Goal: Task Accomplishment & Management: Complete application form

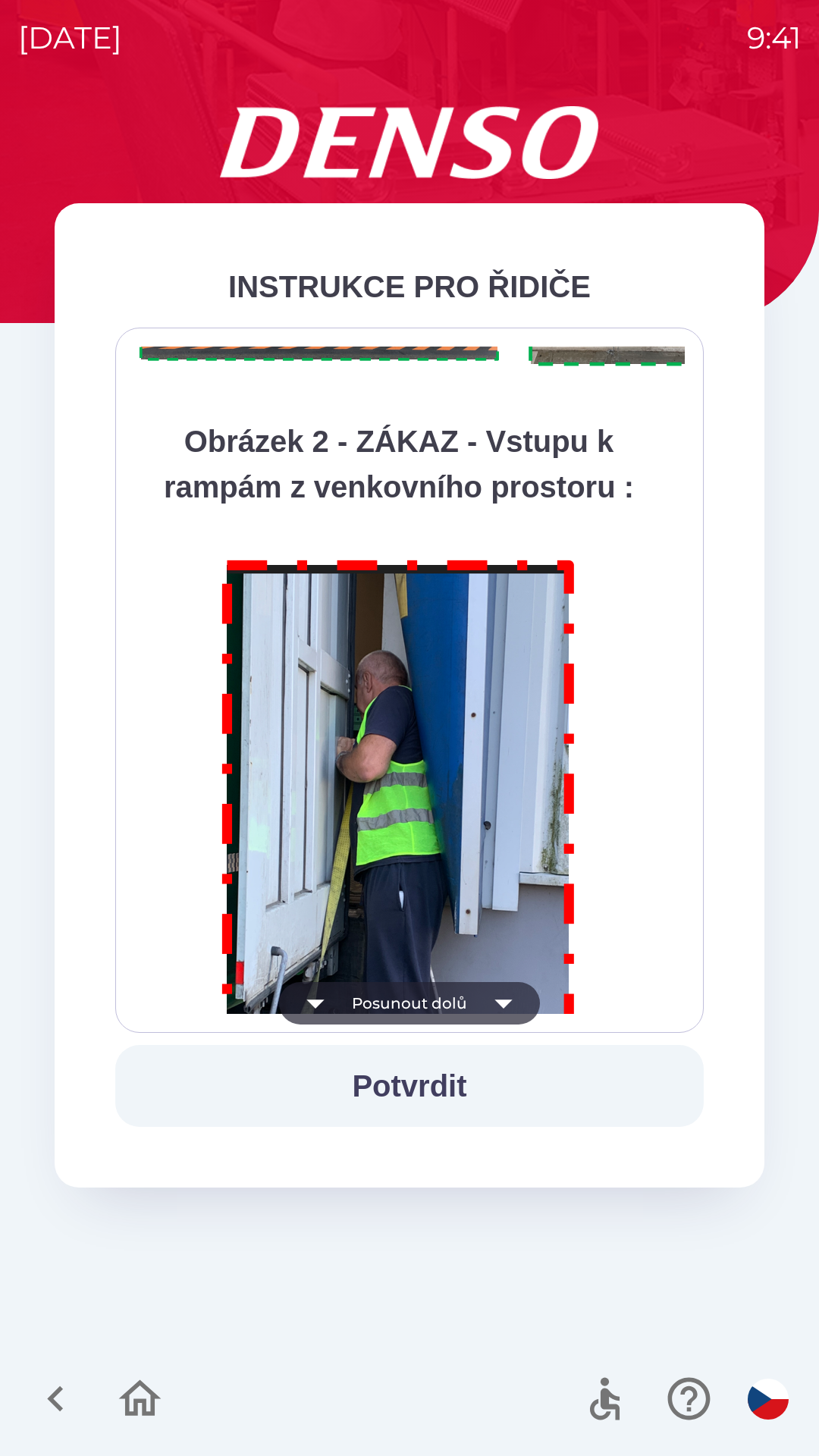
scroll to position [8523, 0]
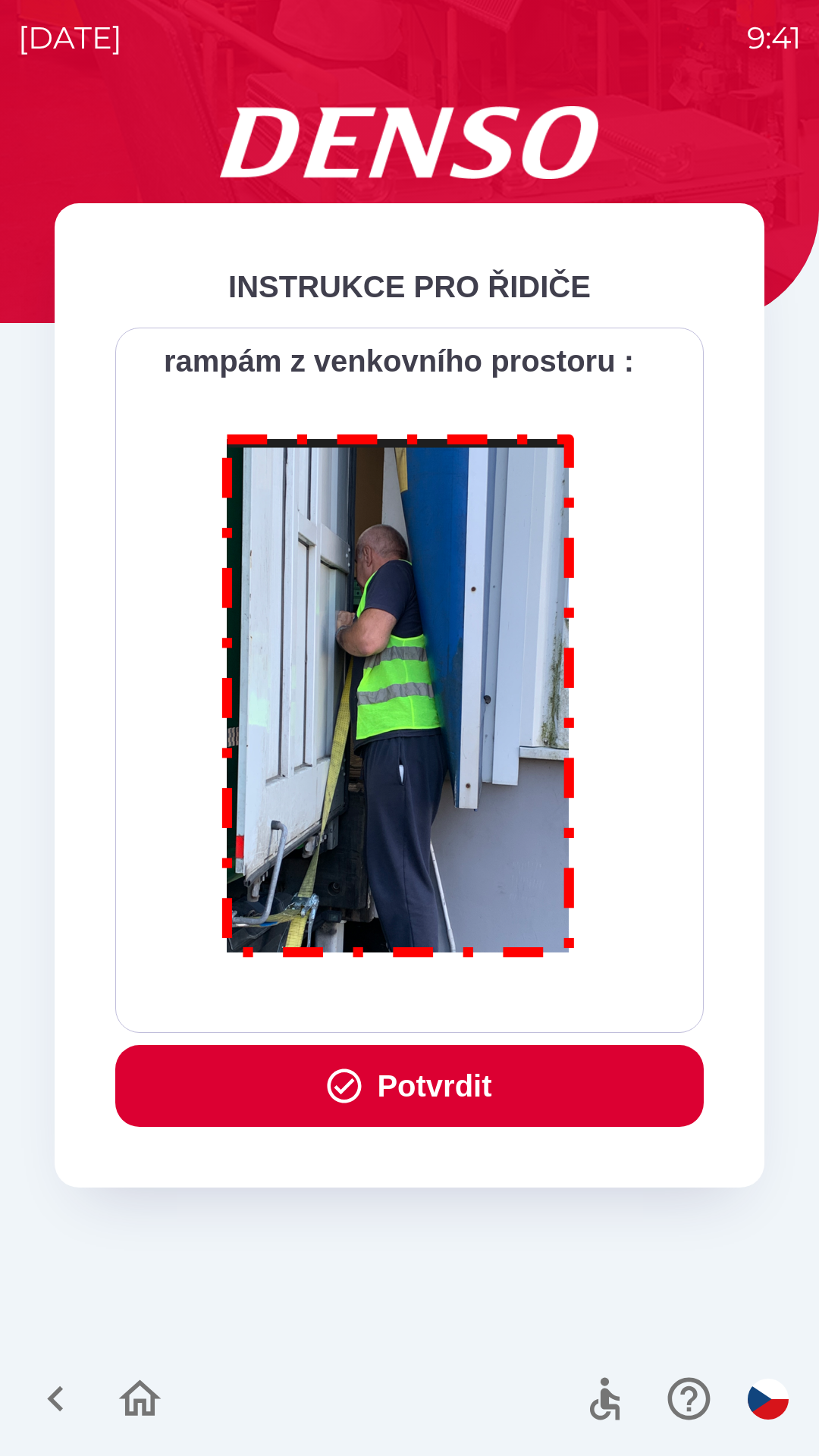
click at [401, 1085] on button "Potvrdit" at bounding box center [409, 1085] width 588 height 82
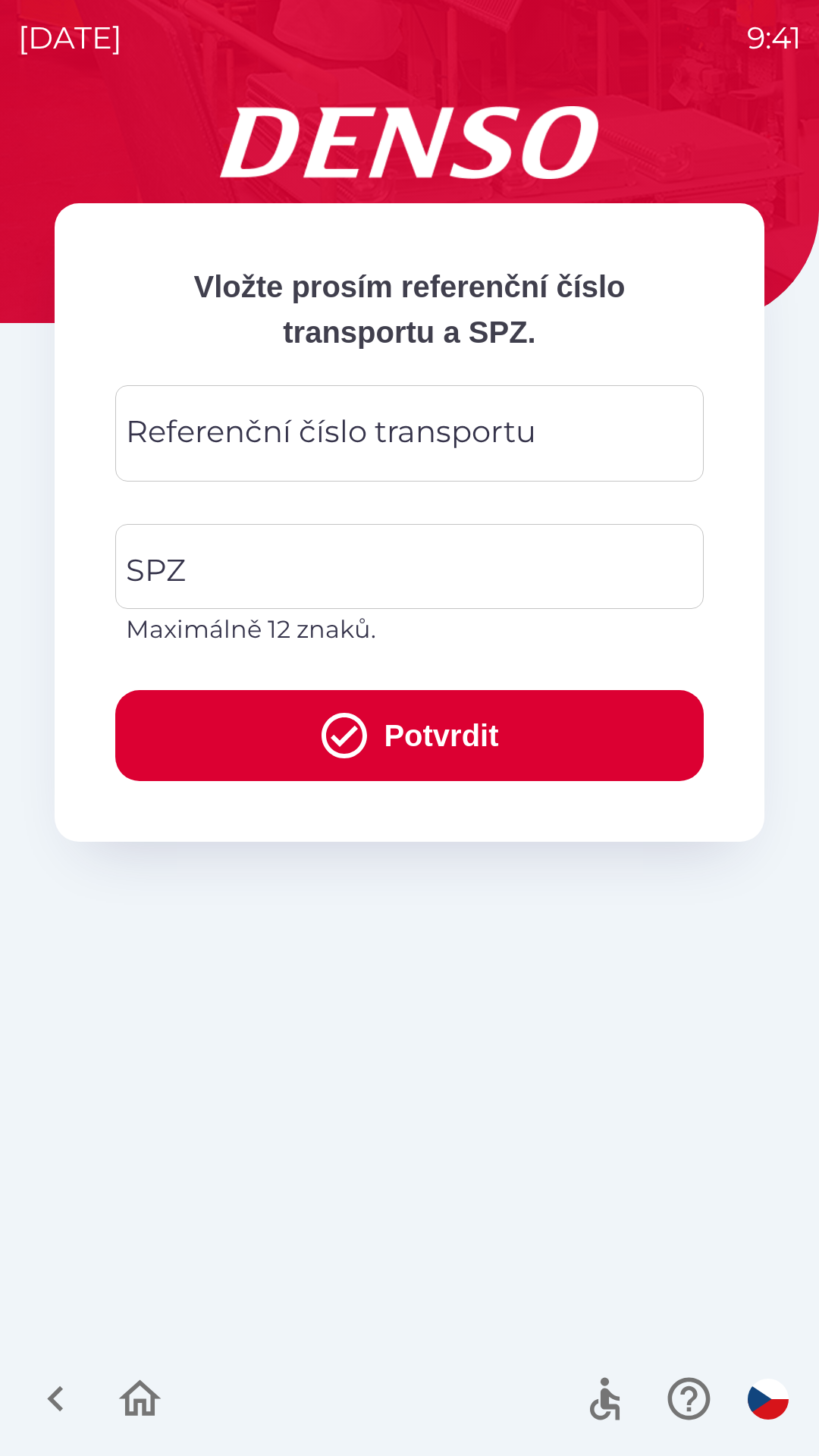
click at [204, 429] on div "Referenční číslo transportu Referenční číslo transportu" at bounding box center [409, 433] width 588 height 96
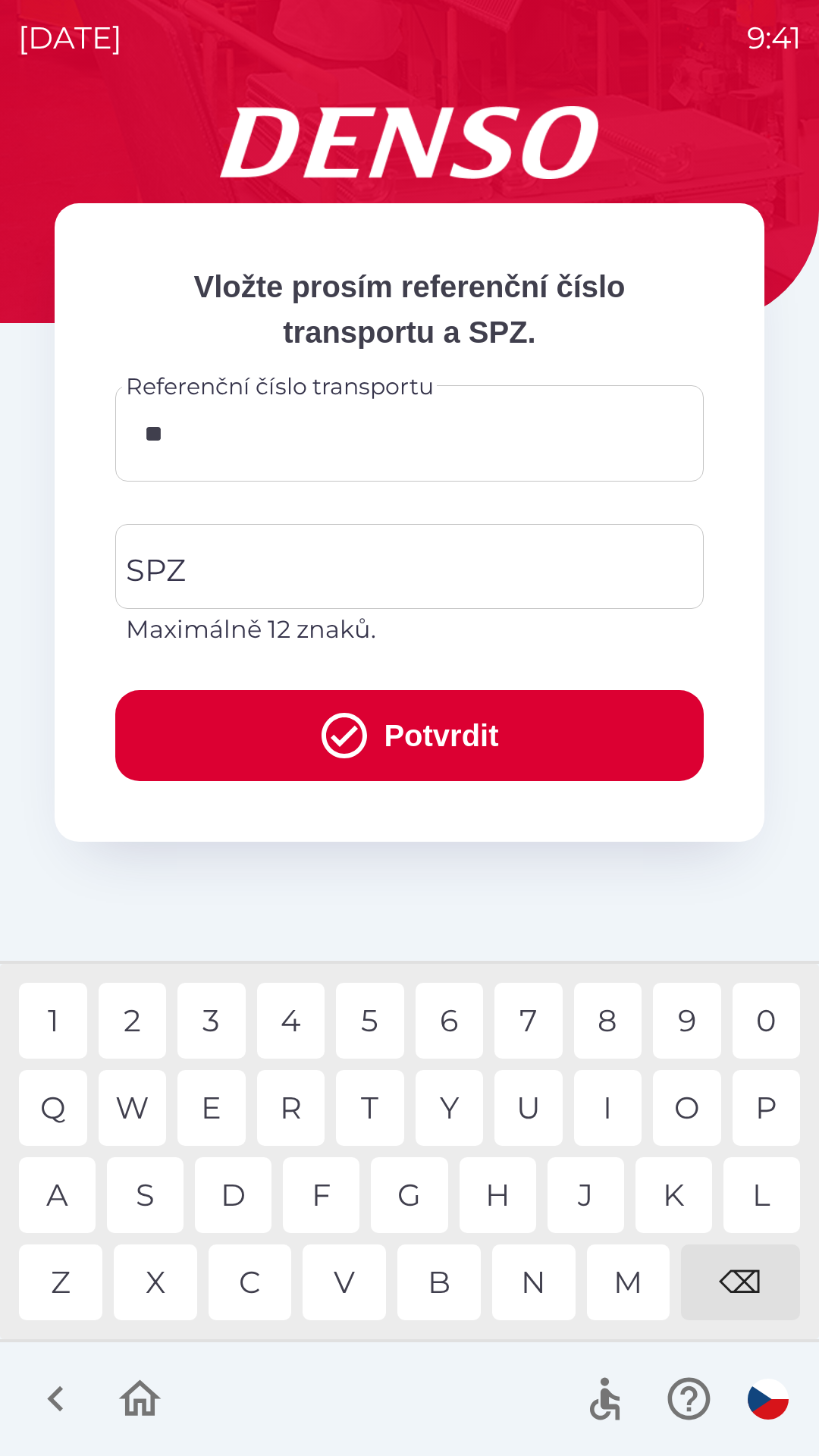
click at [671, 1186] on div "K" at bounding box center [673, 1195] width 77 height 76
click at [337, 1259] on div "V" at bounding box center [344, 1283] width 83 height 76
type input "******"
click at [184, 560] on div "SPZ SPZ Maximálně 12 znaků." at bounding box center [409, 586] width 588 height 124
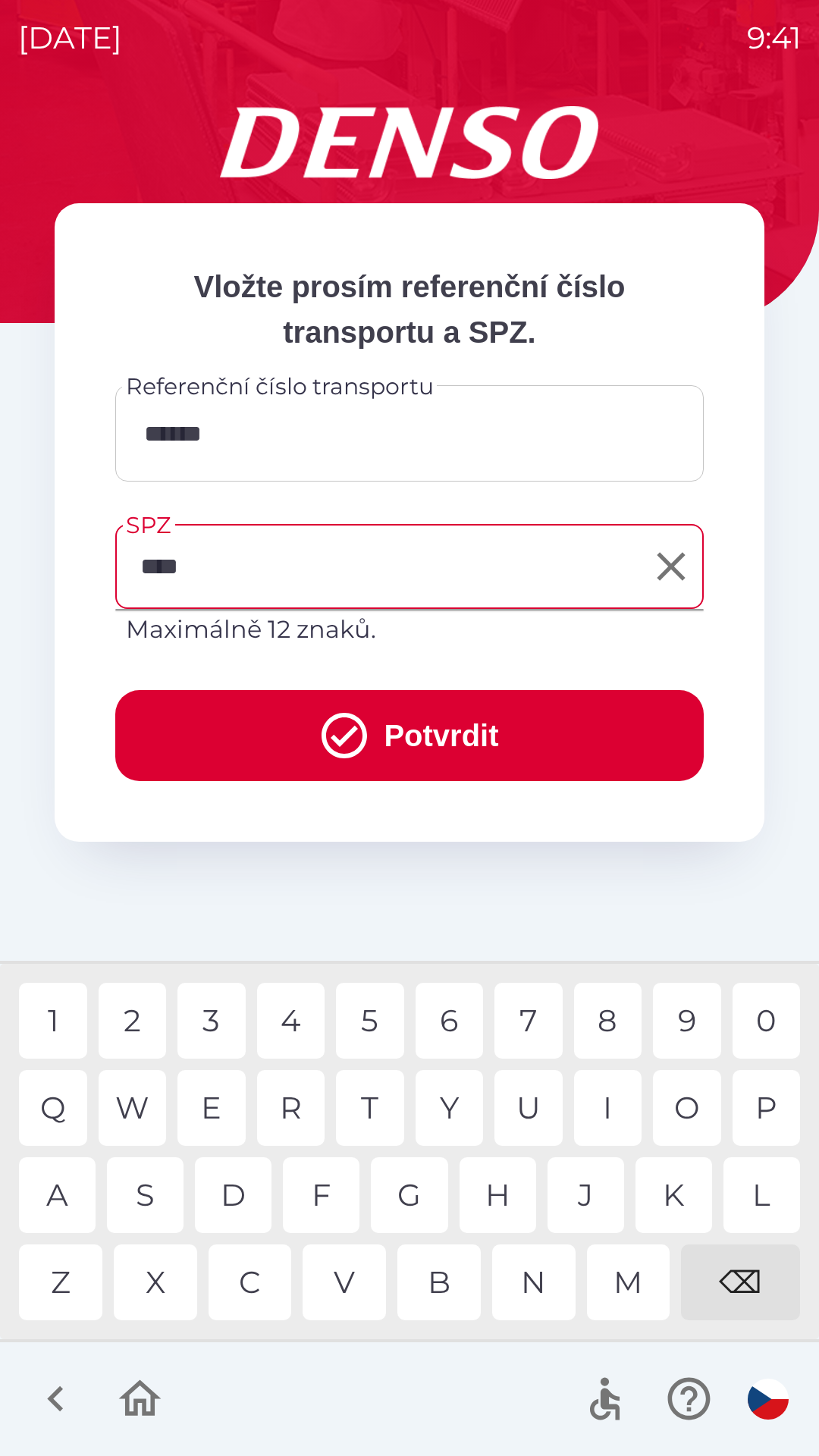
click at [762, 1011] on div "0" at bounding box center [766, 1021] width 68 height 76
click at [213, 1017] on div "3" at bounding box center [211, 1021] width 68 height 76
type input "*******"
click at [682, 1018] on div "9" at bounding box center [687, 1021] width 68 height 76
click at [426, 716] on button "Potvrdit" at bounding box center [409, 736] width 588 height 91
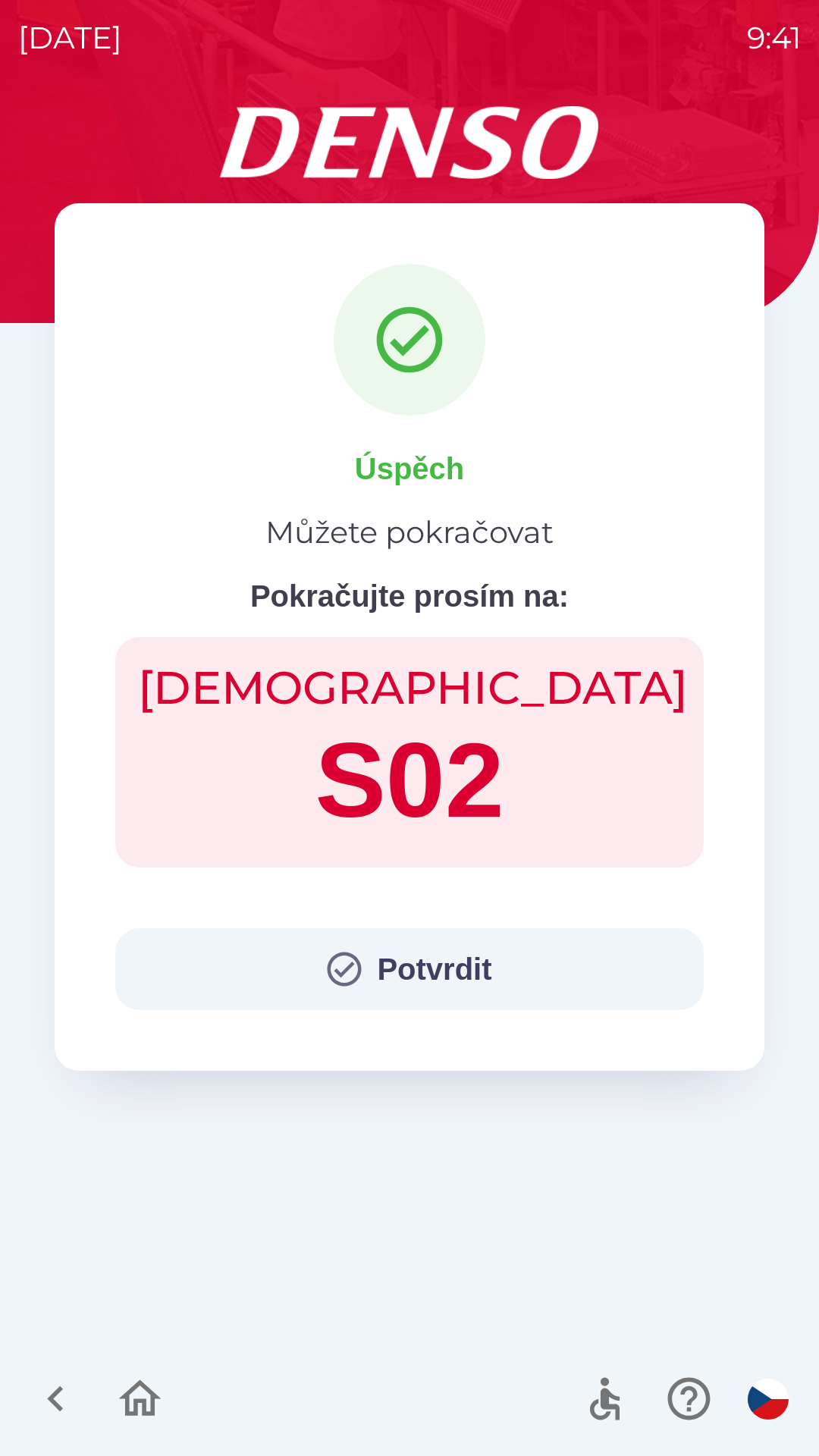
click at [413, 977] on button "Potvrdit" at bounding box center [409, 969] width 588 height 82
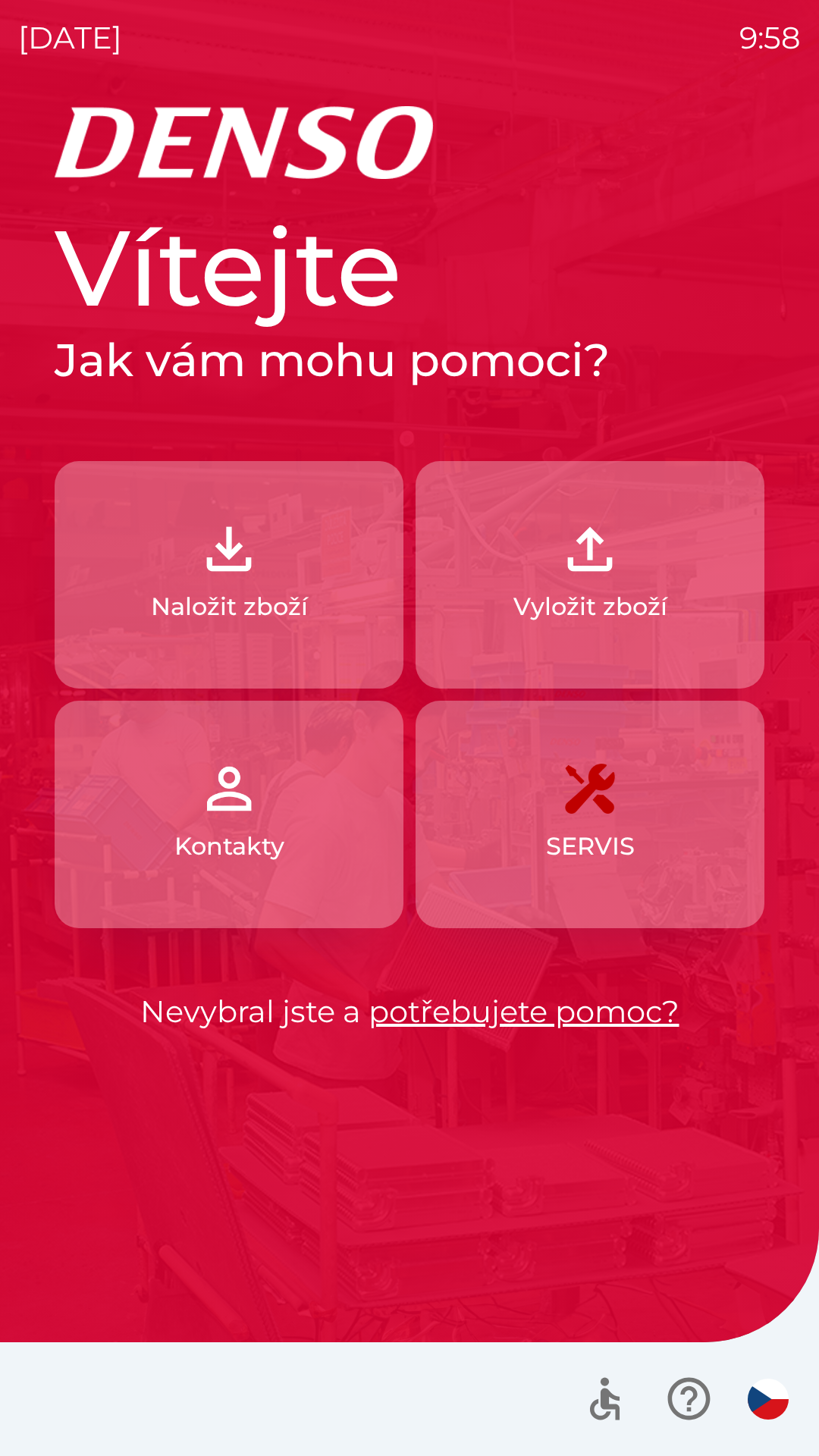
click at [270, 630] on button "Naložit zboží" at bounding box center [228, 575] width 349 height 227
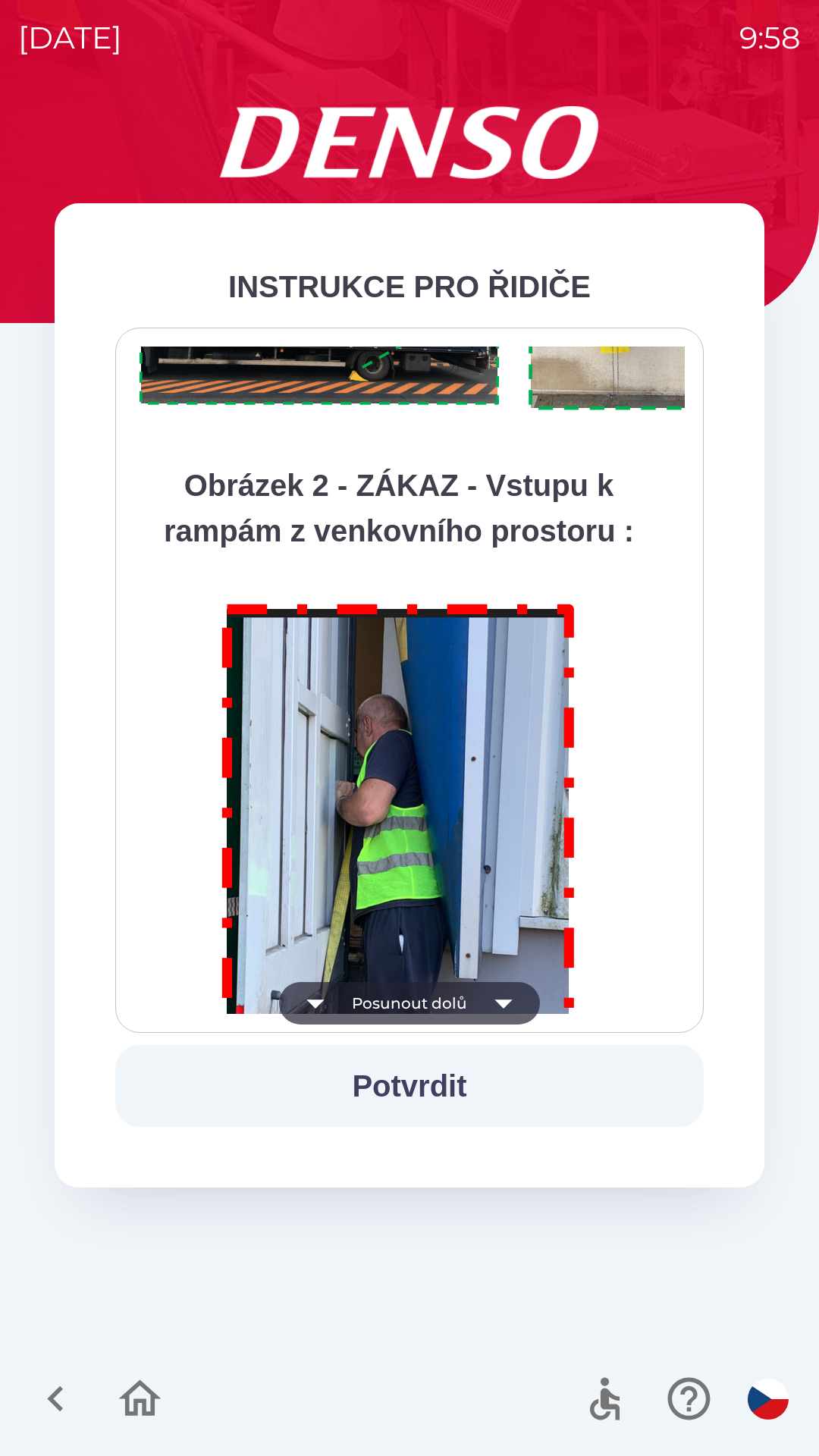
scroll to position [8523, 0]
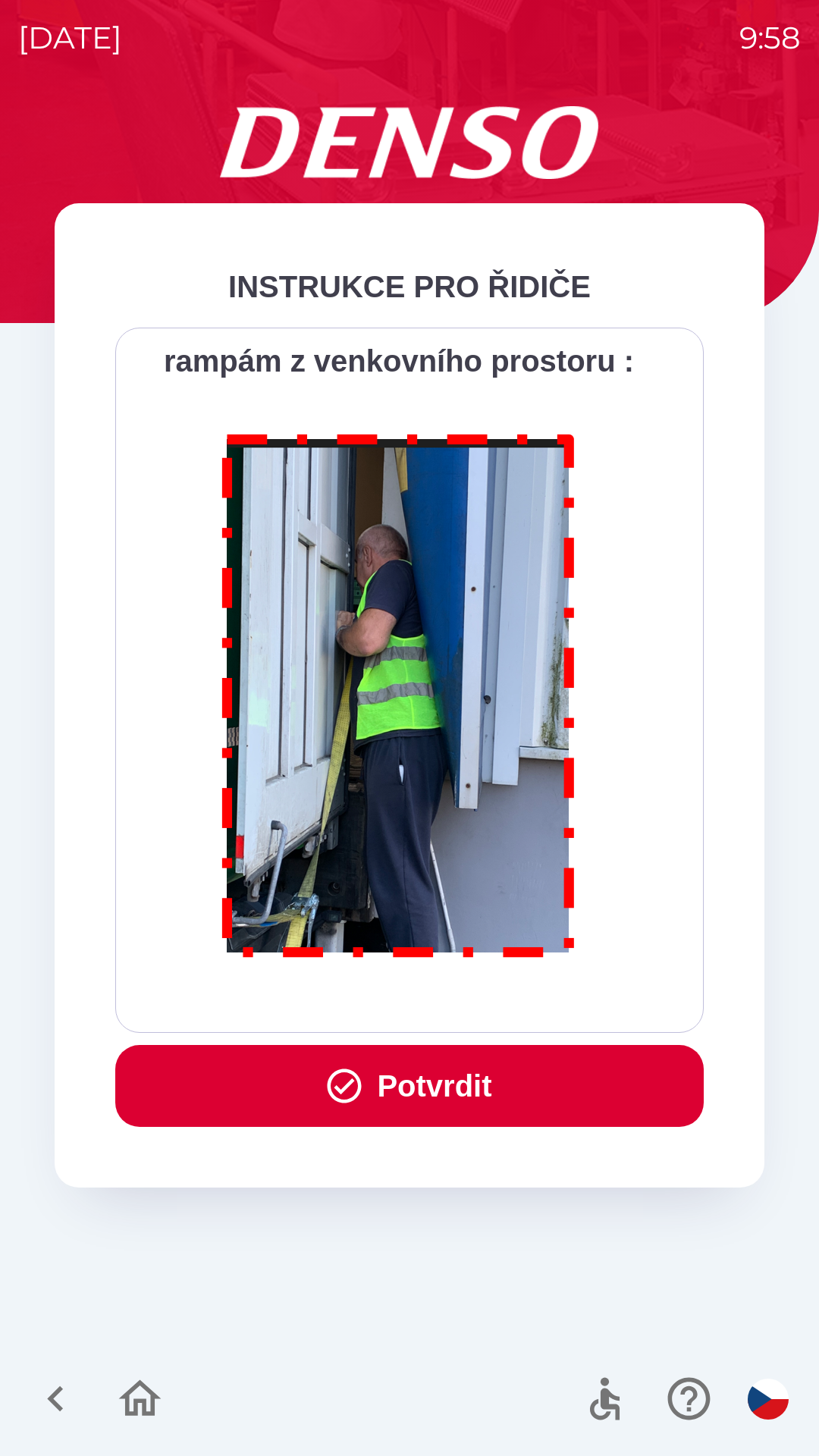
click at [492, 1085] on button "Potvrdit" at bounding box center [409, 1085] width 588 height 82
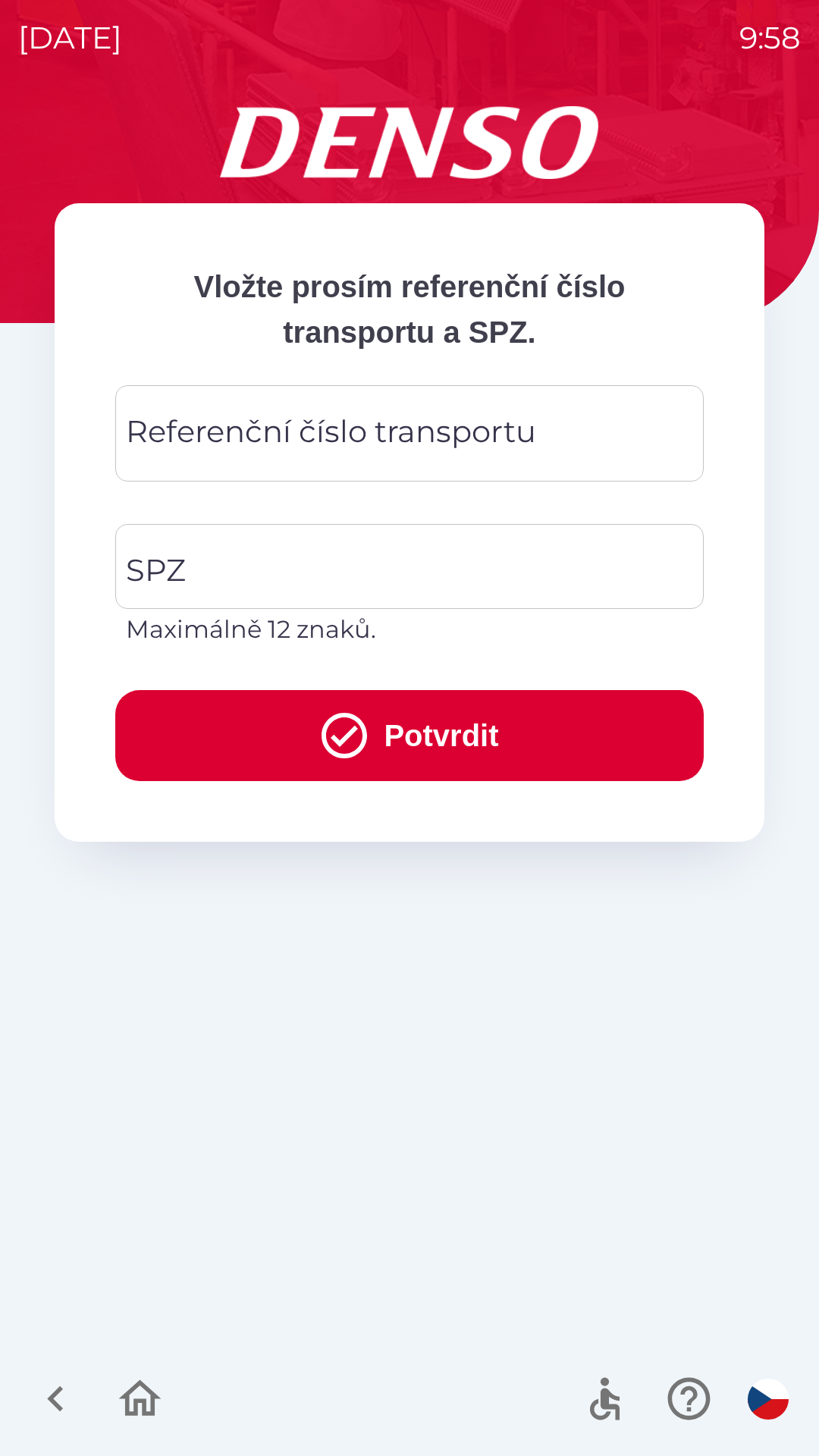
click at [372, 446] on div "Referenční číslo transportu Referenční číslo transportu" at bounding box center [409, 433] width 588 height 96
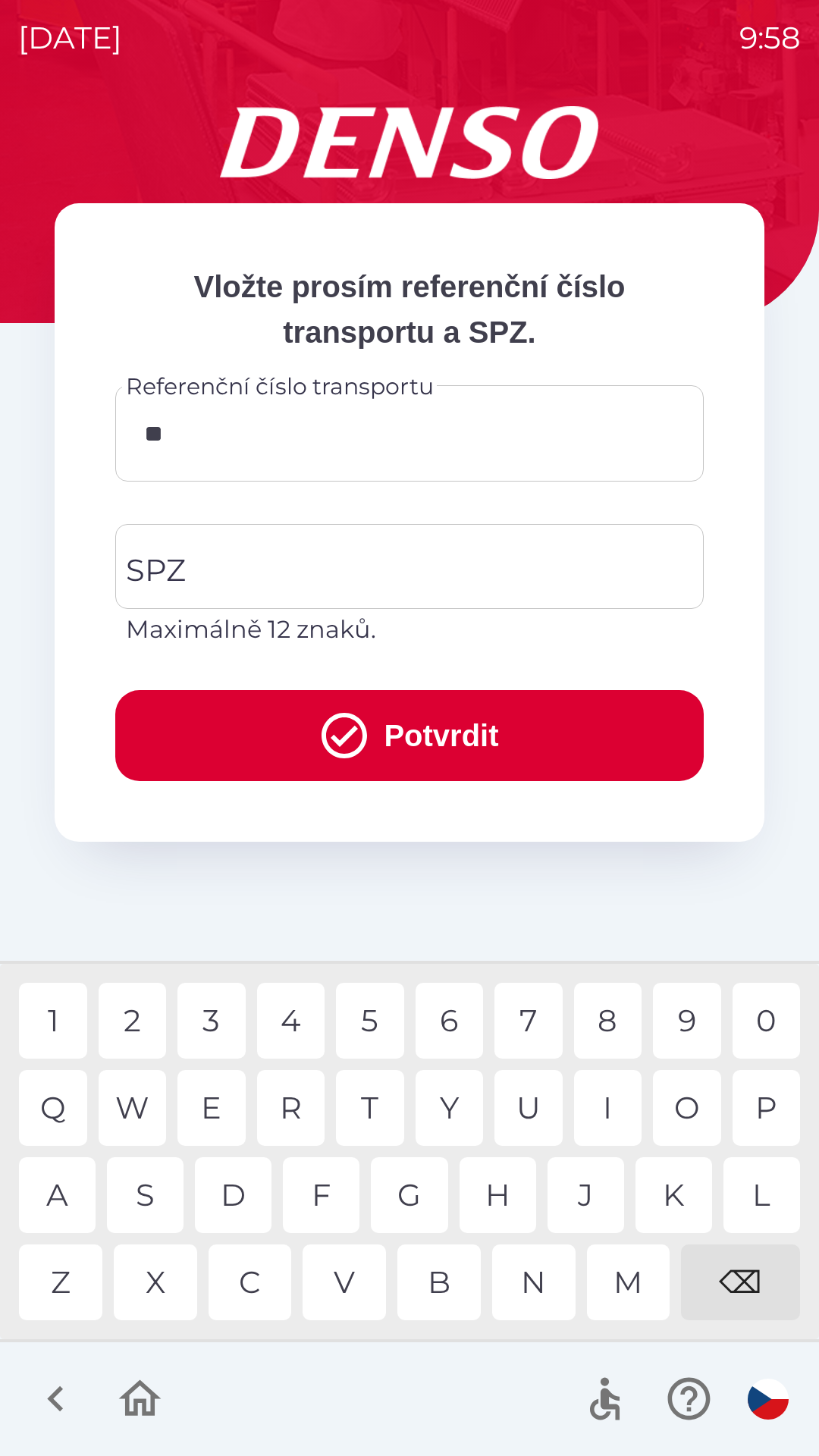
click at [300, 1025] on div "4" at bounding box center [291, 1021] width 68 height 76
click at [382, 1017] on div "5" at bounding box center [370, 1021] width 68 height 76
click at [149, 1029] on div "2" at bounding box center [133, 1021] width 68 height 76
type input "******"
click at [356, 570] on input "SPZ" at bounding box center [398, 567] width 552 height 71
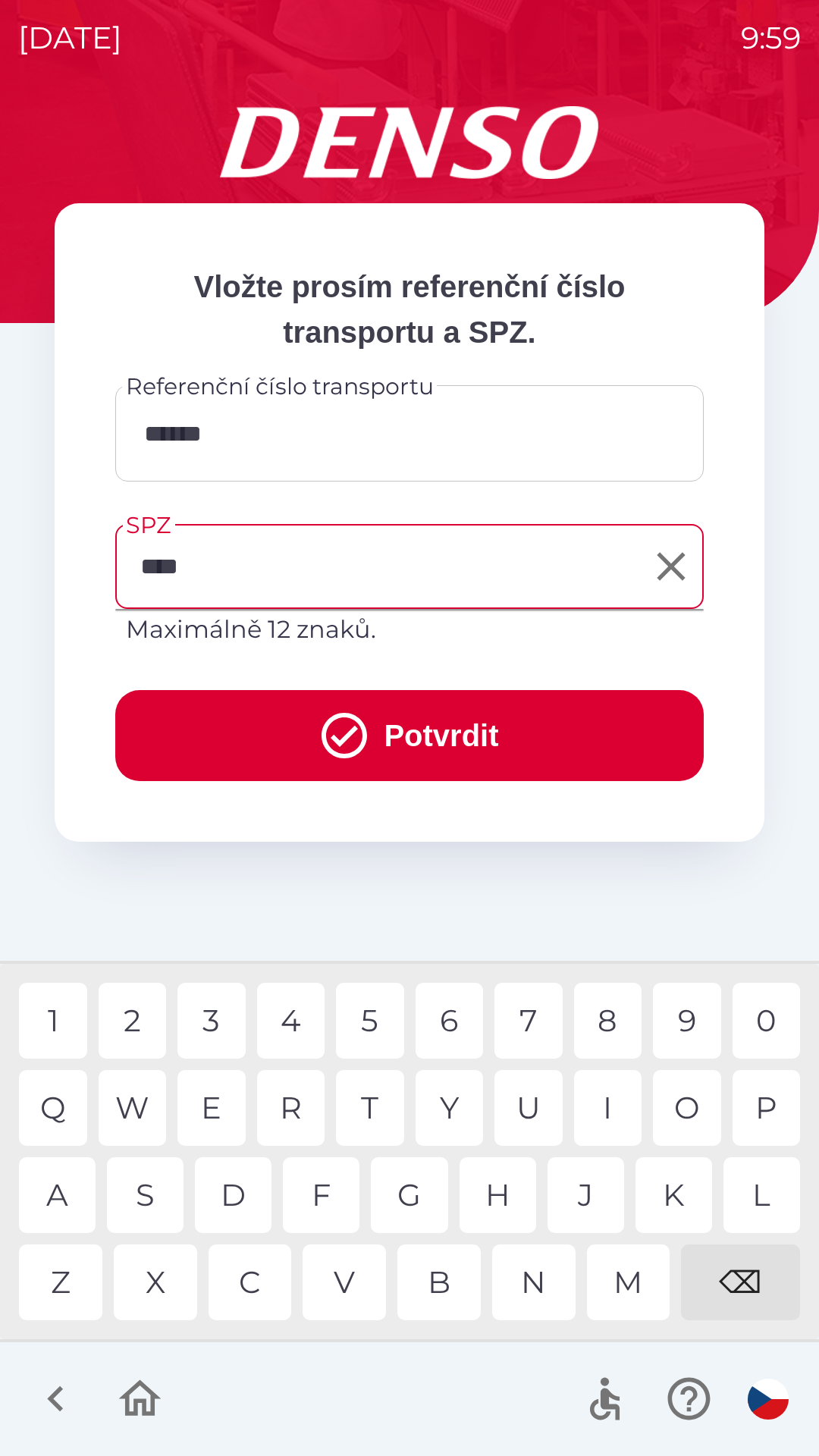
click at [610, 1024] on div "8" at bounding box center [608, 1021] width 68 height 76
click at [439, 1018] on div "6" at bounding box center [450, 1021] width 68 height 76
click at [365, 1021] on div "5" at bounding box center [370, 1021] width 68 height 76
type input "*******"
click at [288, 1029] on div "4" at bounding box center [291, 1021] width 68 height 76
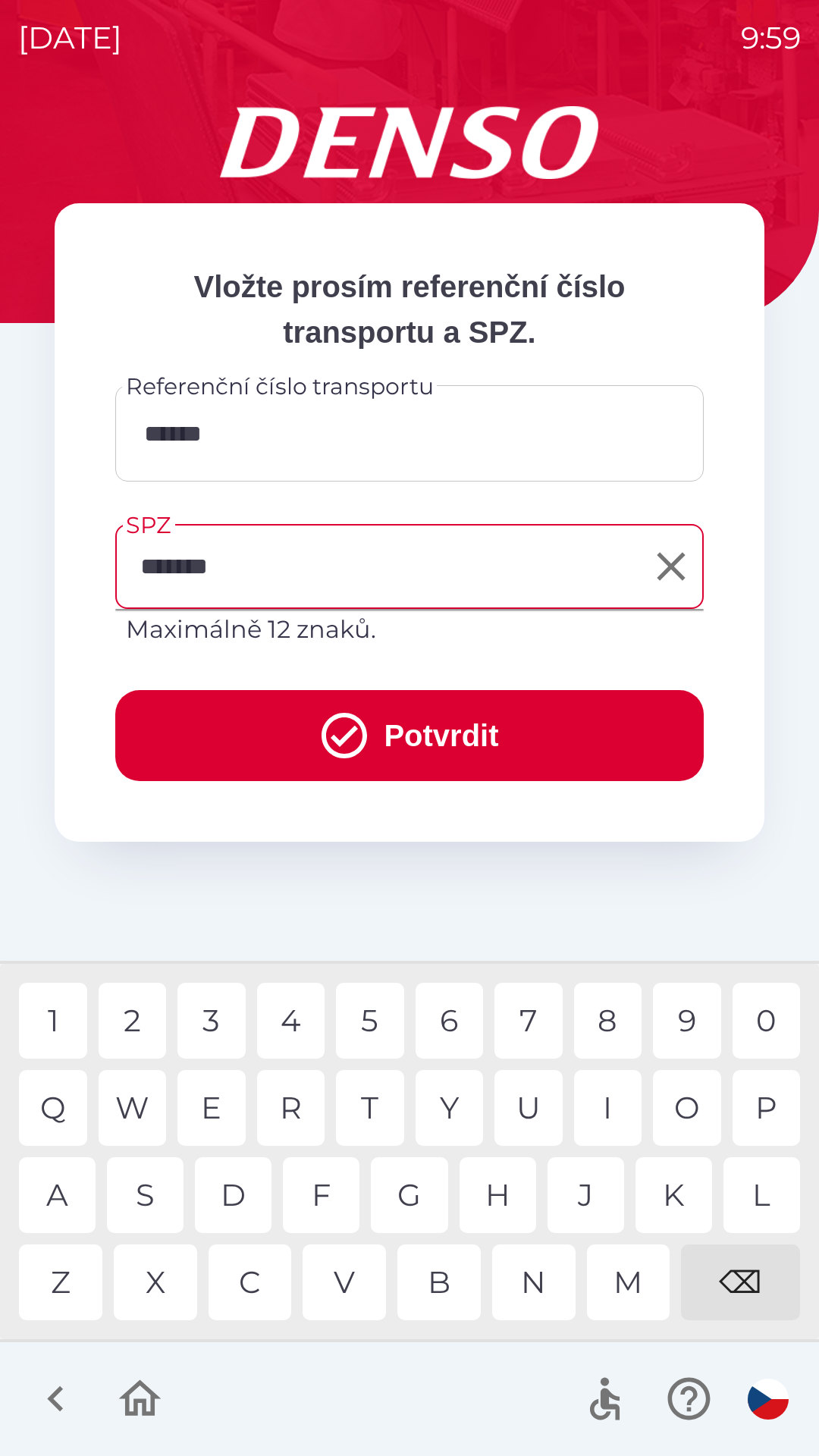
click at [487, 708] on button "Potvrdit" at bounding box center [409, 736] width 588 height 91
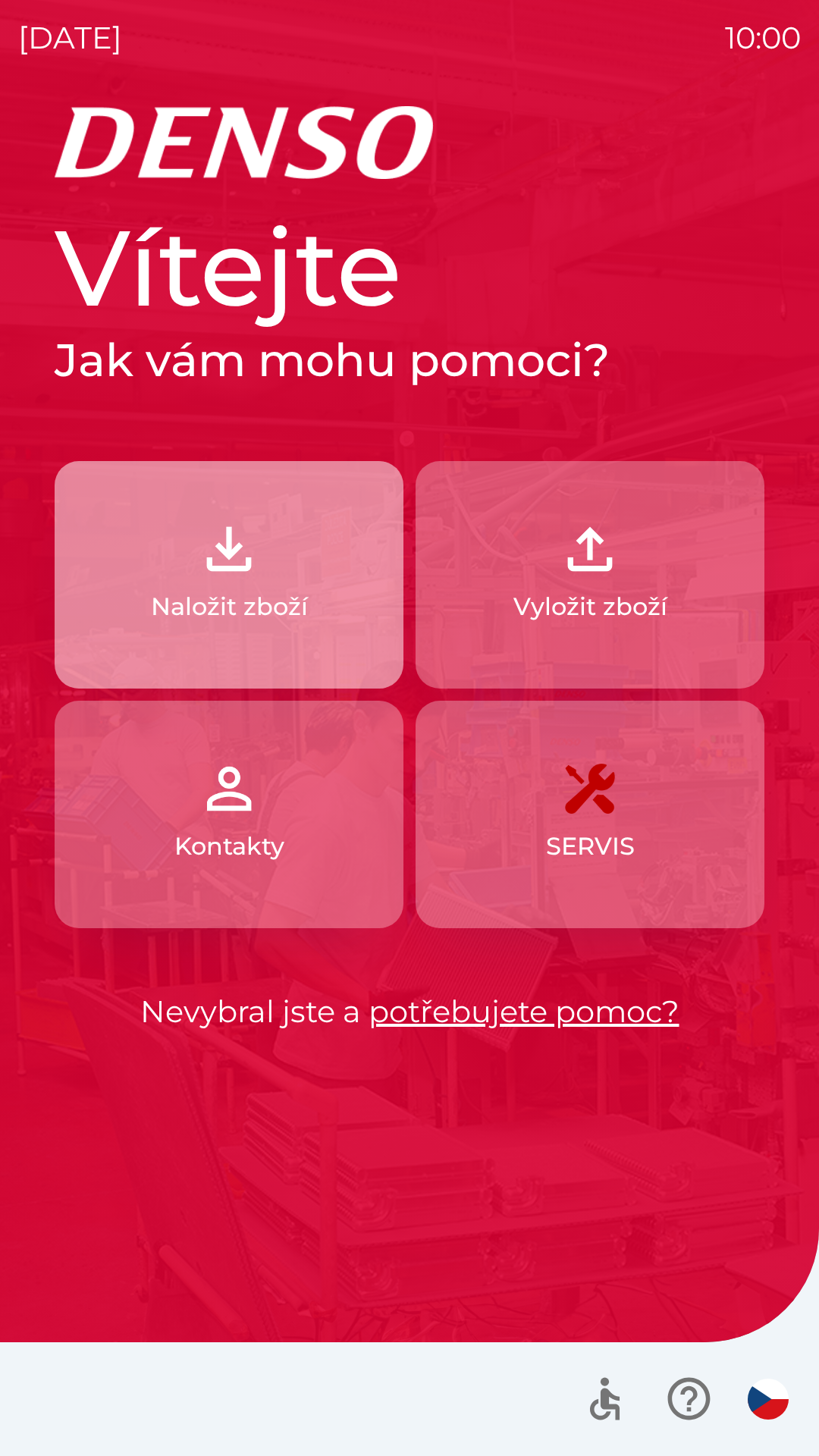
click at [252, 584] on button "Naložit zboží" at bounding box center [228, 575] width 349 height 227
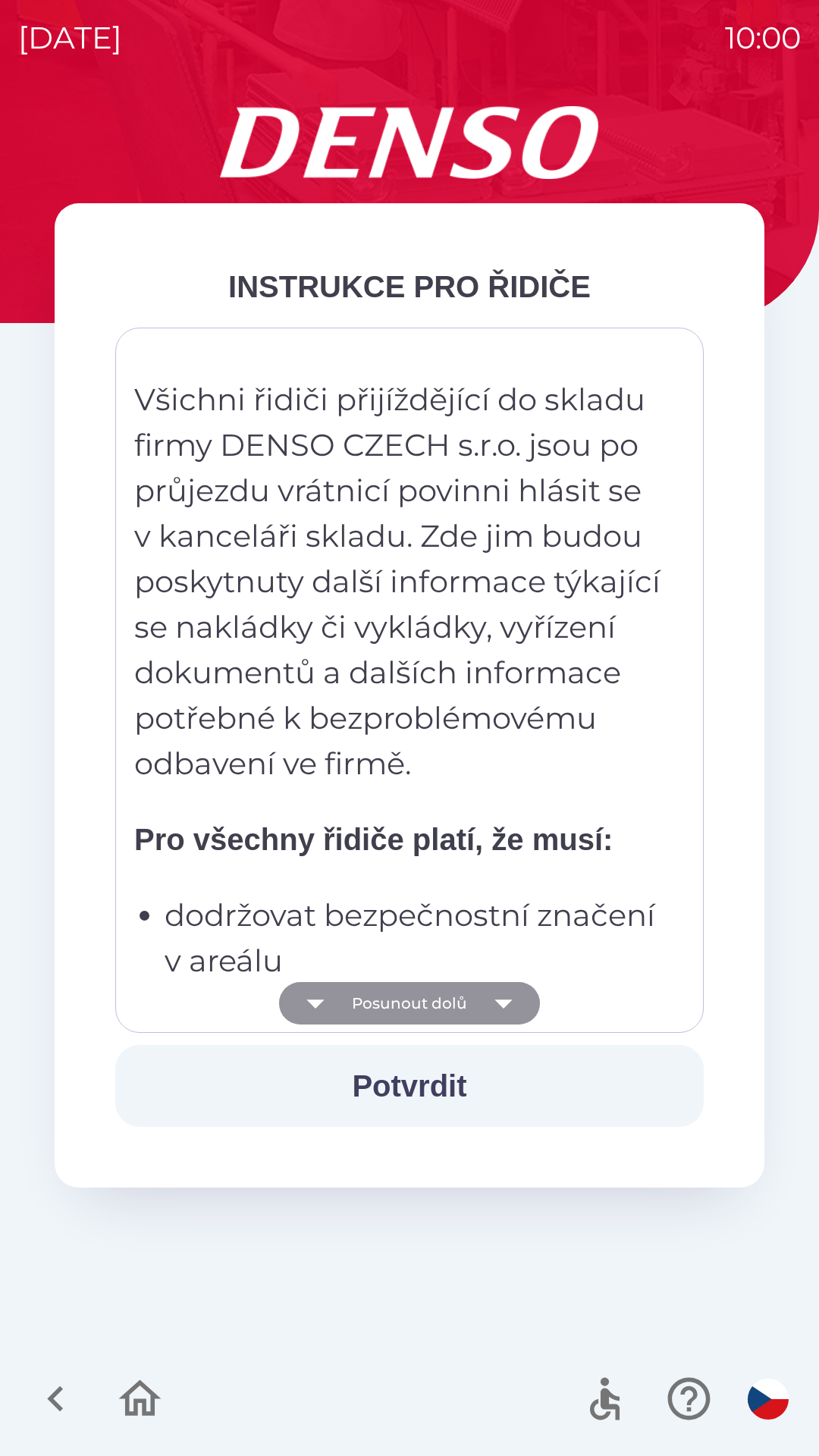
click at [414, 1008] on button "Posunout dolů" at bounding box center [410, 1003] width 261 height 42
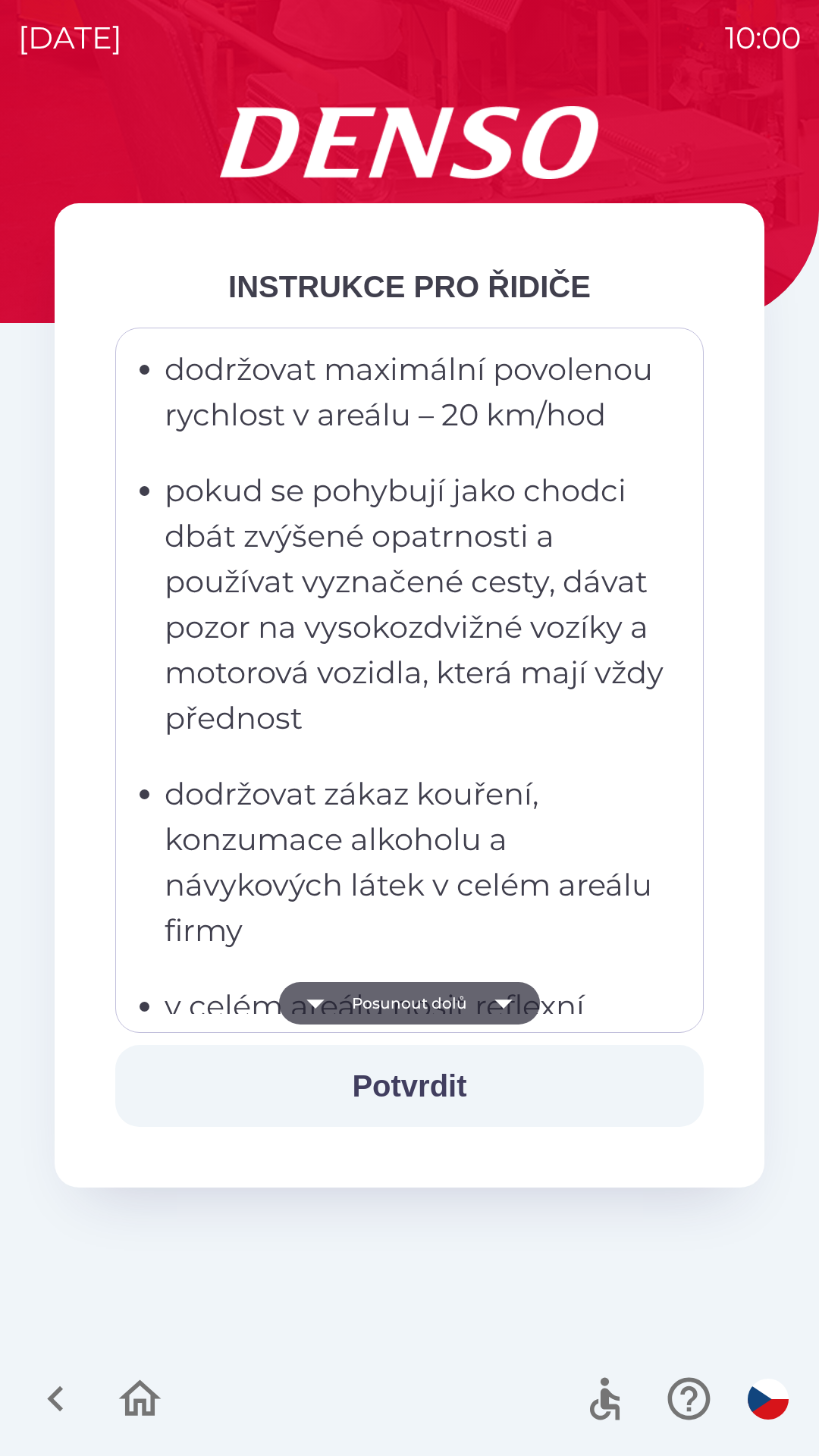
click at [409, 1085] on button "Potvrdit" at bounding box center [409, 1085] width 588 height 82
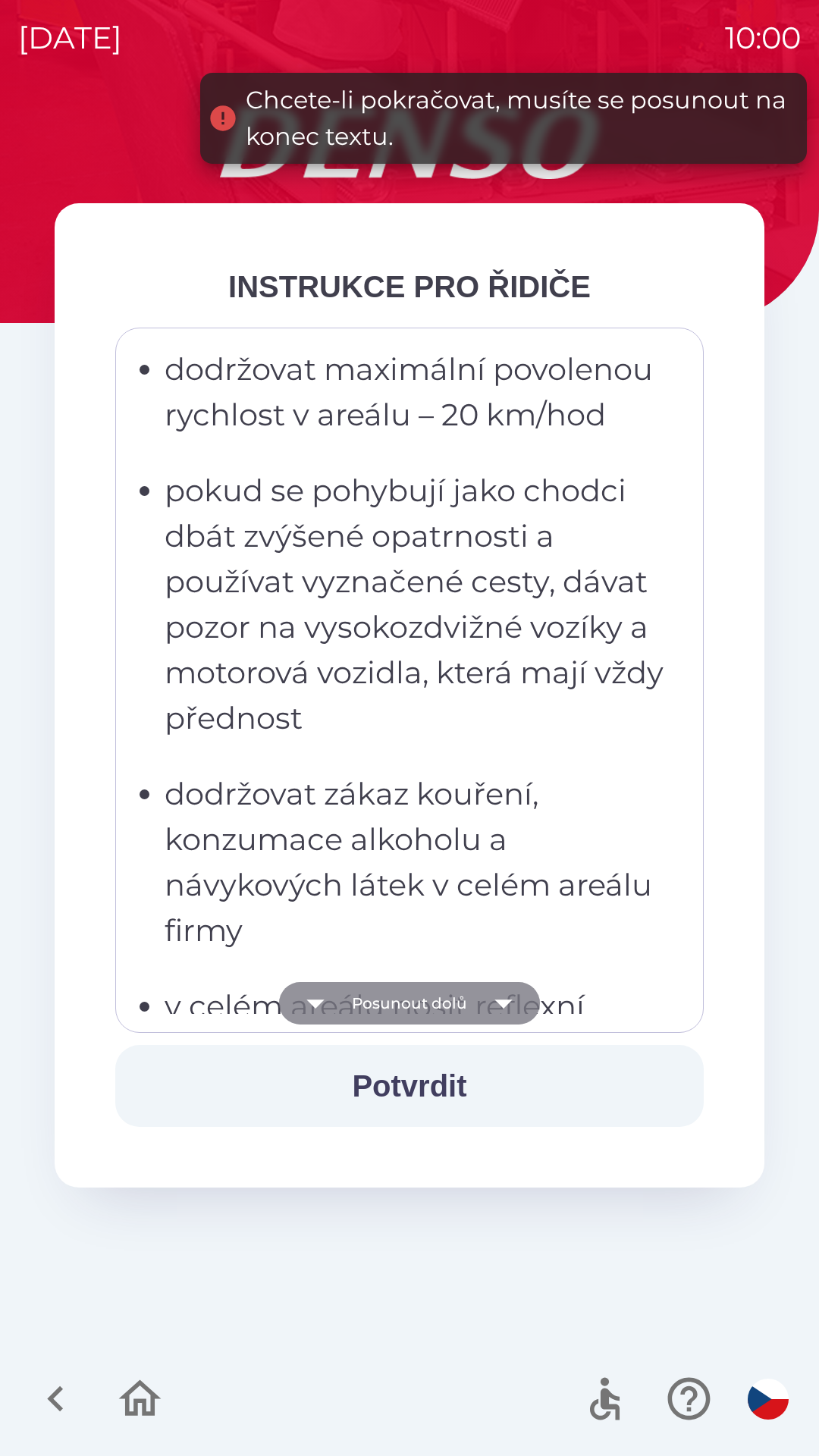
click at [422, 1006] on button "Posunout dolů" at bounding box center [410, 1003] width 261 height 42
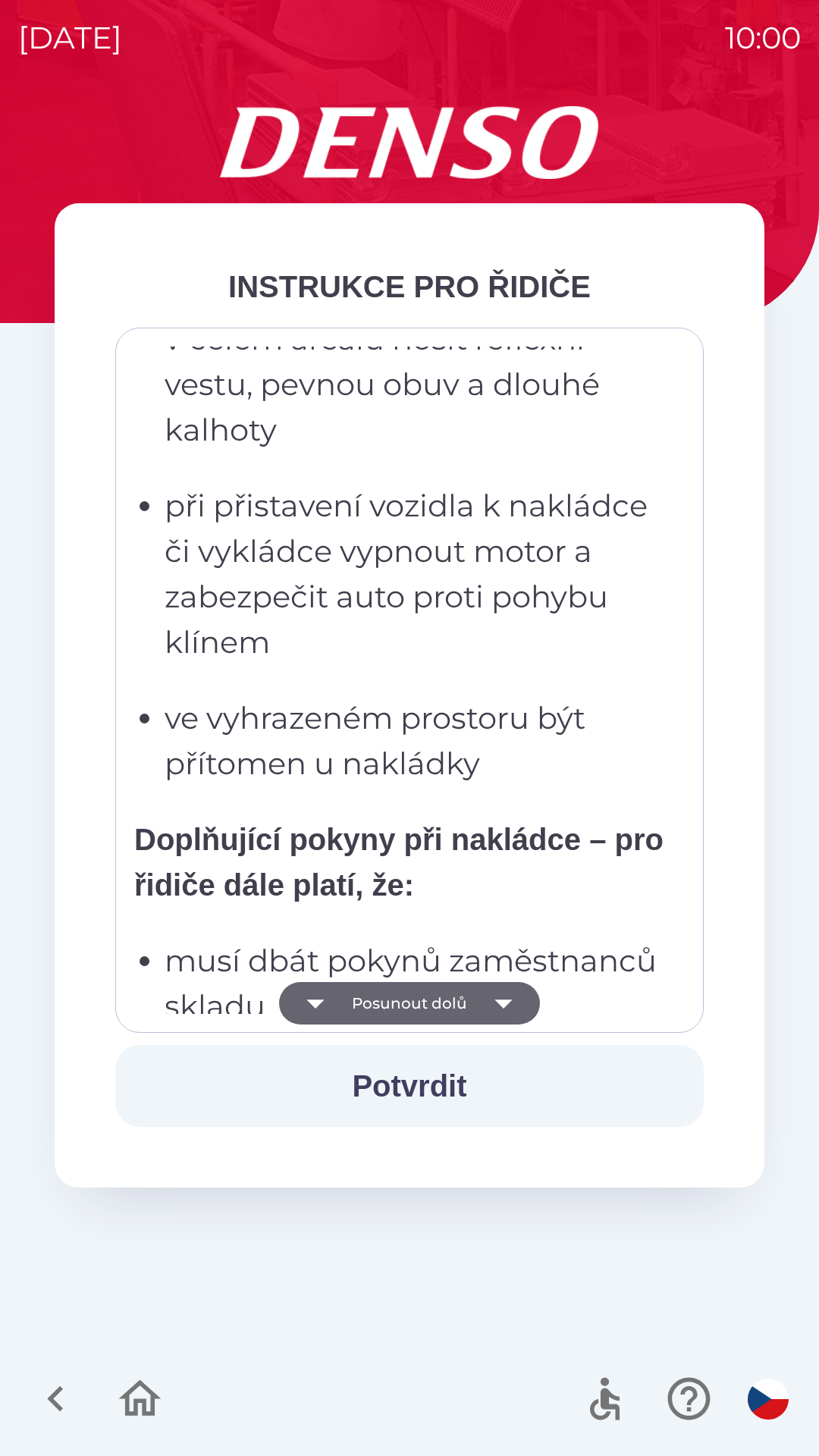
click at [397, 1000] on button "Posunout dolů" at bounding box center [410, 1003] width 261 height 42
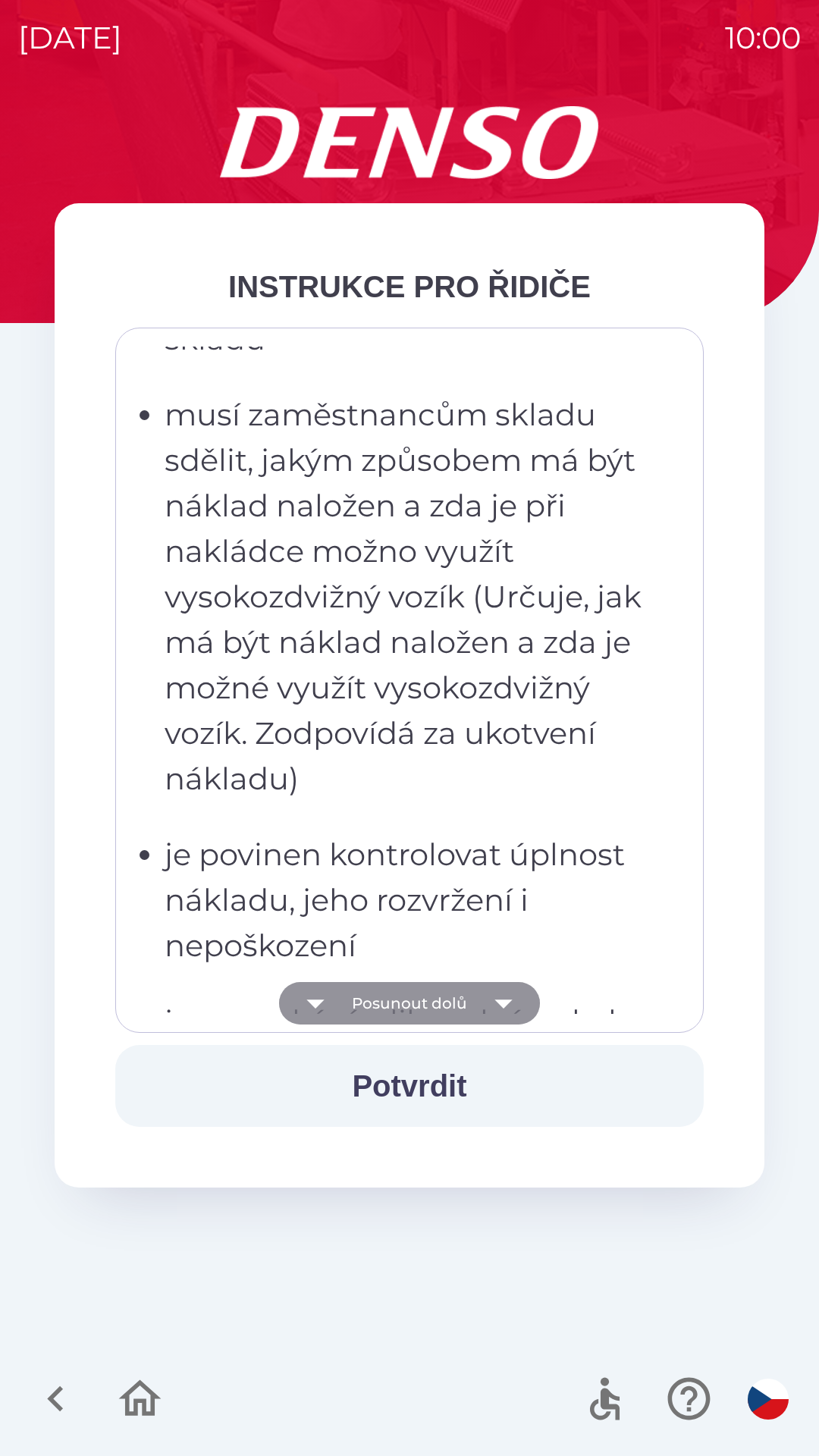
click at [417, 1012] on button "Posunout dolů" at bounding box center [410, 1003] width 261 height 42
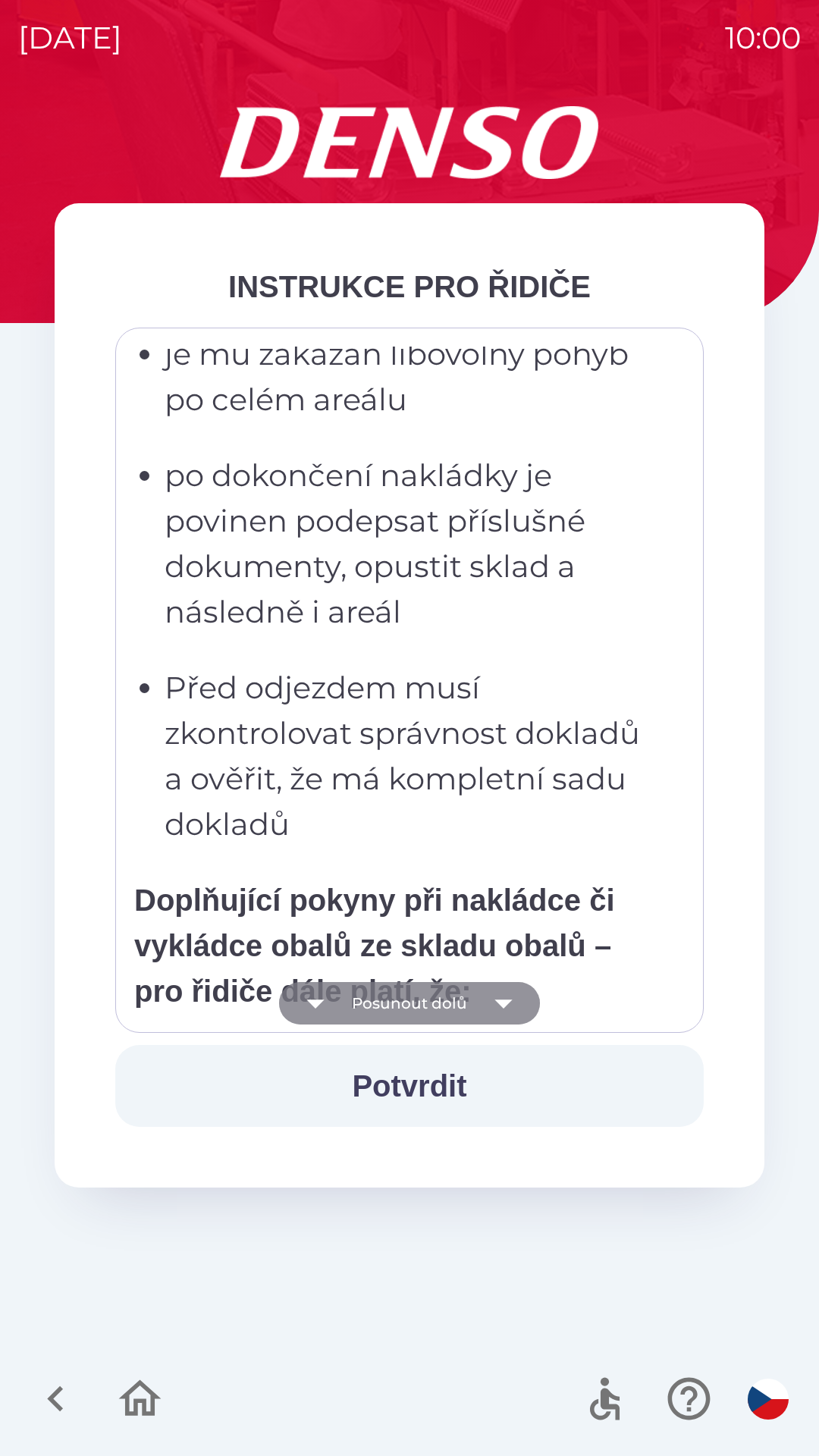
click at [401, 1000] on button "Posunout dolů" at bounding box center [410, 1003] width 261 height 42
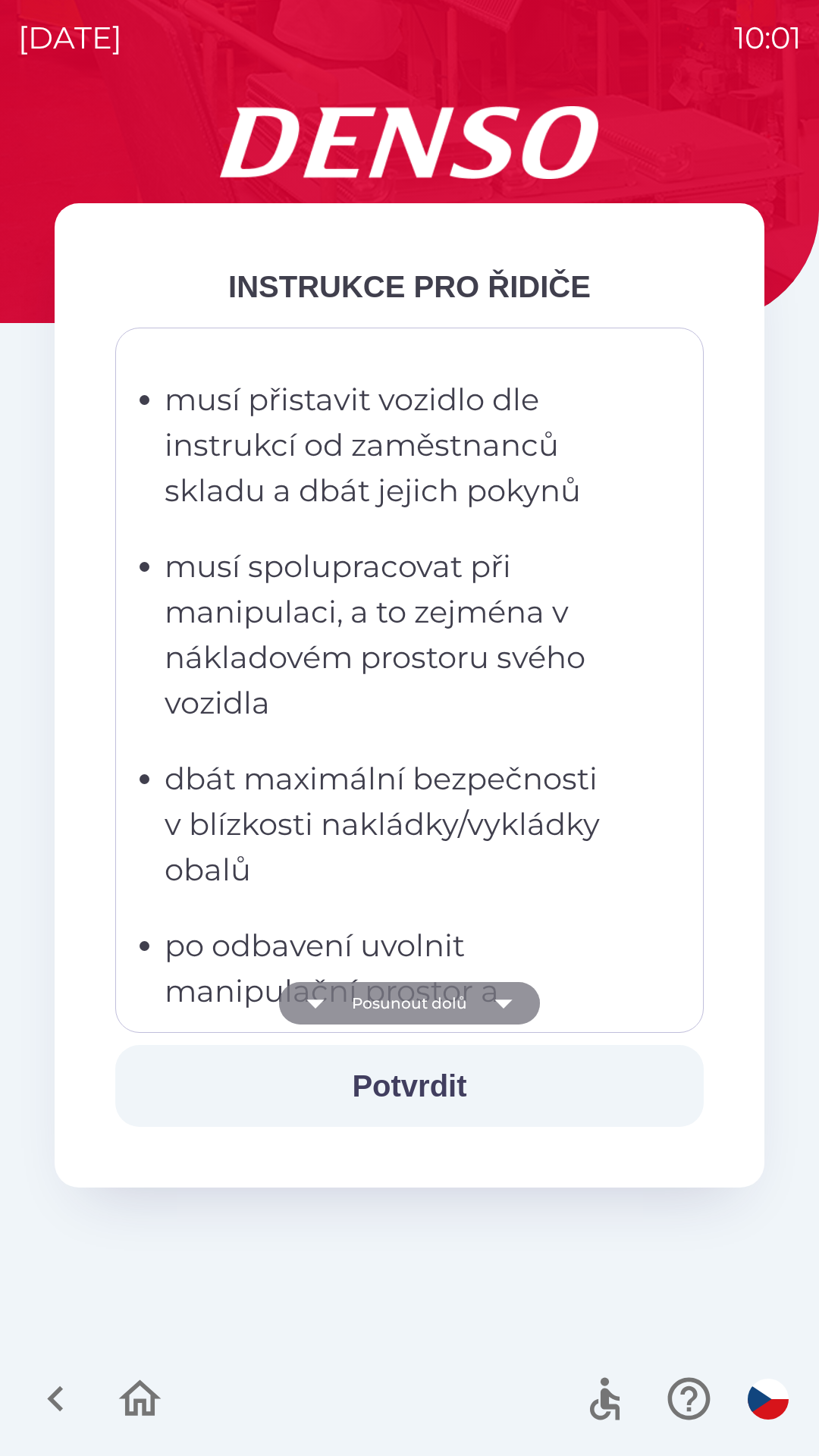
click at [400, 997] on button "Posunout dolů" at bounding box center [410, 1003] width 261 height 42
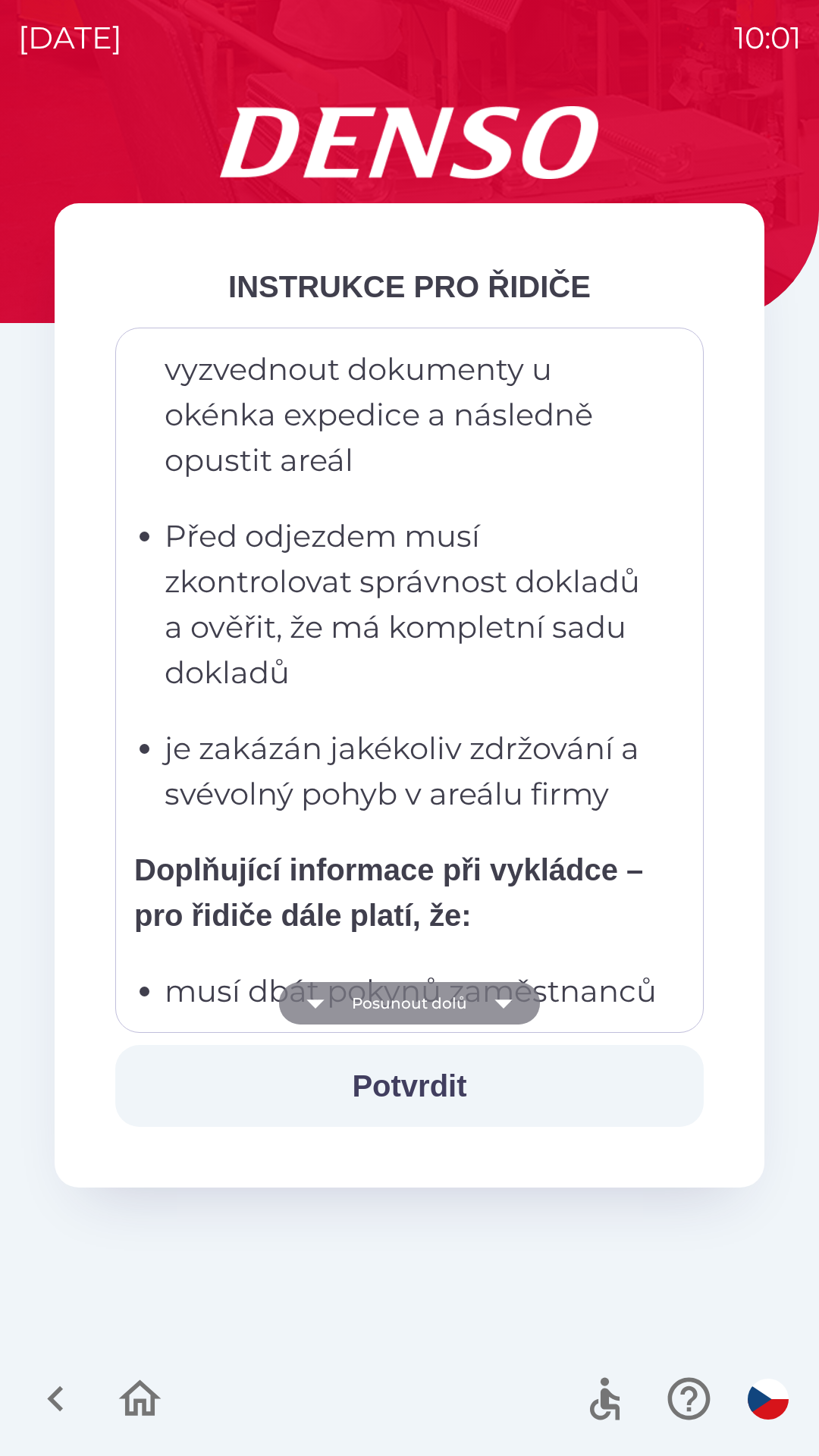
click at [410, 1000] on button "Posunout dolů" at bounding box center [410, 1003] width 261 height 42
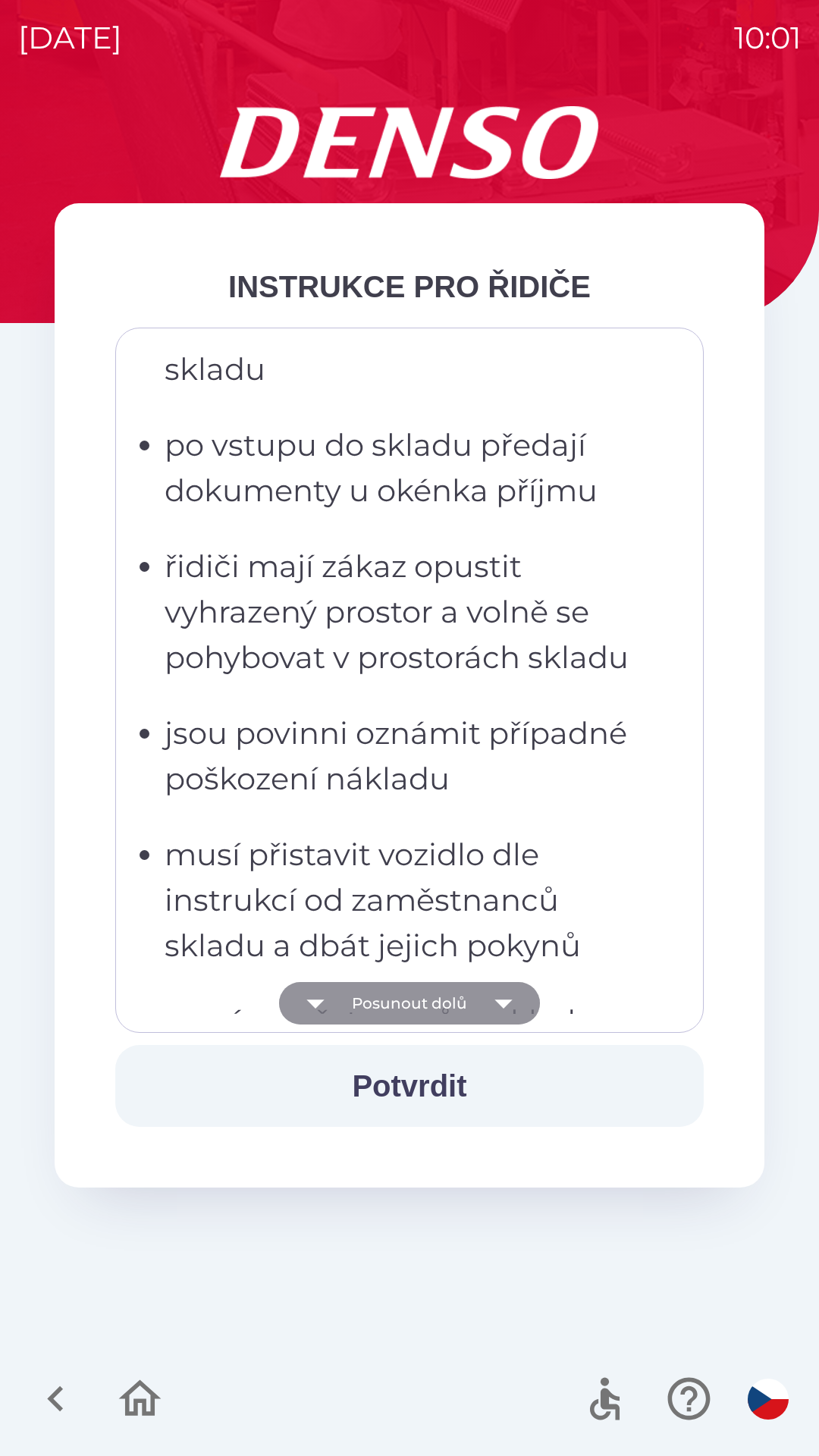
click at [412, 1006] on button "Posunout dolů" at bounding box center [410, 1003] width 261 height 42
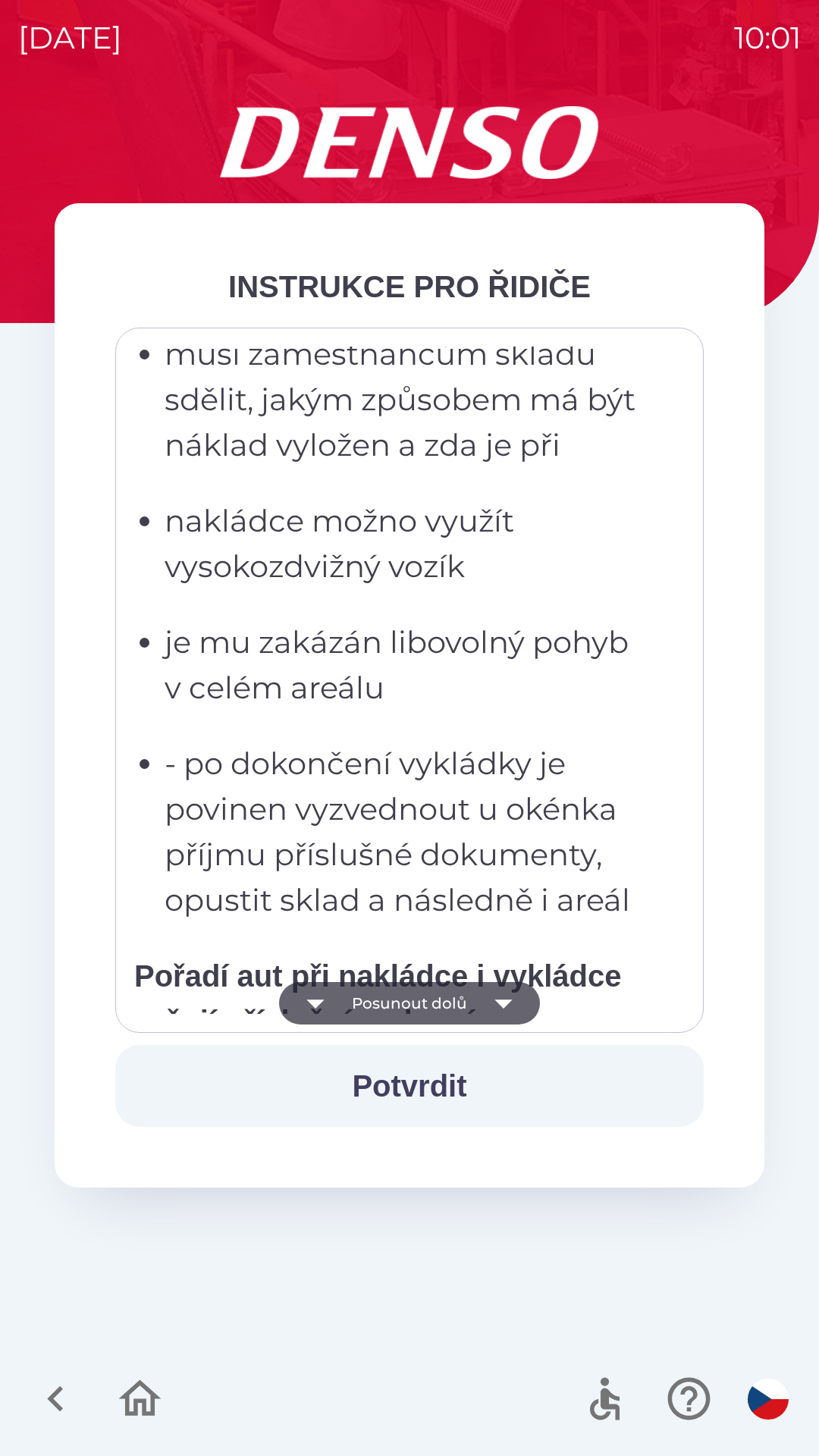
click at [413, 1004] on button "Posunout dolů" at bounding box center [410, 1003] width 261 height 42
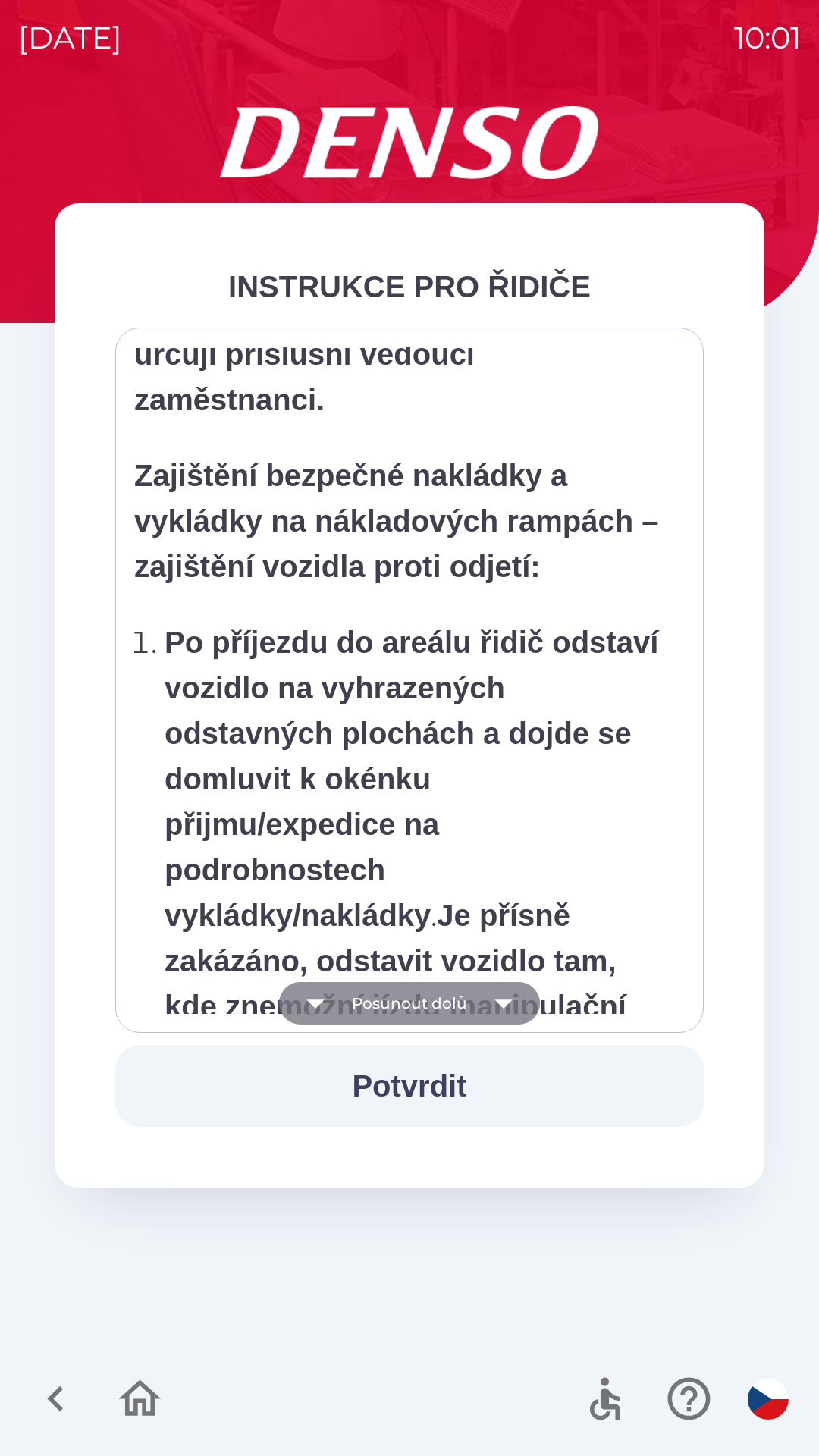
click at [399, 994] on button "Posunout dolů" at bounding box center [410, 1003] width 261 height 42
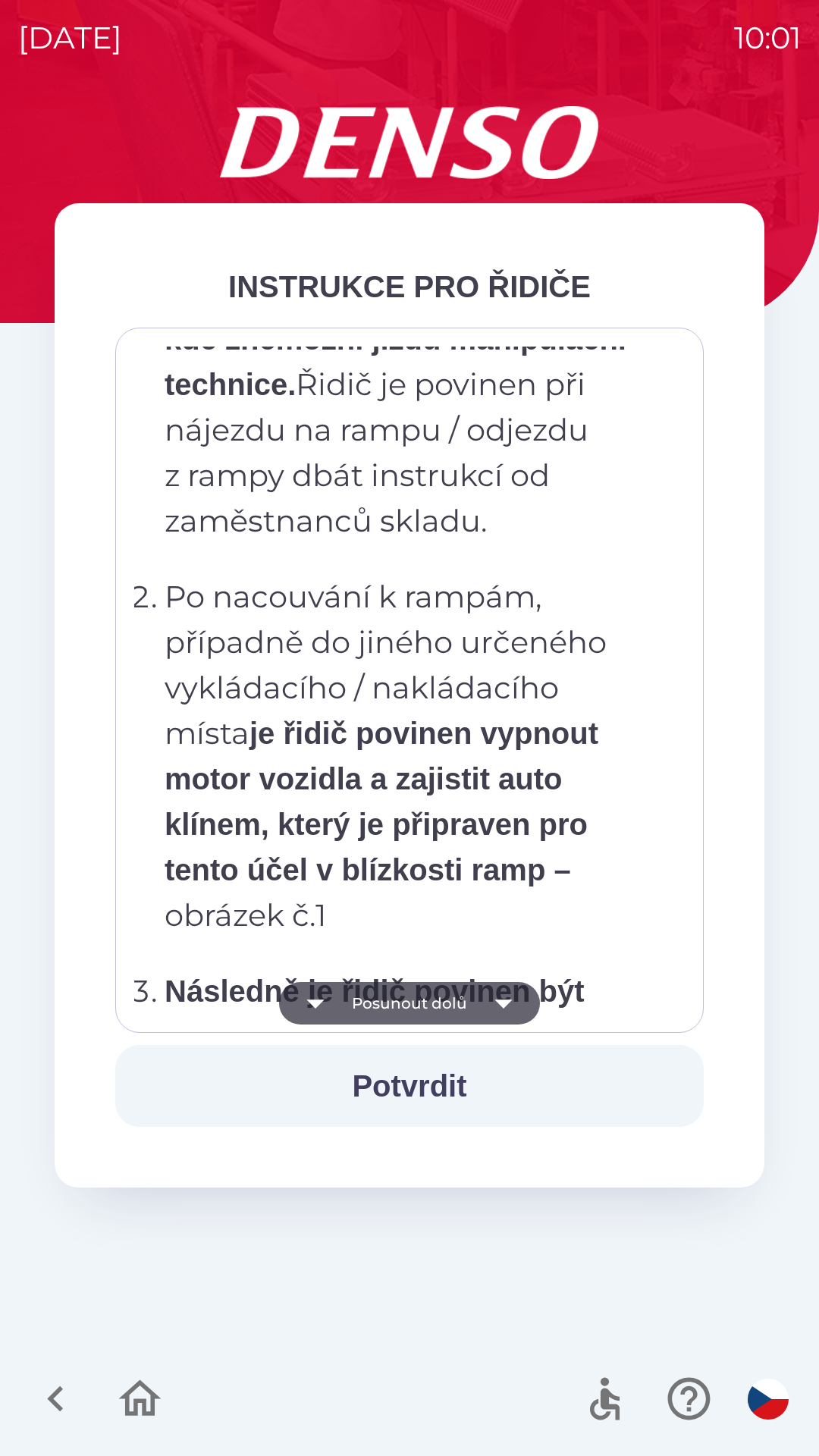
click at [402, 1005] on button "Posunout dolů" at bounding box center [410, 1003] width 261 height 42
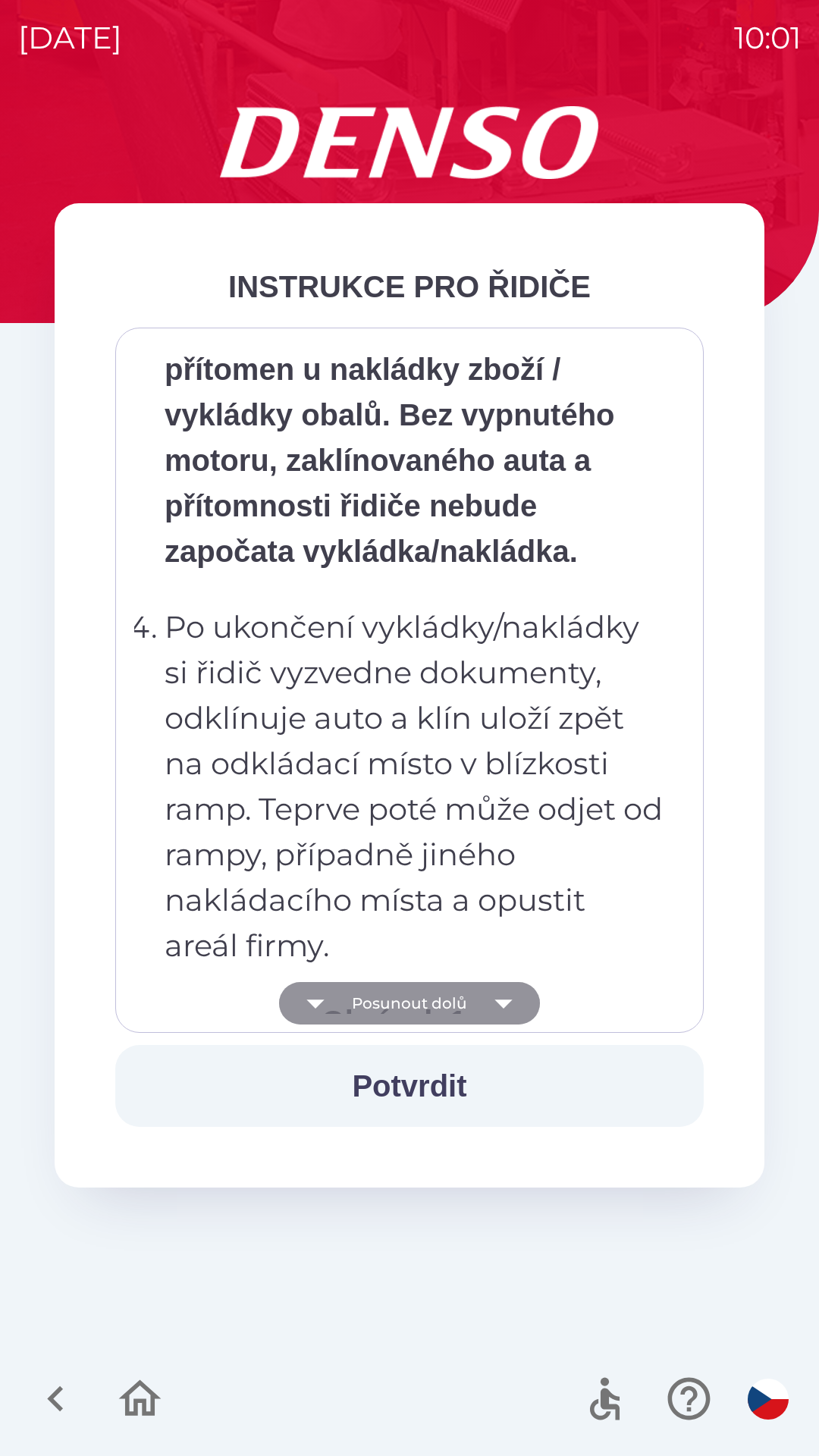
click at [409, 998] on button "Posunout dolů" at bounding box center [410, 1003] width 261 height 42
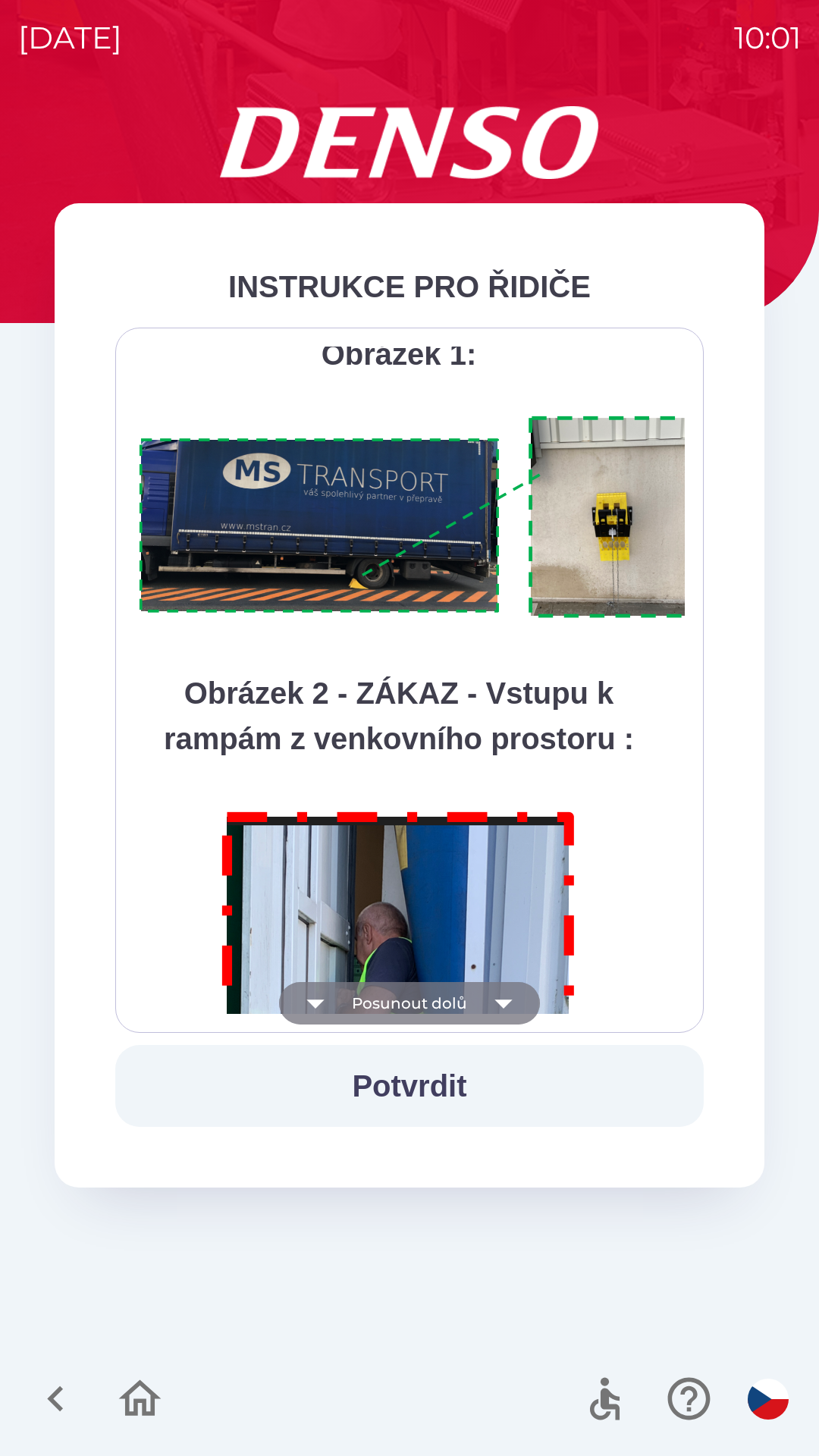
click at [408, 1012] on button "Posunout dolů" at bounding box center [410, 1003] width 261 height 42
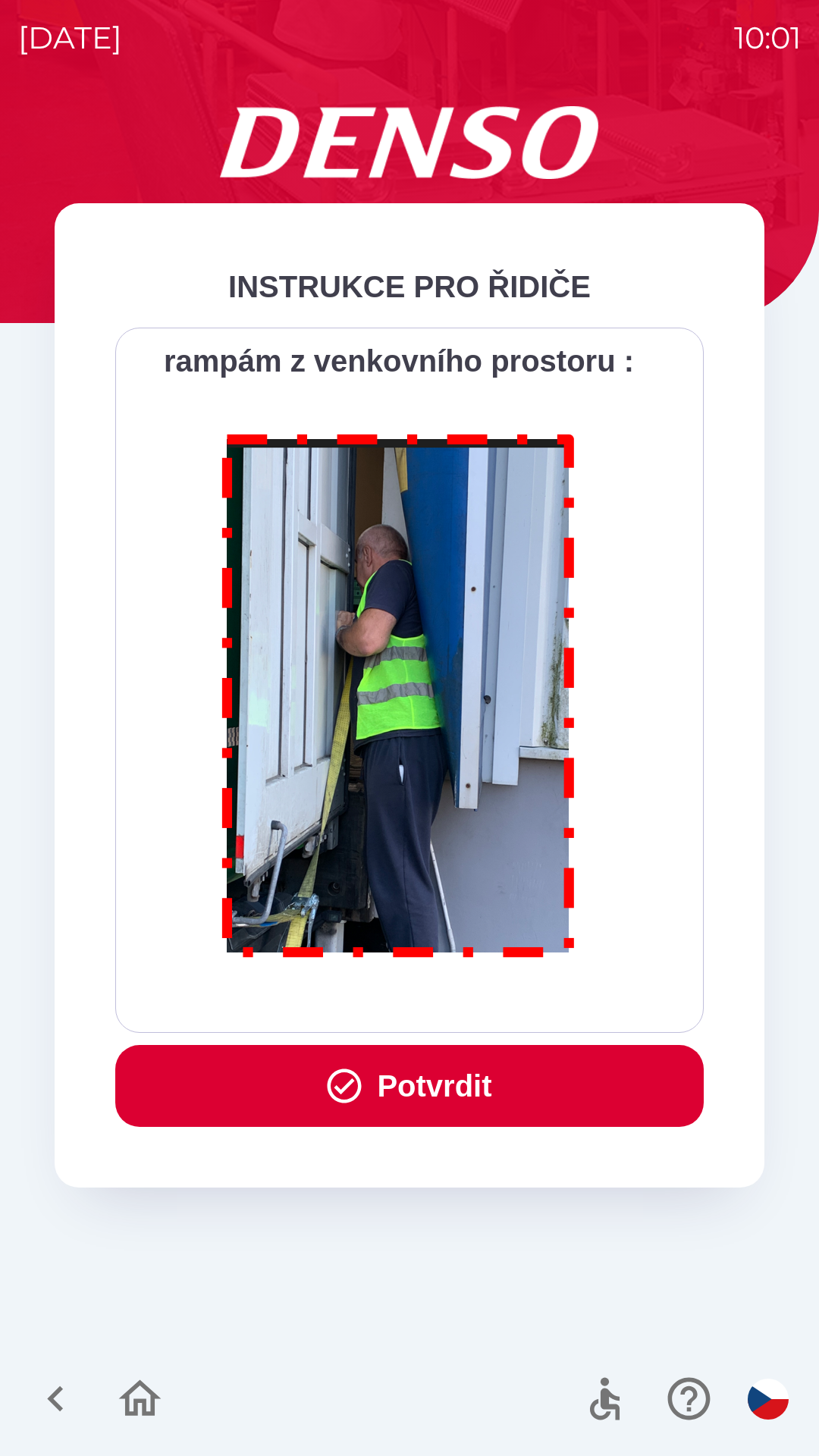
click at [346, 1081] on icon "button" at bounding box center [345, 1086] width 34 height 34
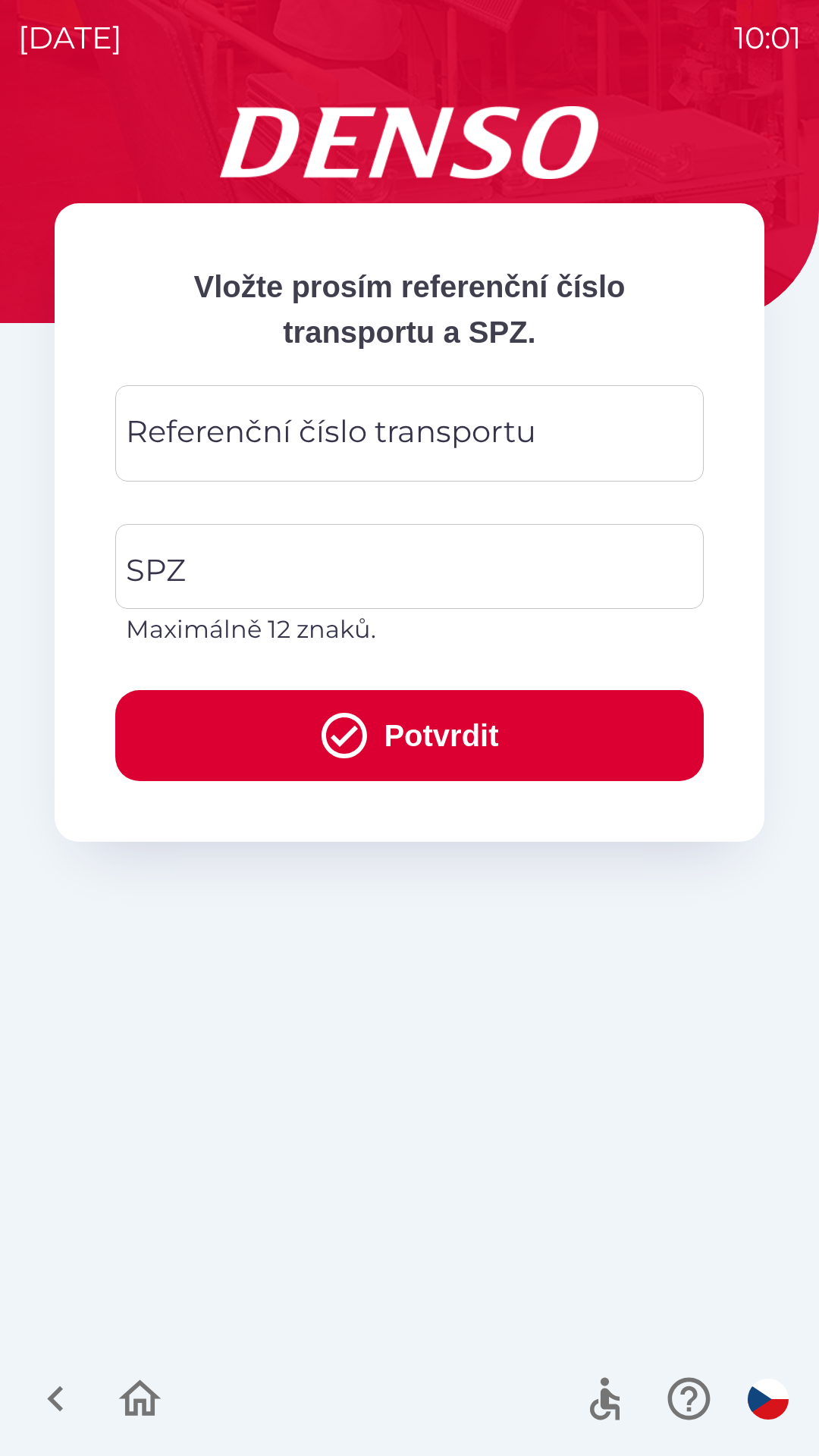
click at [371, 437] on div "Referenční číslo transportu Referenční číslo transportu" at bounding box center [409, 433] width 588 height 96
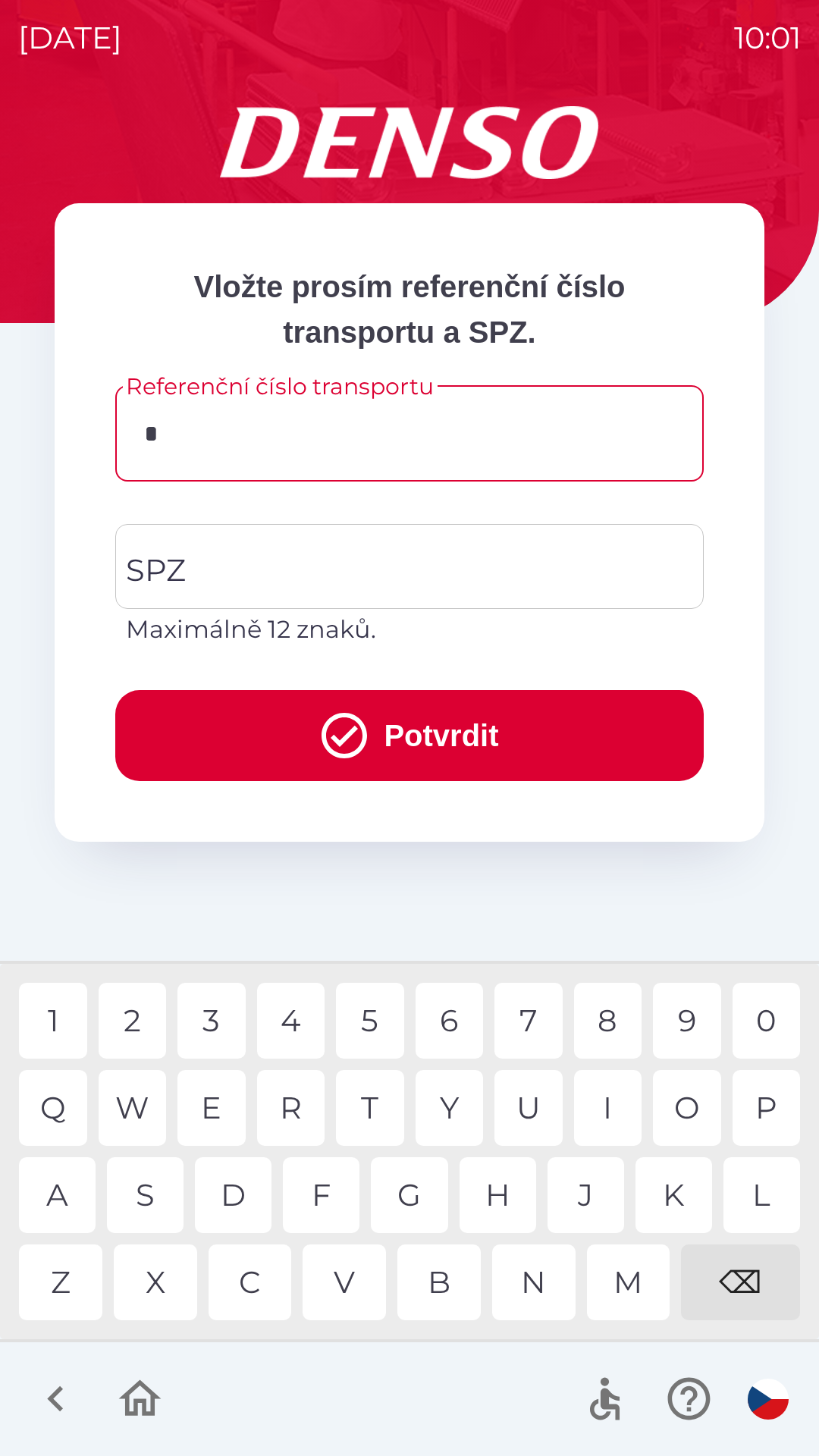
click at [132, 1110] on div "W" at bounding box center [133, 1108] width 68 height 76
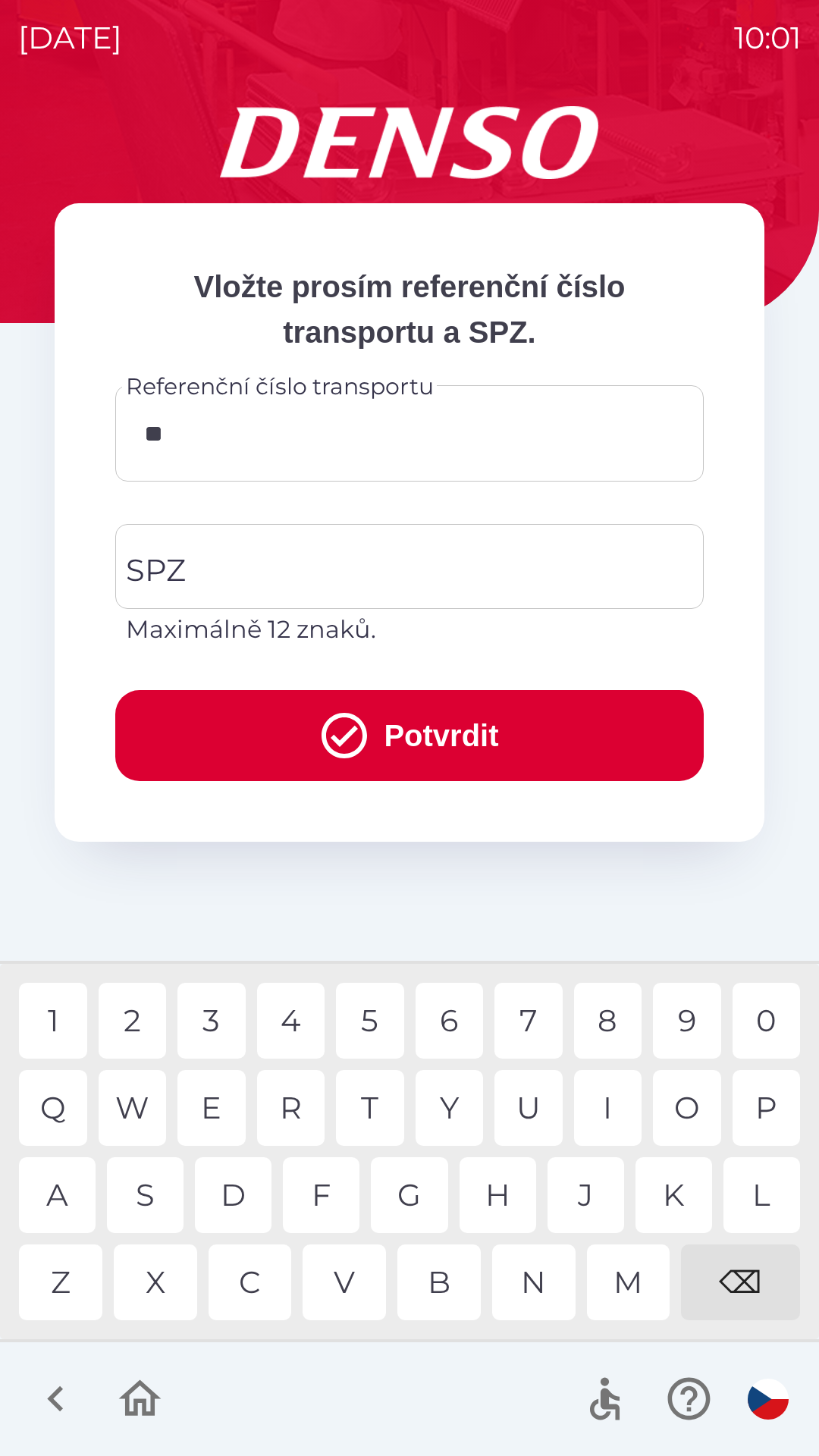
click at [152, 1195] on div "S" at bounding box center [145, 1195] width 77 height 76
click at [74, 1283] on div "Z" at bounding box center [60, 1283] width 83 height 76
click at [136, 1024] on div "2" at bounding box center [133, 1021] width 68 height 76
type input "*******"
click at [285, 1034] on div "4" at bounding box center [291, 1021] width 68 height 76
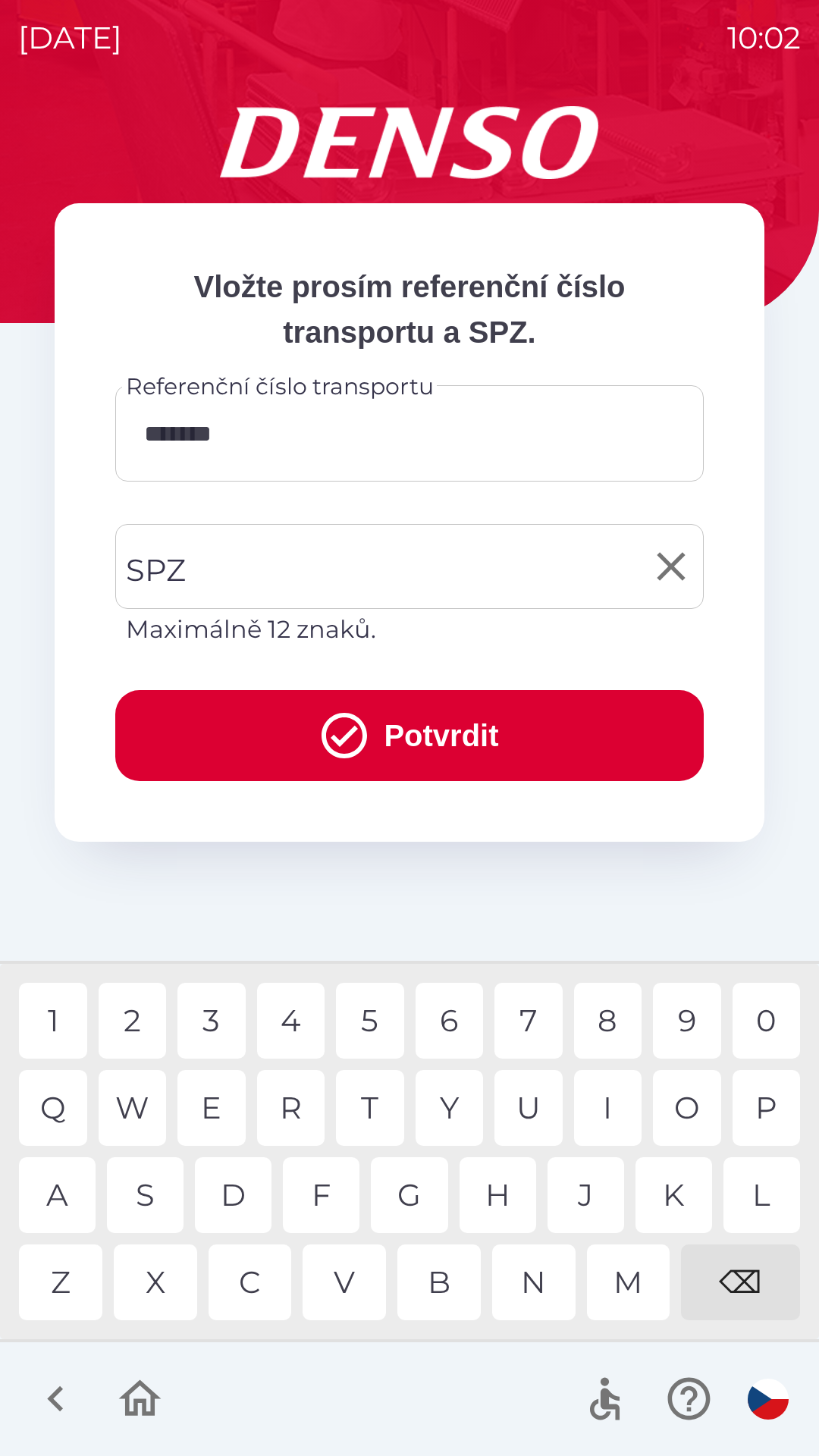
click at [229, 562] on input "SPZ" at bounding box center [398, 567] width 552 height 71
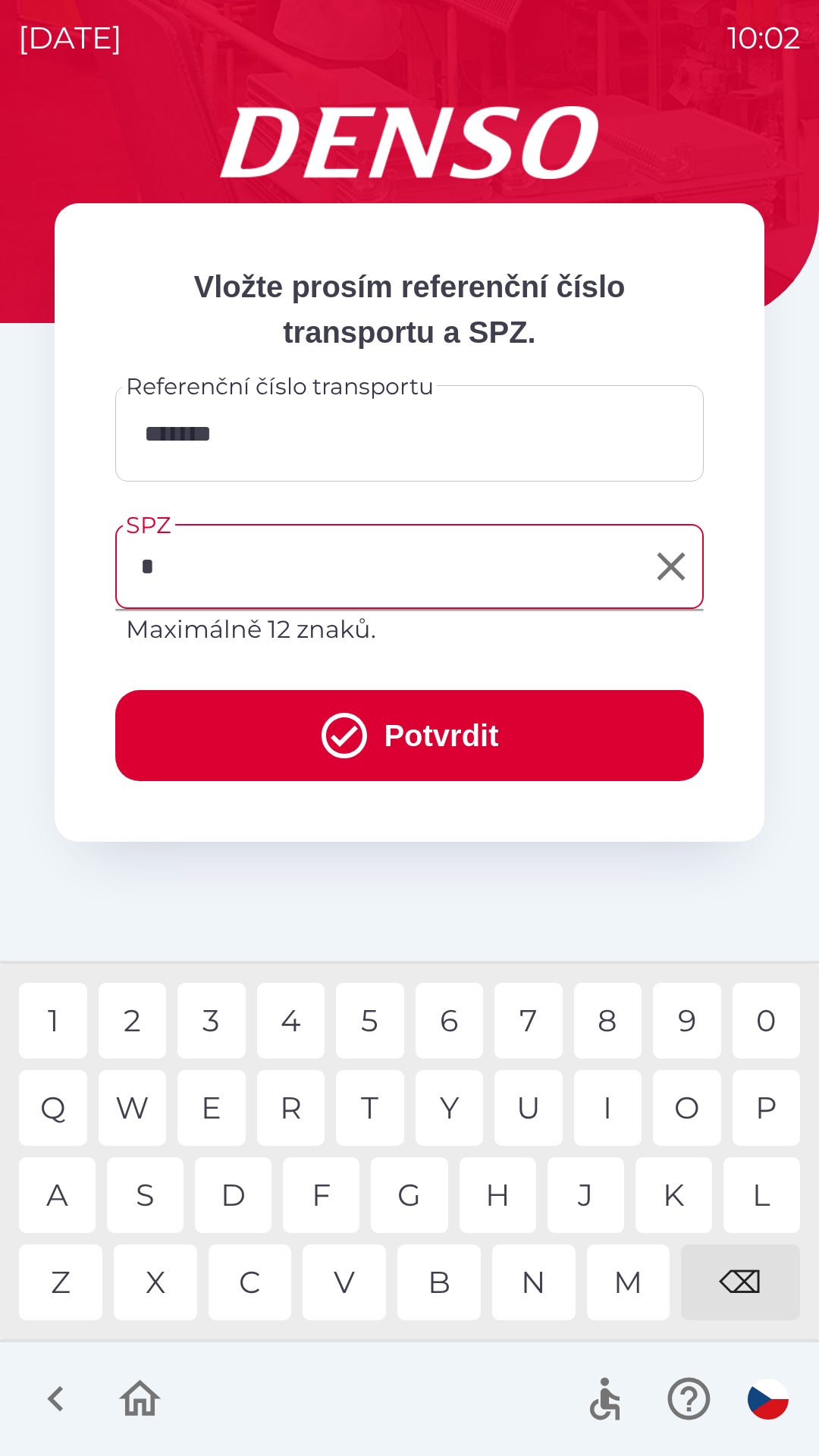
click at [626, 1284] on div "M" at bounding box center [628, 1283] width 83 height 76
click at [60, 1195] on div "A" at bounding box center [57, 1195] width 77 height 76
click at [283, 1107] on div "R" at bounding box center [291, 1108] width 68 height 76
click at [688, 1107] on div "O" at bounding box center [687, 1108] width 68 height 76
click at [380, 1379] on div at bounding box center [410, 1399] width 819 height 114
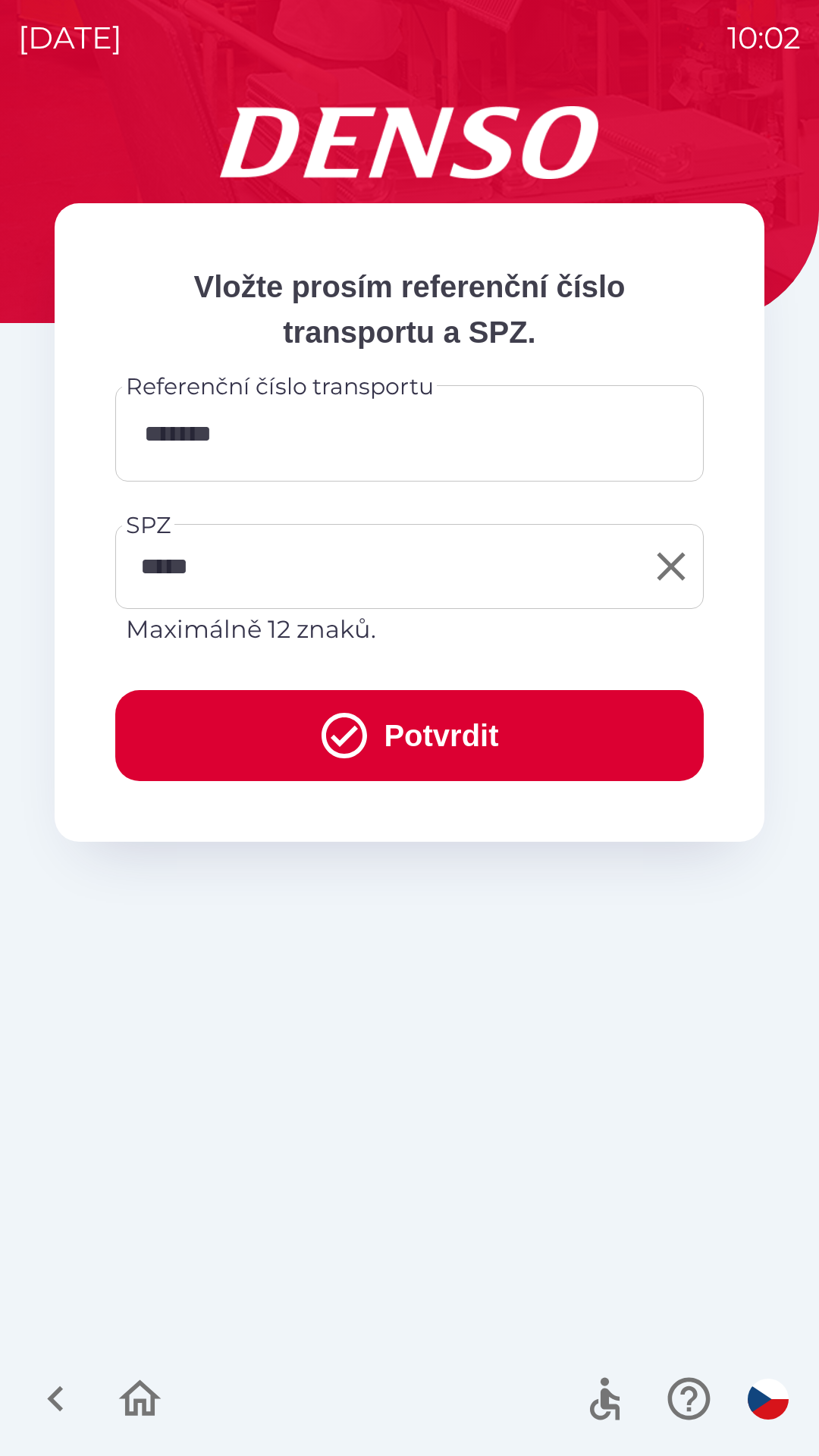
click at [333, 567] on input "*****" at bounding box center [398, 567] width 552 height 71
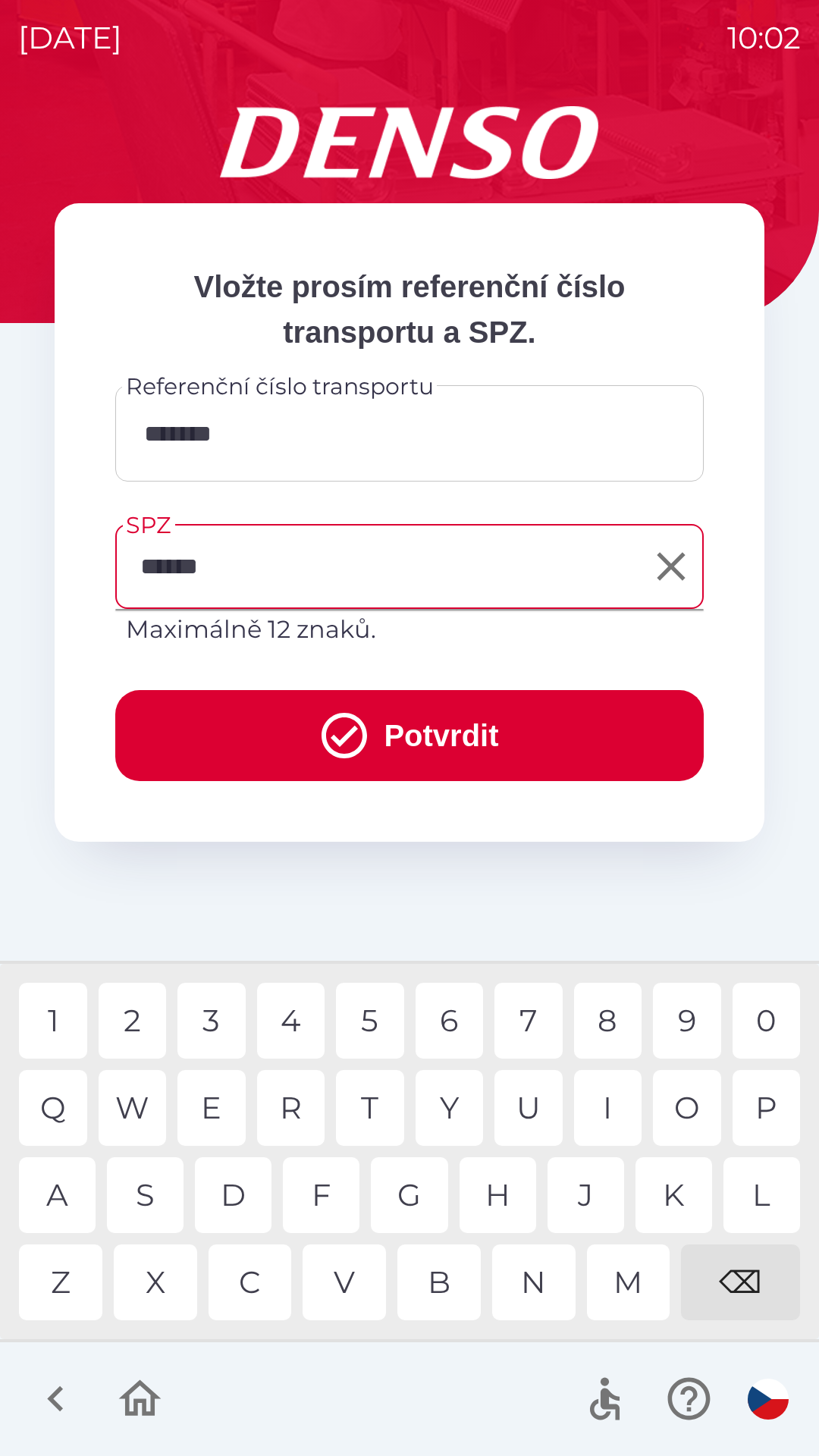
click at [222, 1108] on div "E" at bounding box center [211, 1108] width 68 height 76
click at [755, 1106] on div "P" at bounding box center [766, 1108] width 68 height 76
click at [280, 1110] on div "R" at bounding box center [291, 1108] width 68 height 76
click at [208, 1106] on div "E" at bounding box center [211, 1108] width 68 height 76
type input "**********"
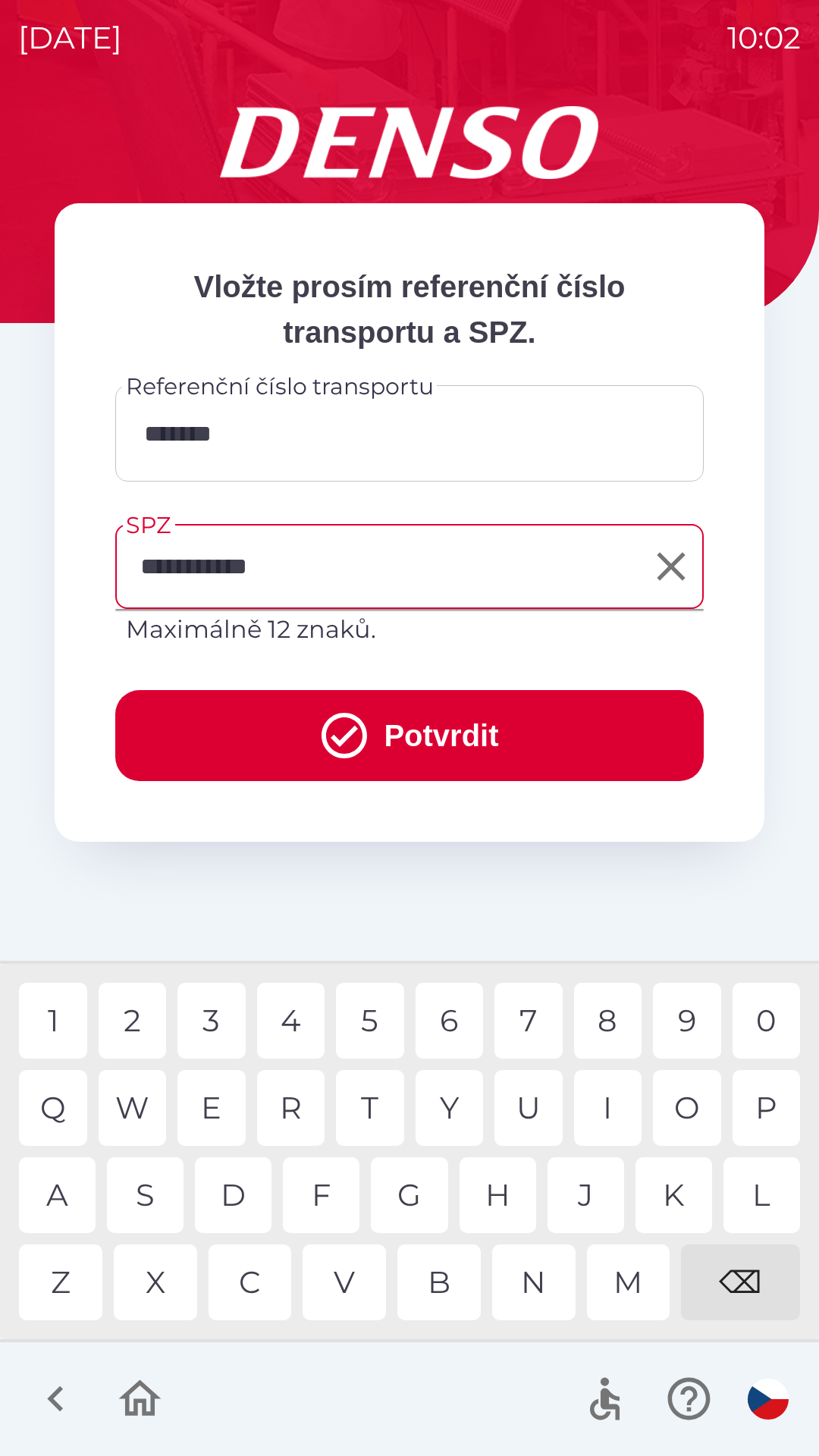
click at [368, 734] on button "Potvrdit" at bounding box center [409, 736] width 588 height 91
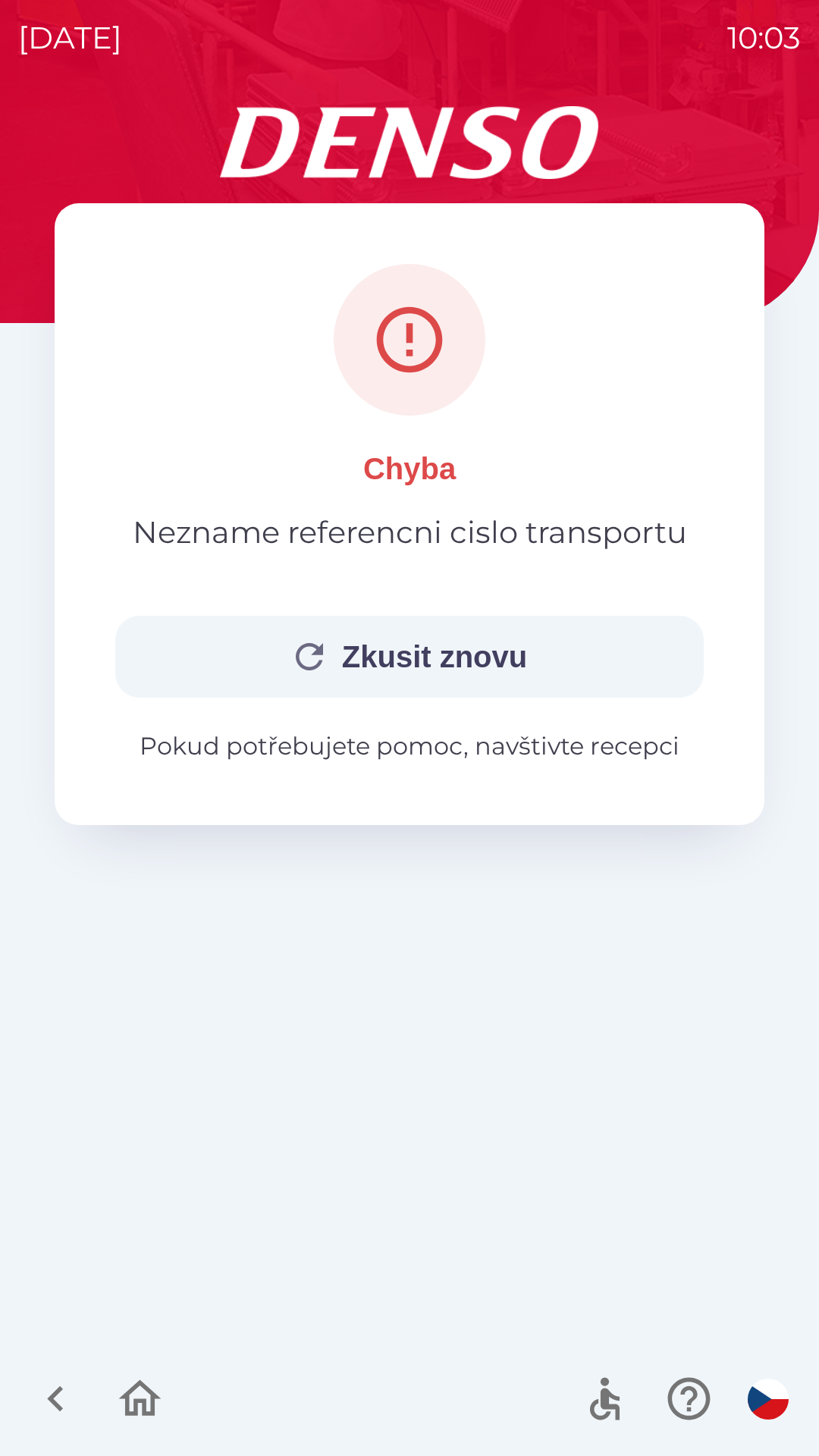
click at [426, 652] on button "Zkusit znovu" at bounding box center [409, 656] width 588 height 82
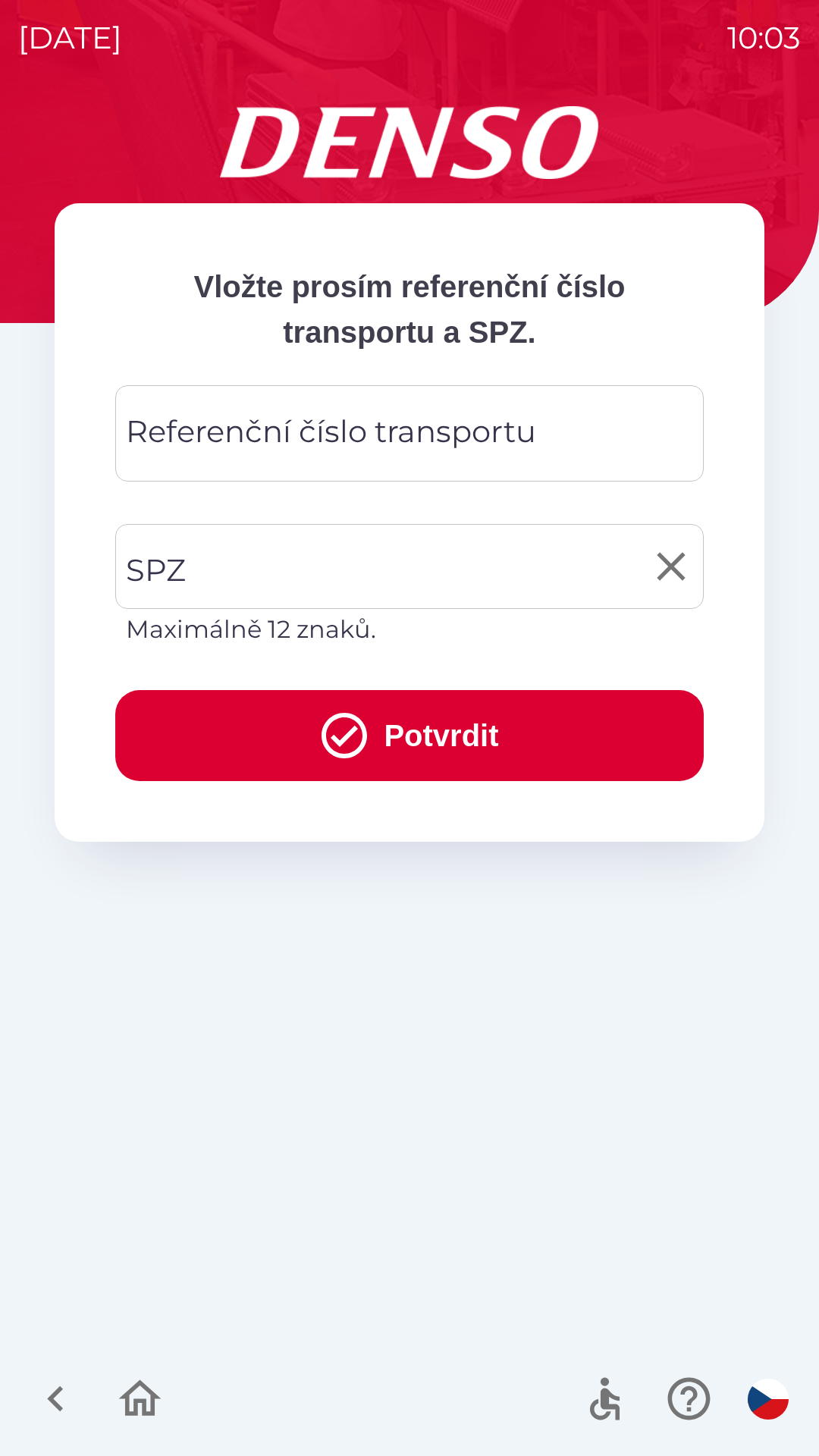
click at [299, 555] on input "SPZ" at bounding box center [398, 567] width 552 height 71
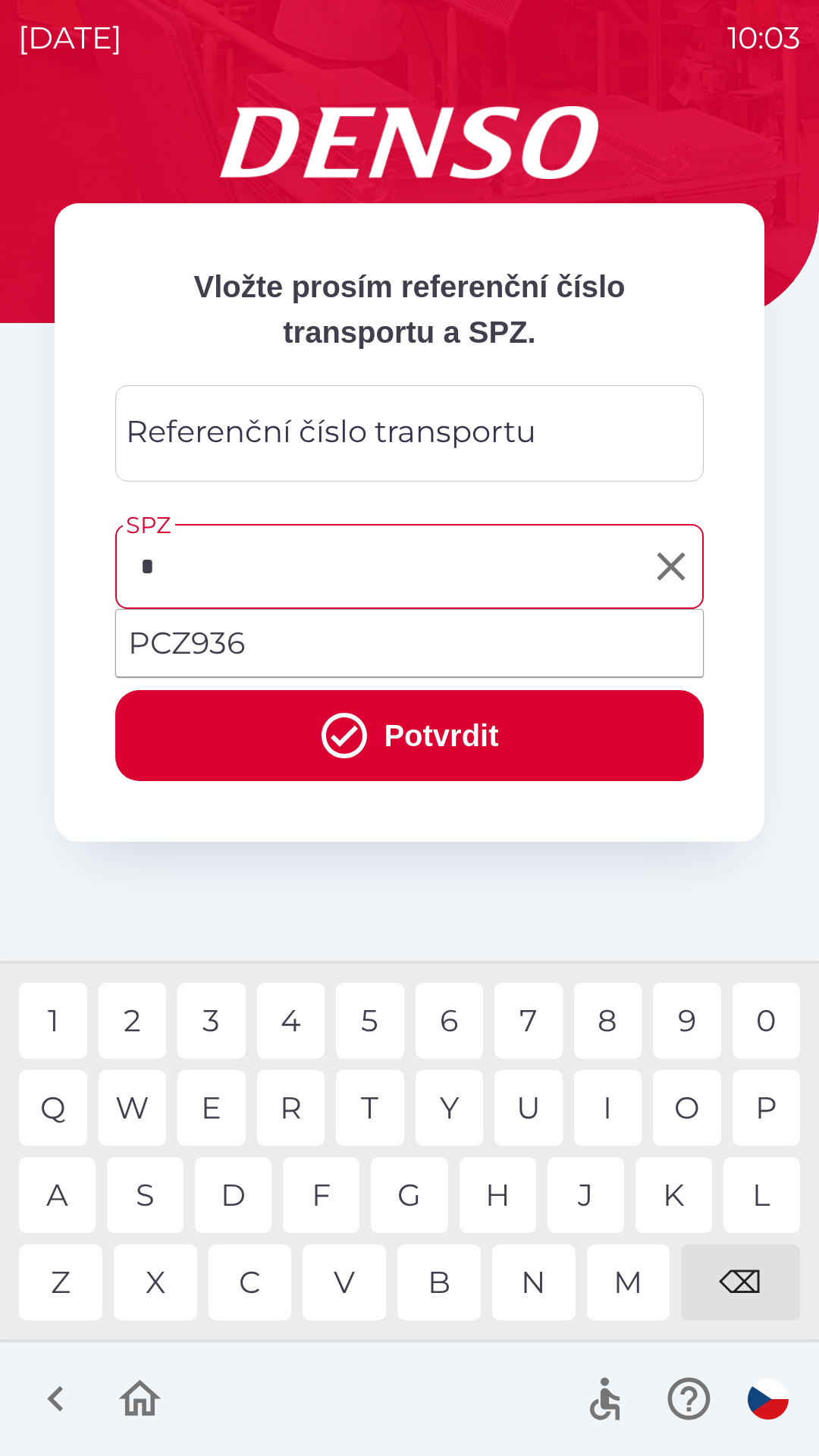
click at [208, 1020] on div "3" at bounding box center [211, 1021] width 68 height 76
click at [126, 1018] on div "2" at bounding box center [133, 1021] width 68 height 76
click at [292, 1017] on div "4" at bounding box center [291, 1021] width 68 height 76
type input "******"
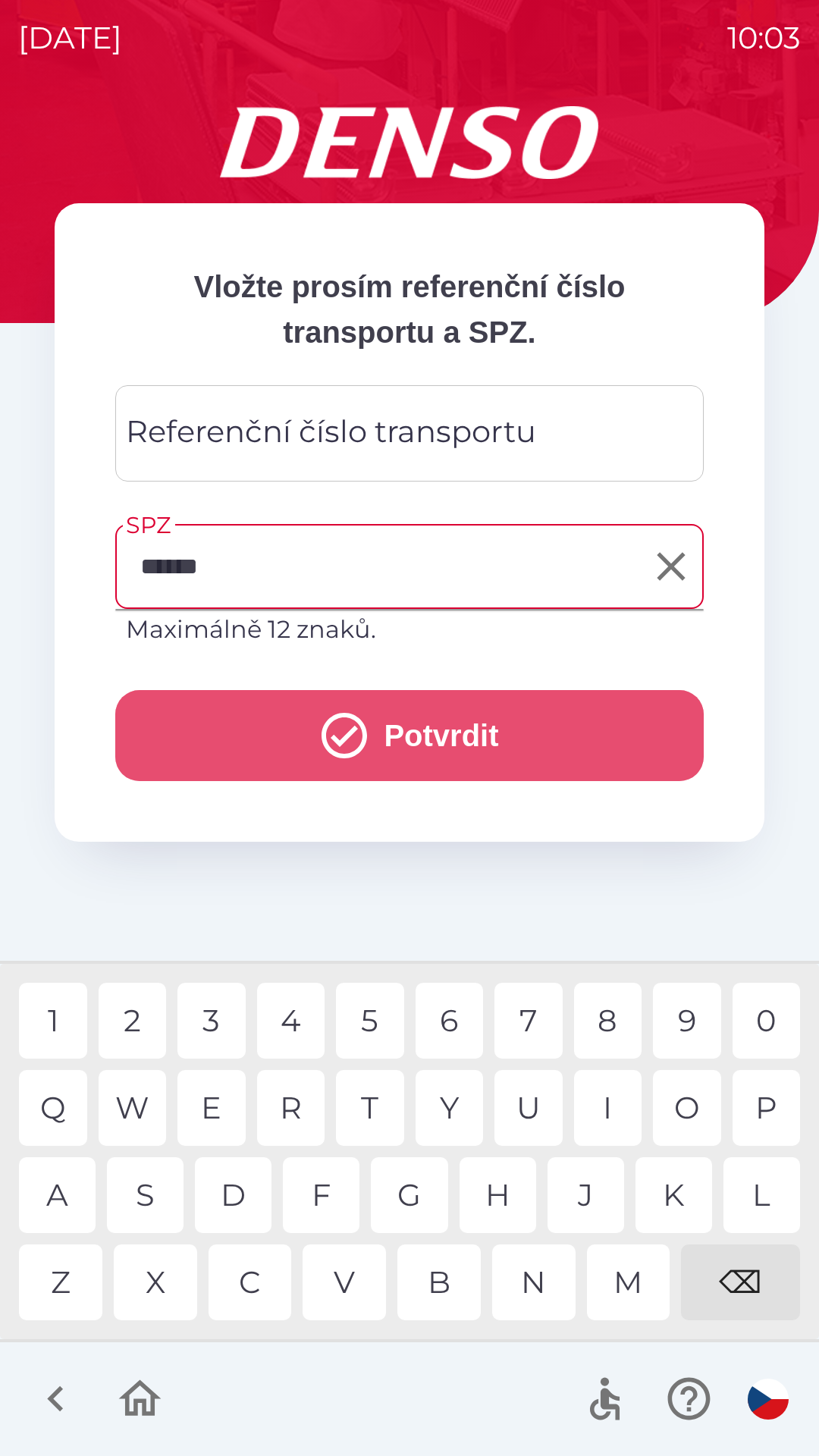
click at [343, 728] on icon "submit" at bounding box center [344, 735] width 54 height 54
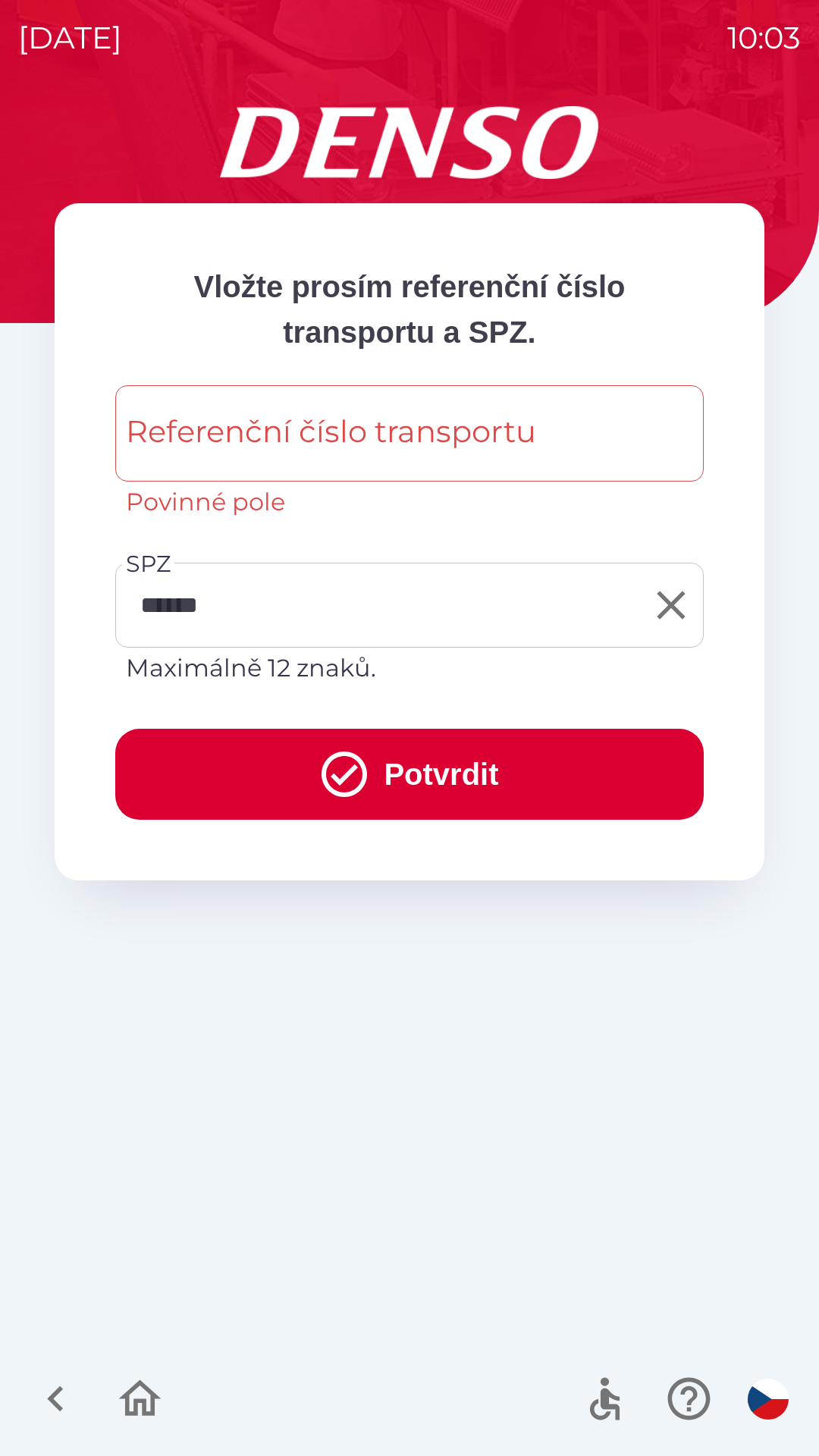
click at [342, 771] on icon "submit" at bounding box center [344, 774] width 54 height 54
click at [363, 761] on icon "submit" at bounding box center [344, 774] width 54 height 54
click at [355, 431] on div "Referenční číslo transportu Referenční číslo transportu Povinné pole" at bounding box center [409, 452] width 588 height 135
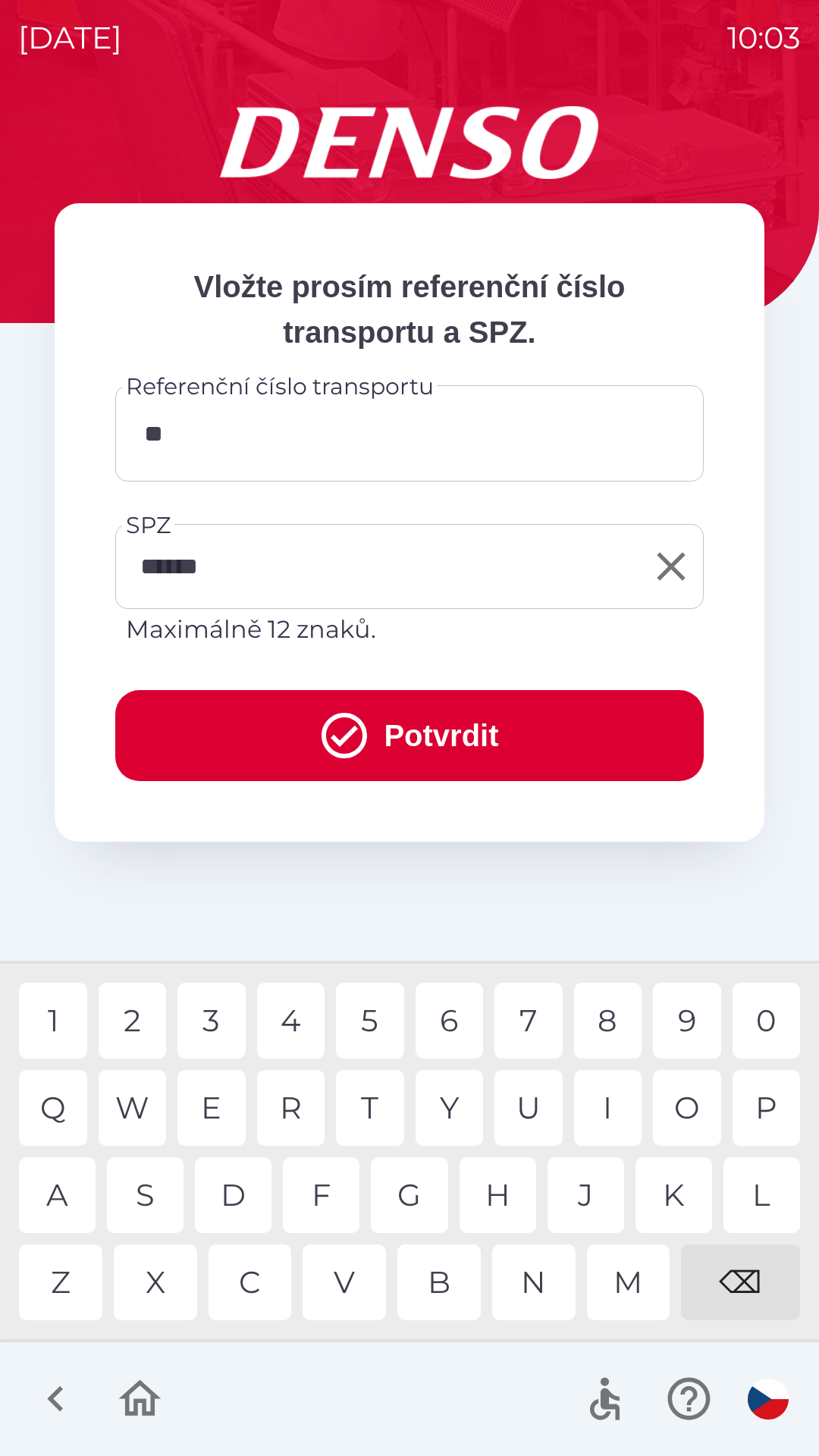
click at [150, 1197] on div "S" at bounding box center [145, 1195] width 77 height 76
click at [524, 1019] on div "7" at bounding box center [528, 1021] width 68 height 76
type input "*******"
click at [282, 1020] on div "4" at bounding box center [291, 1021] width 68 height 76
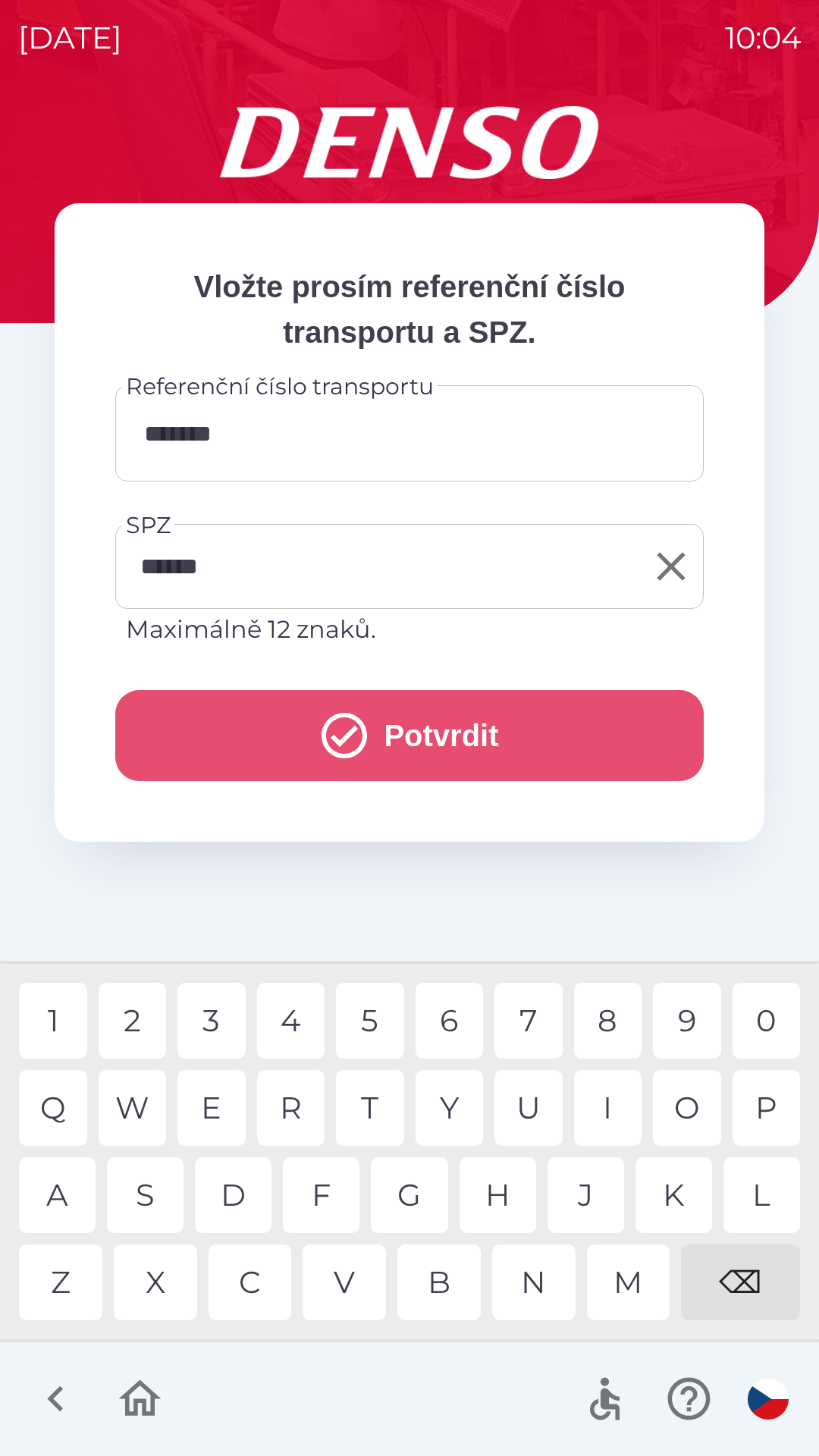
click at [338, 736] on icon "submit" at bounding box center [344, 735] width 54 height 54
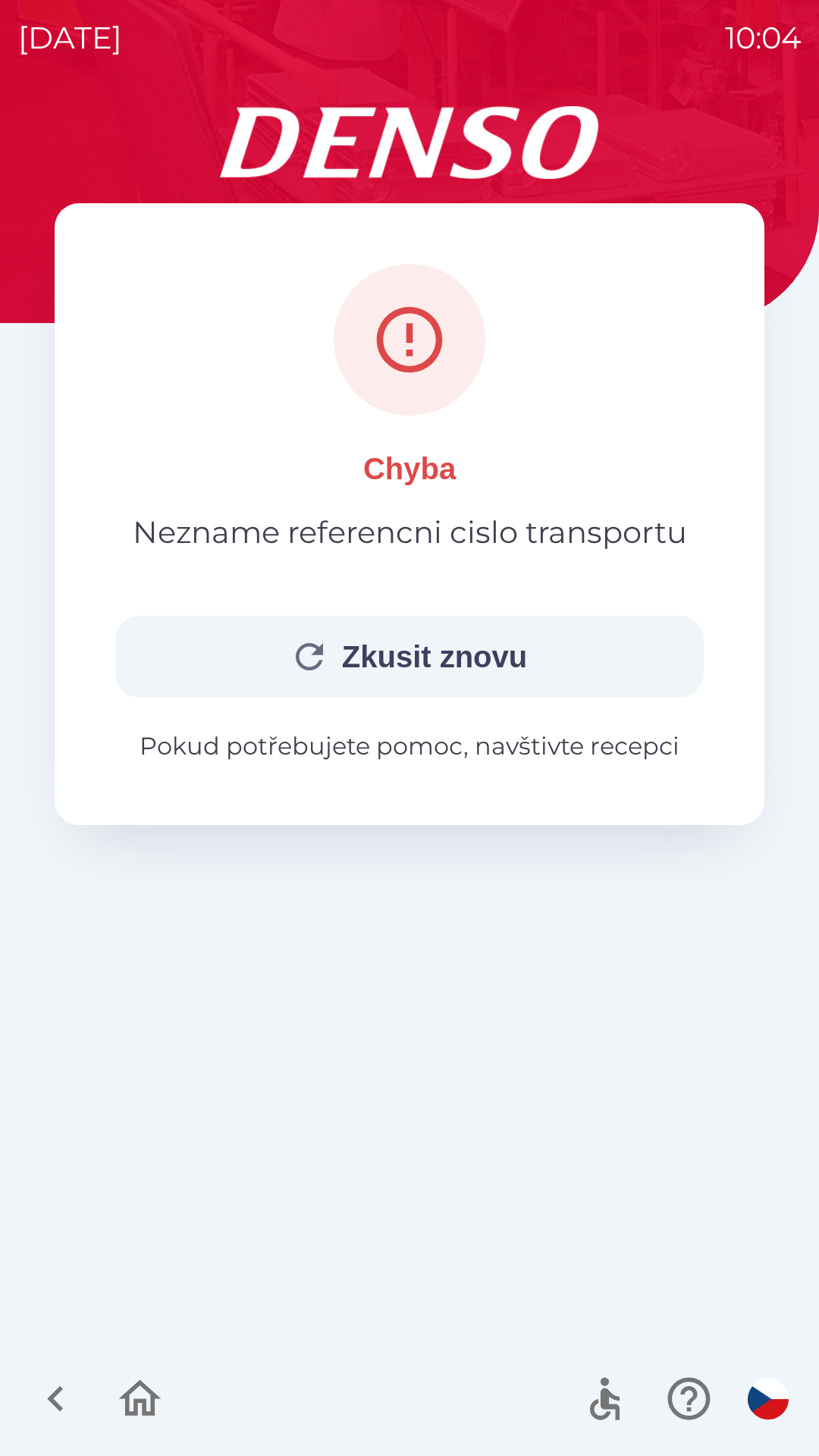
click at [469, 741] on p "Pokud potřebujete pomoc, navštivte recepci" at bounding box center [409, 746] width 588 height 36
click at [524, 744] on p "Pokud potřebujete pomoc, navštivte recepci" at bounding box center [409, 746] width 588 height 36
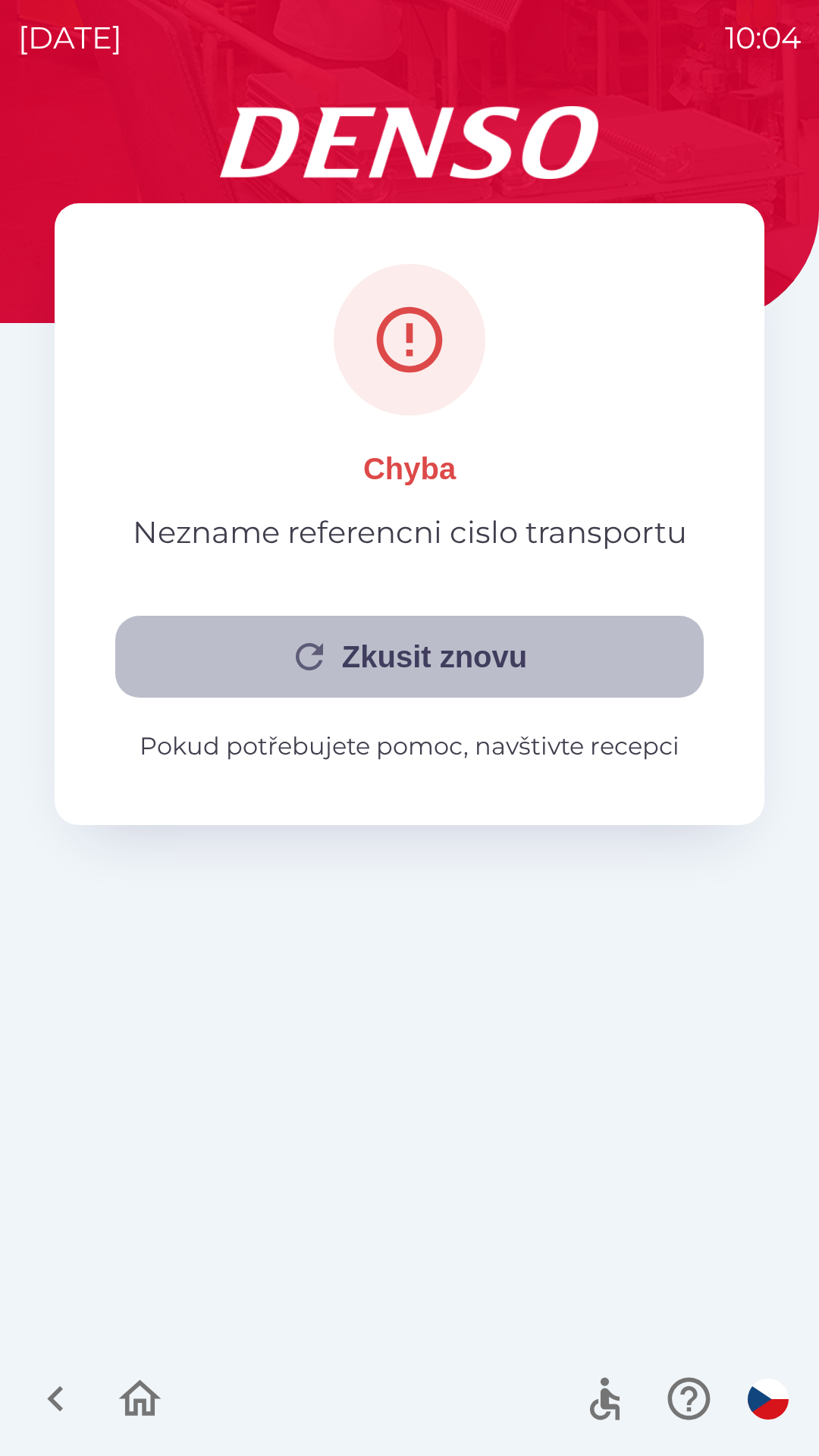
click at [431, 656] on button "Zkusit znovu" at bounding box center [409, 656] width 588 height 82
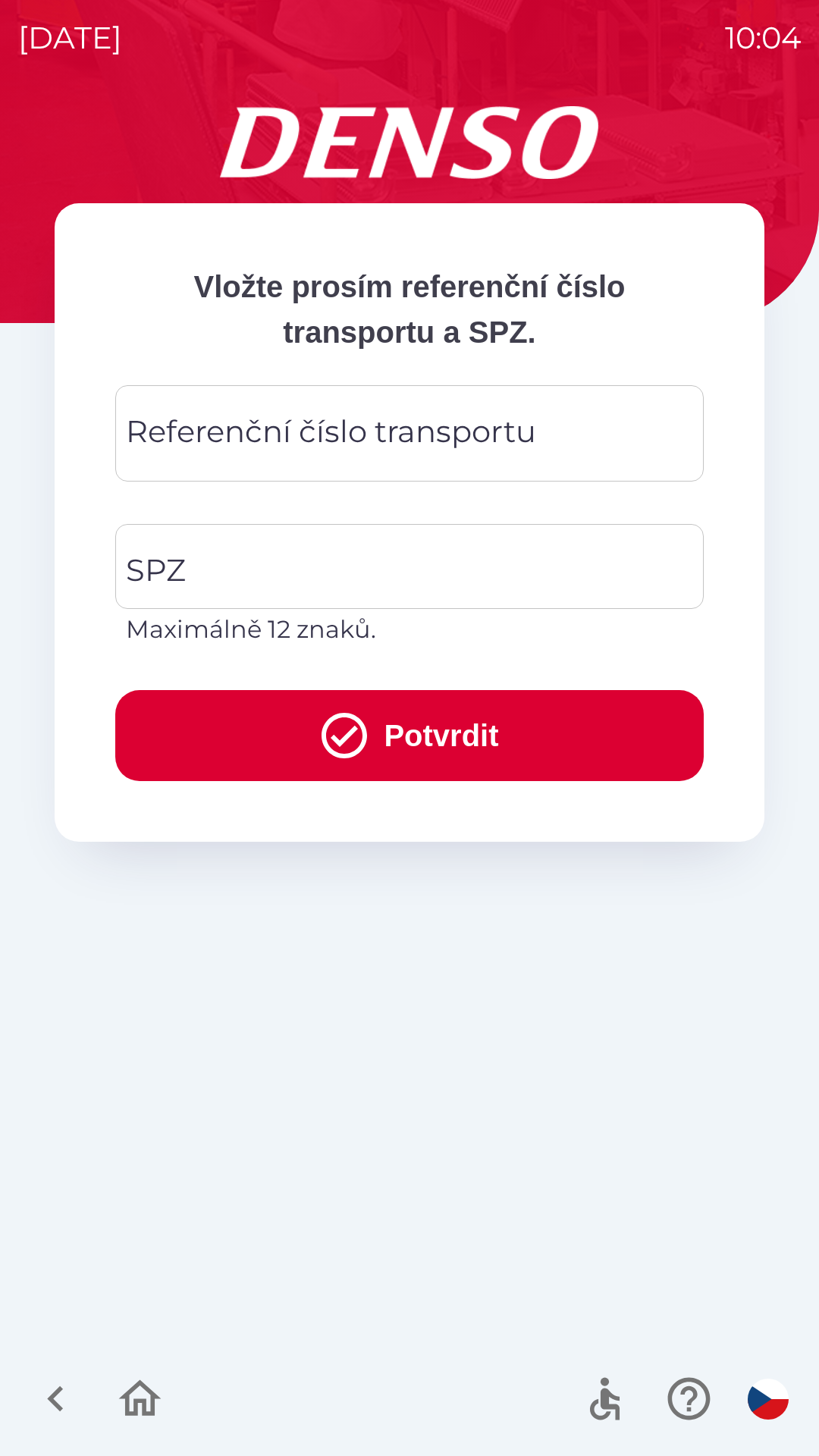
click at [138, 1399] on icon "button" at bounding box center [139, 1399] width 51 height 51
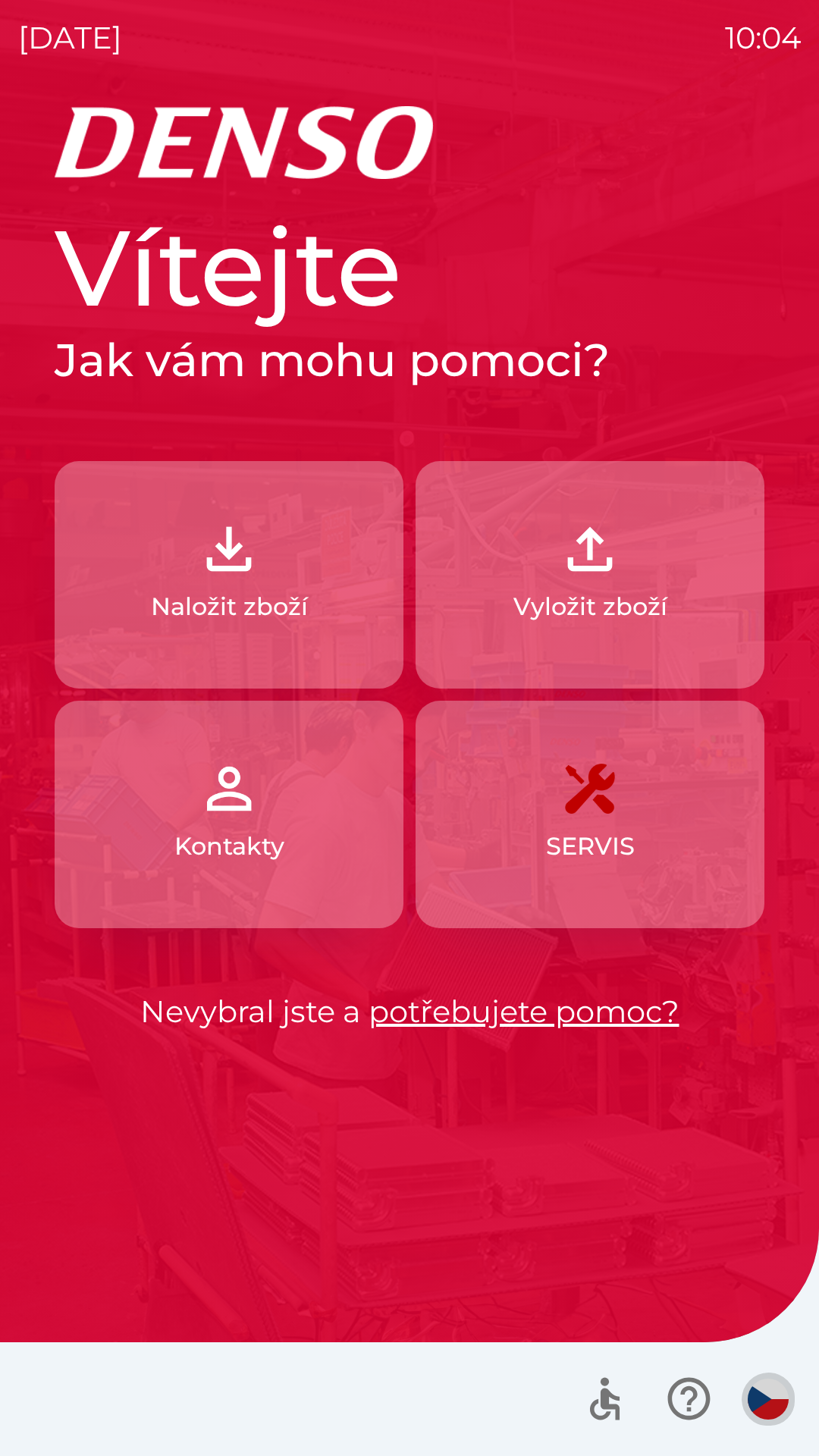
click at [773, 1396] on img "button" at bounding box center [768, 1399] width 41 height 41
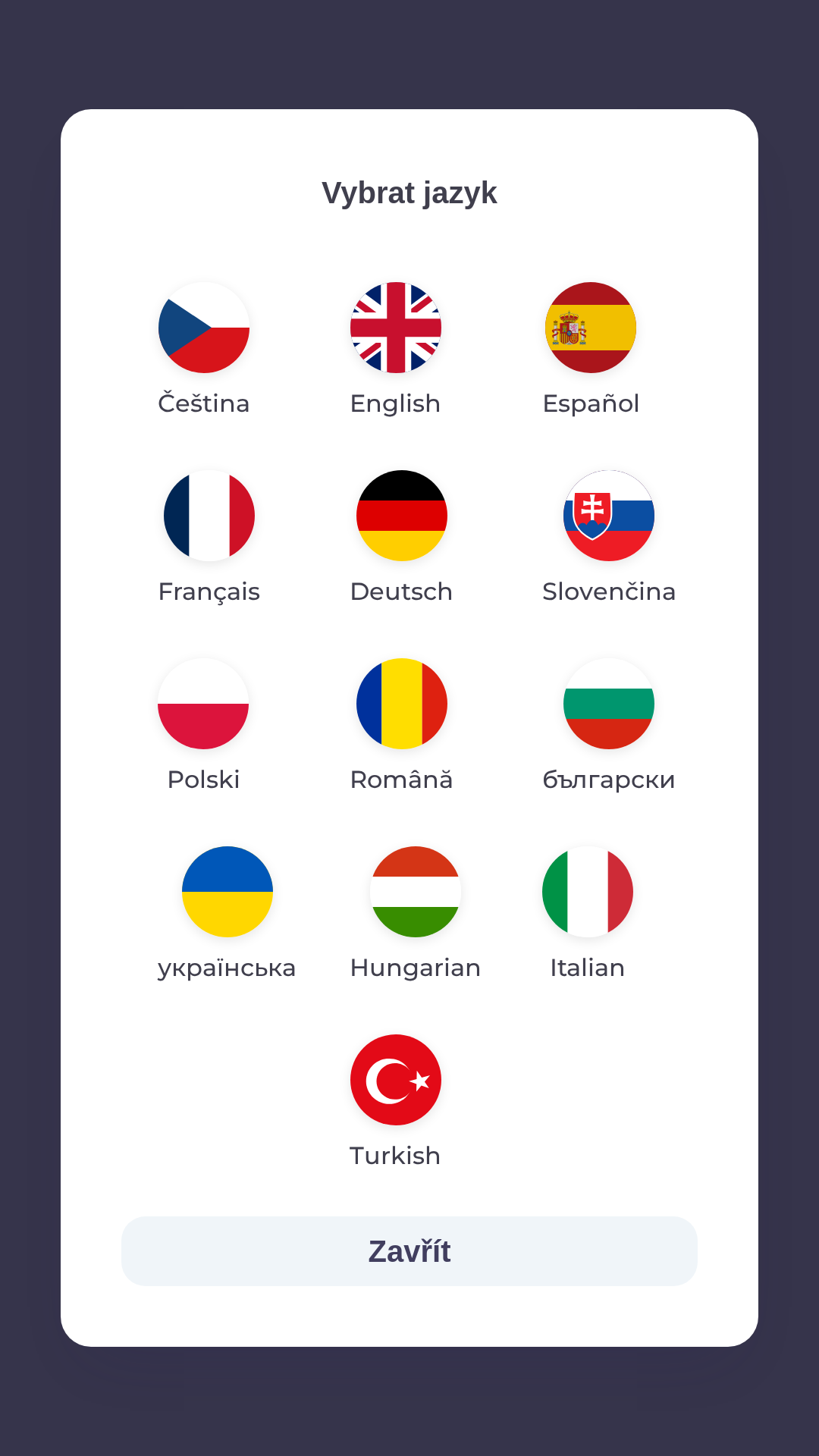
click at [236, 898] on img "button" at bounding box center [227, 892] width 91 height 91
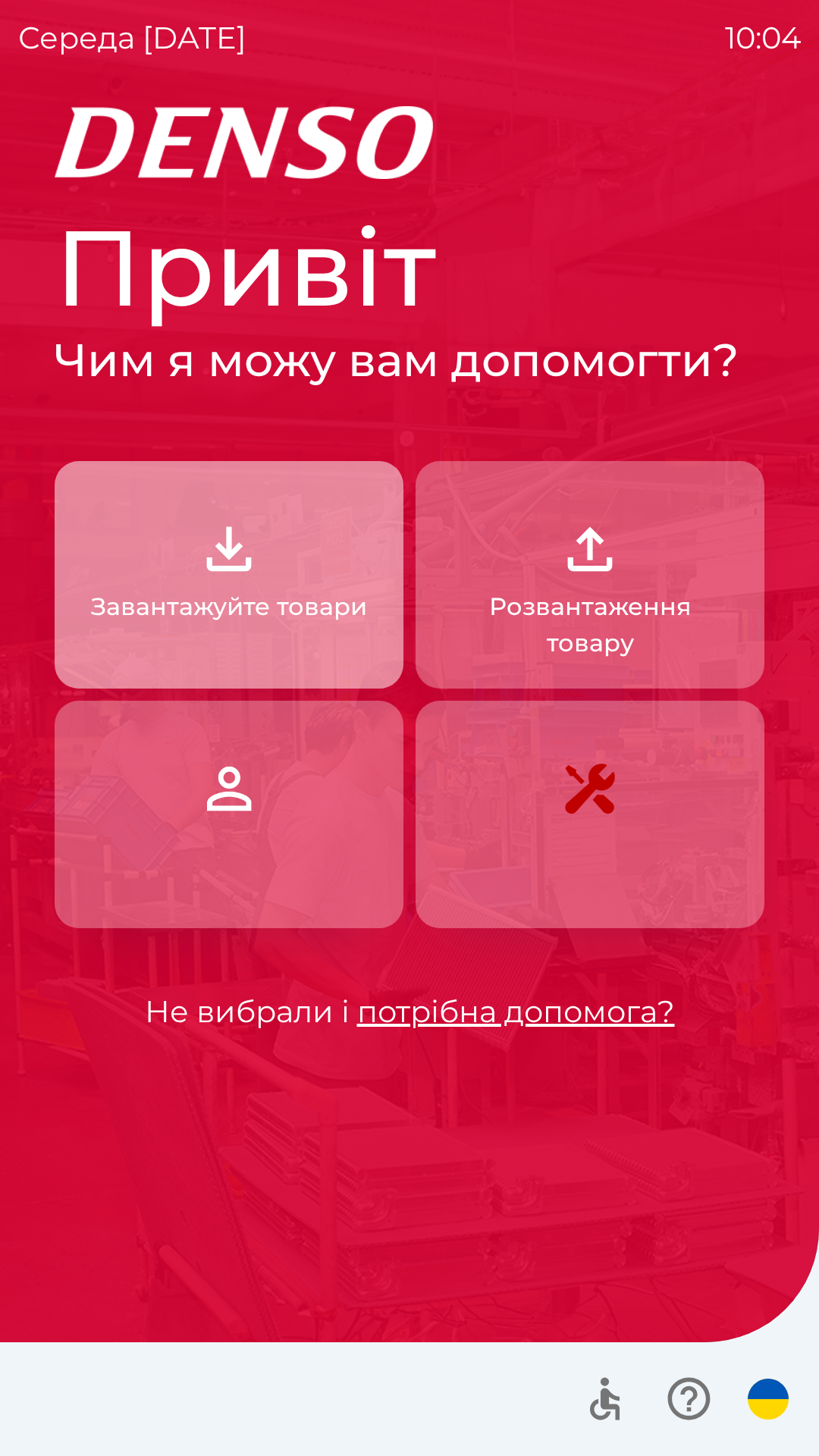
click at [258, 584] on button "Завантажуйте товари" at bounding box center [228, 575] width 349 height 227
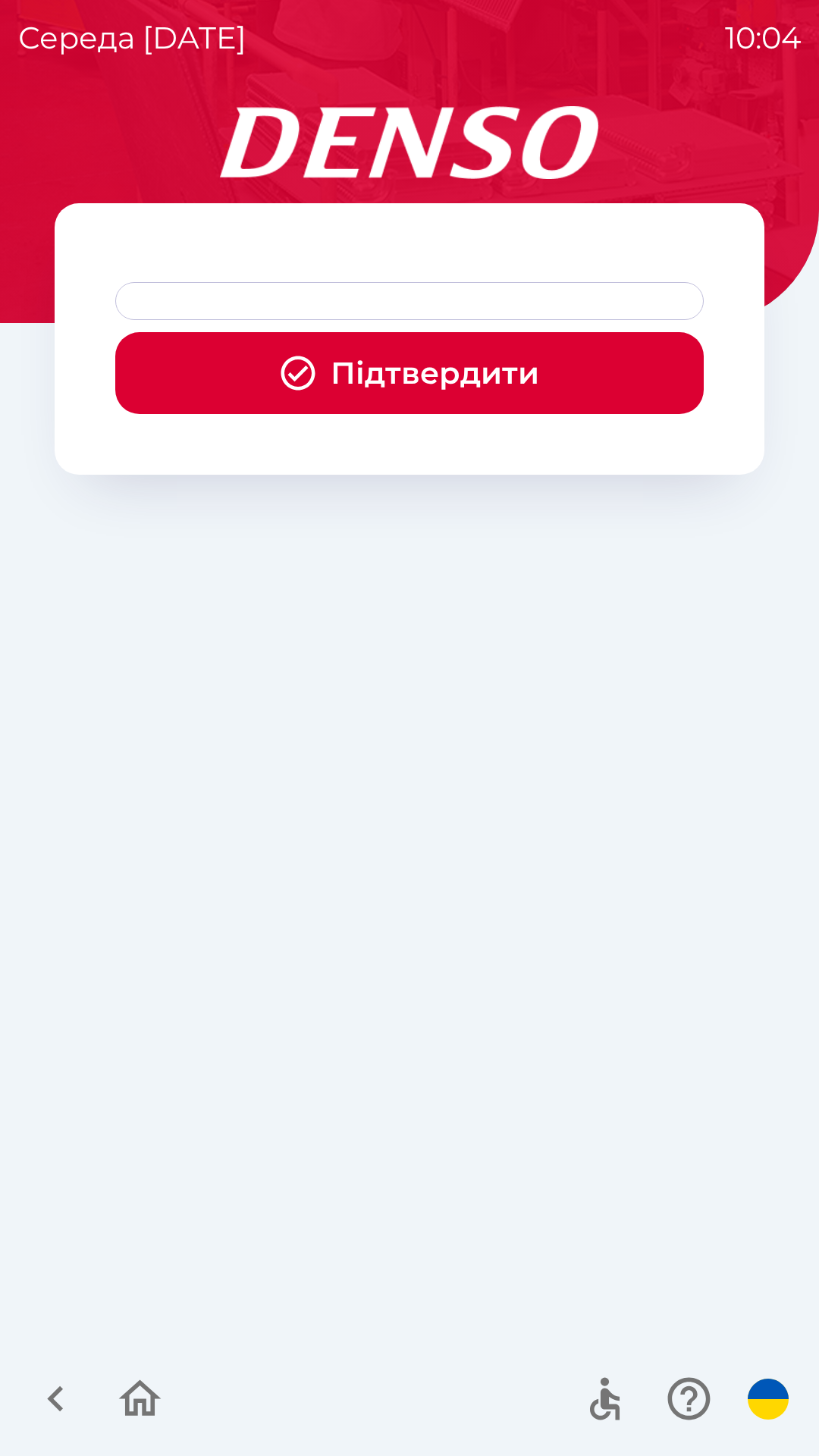
click at [299, 375] on icon "button" at bounding box center [298, 373] width 34 height 34
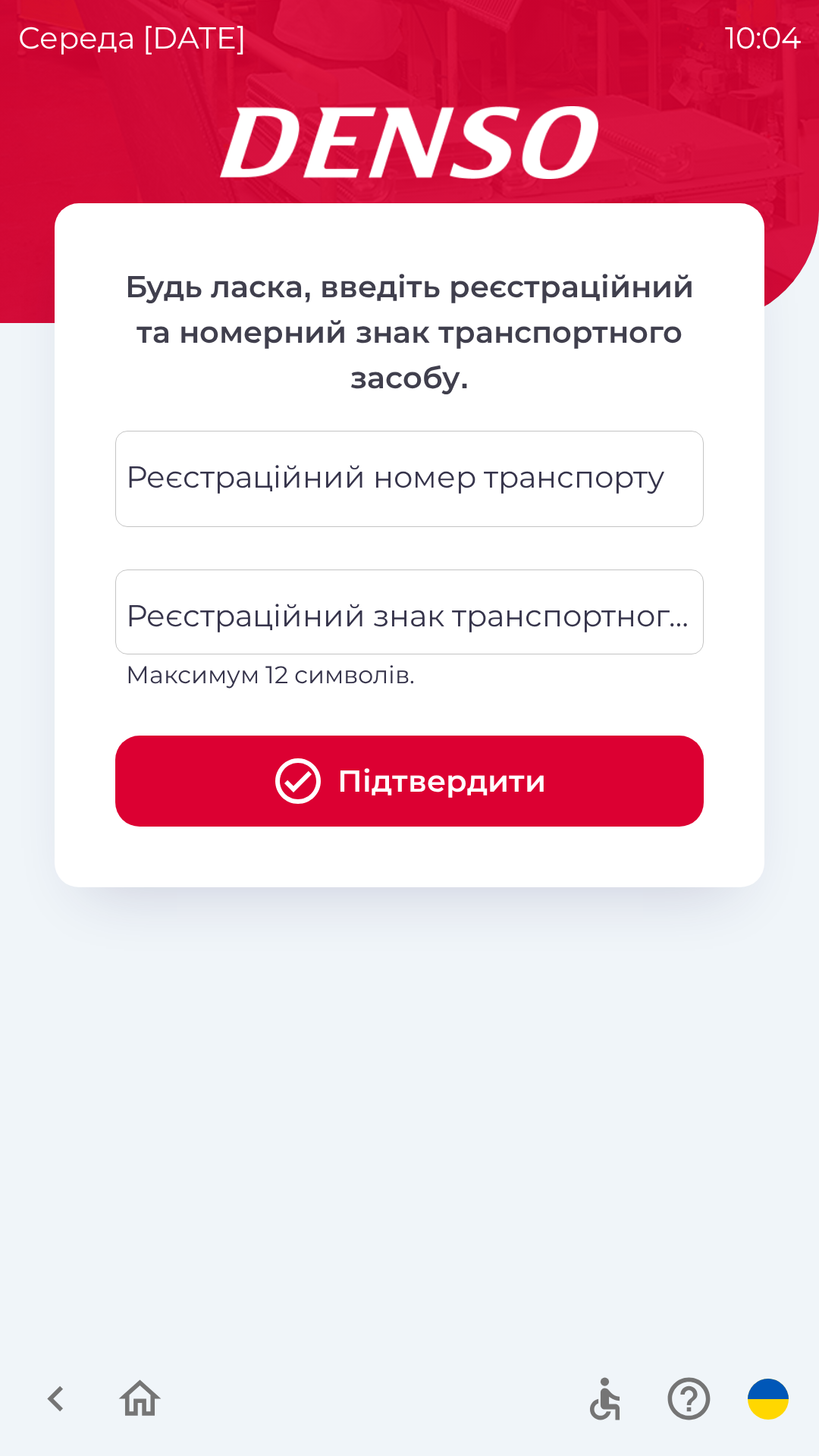
click at [405, 483] on div "Реєстраційний номер транспорту Реєстраційний номер транспорту" at bounding box center [409, 478] width 588 height 96
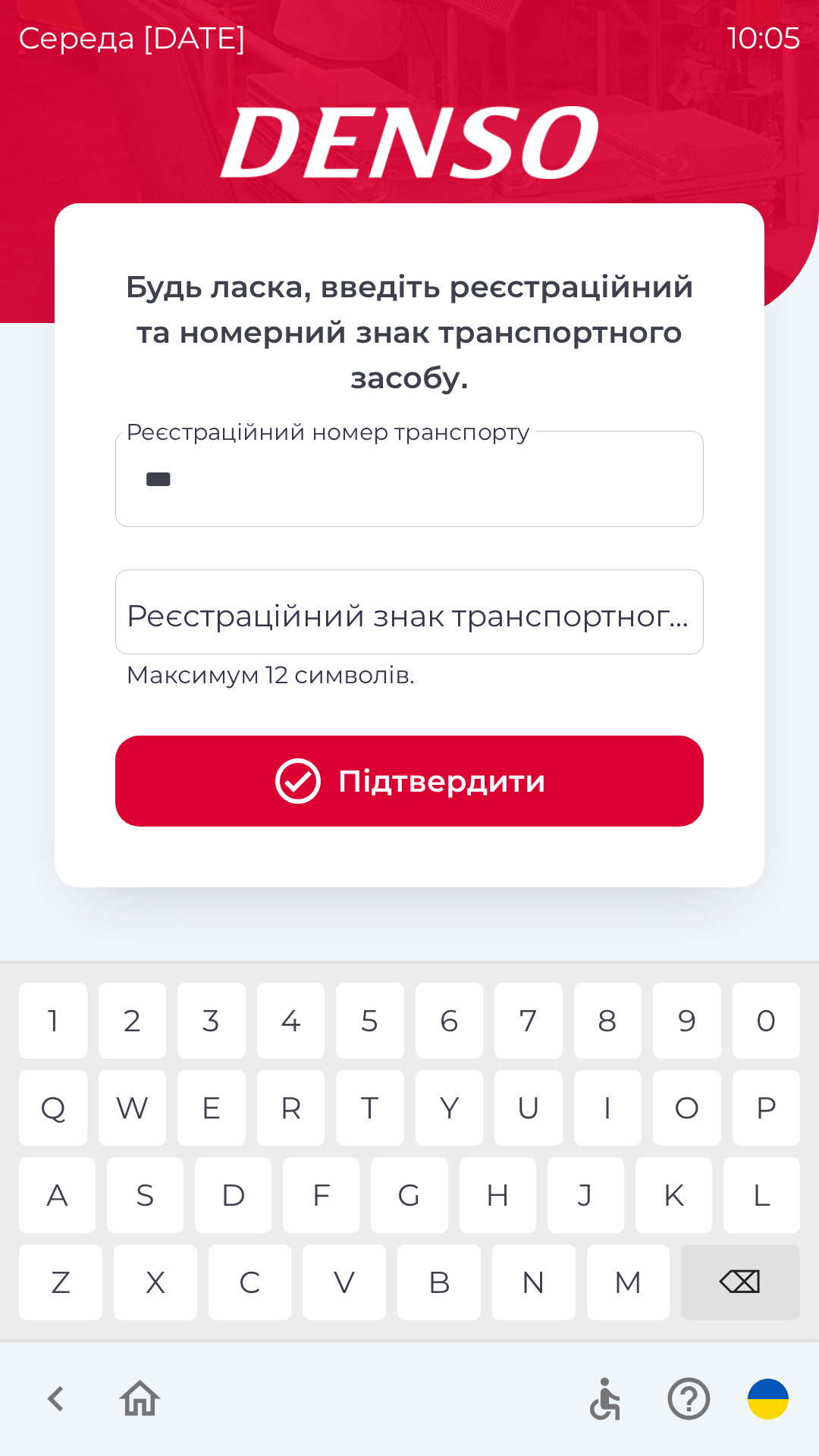
click at [75, 1280] on div "Z" at bounding box center [60, 1283] width 83 height 76
click at [134, 1029] on div "2" at bounding box center [133, 1021] width 68 height 76
click at [641, 1296] on div "M" at bounding box center [628, 1283] width 83 height 76
type input "*******"
click at [292, 1023] on div "4" at bounding box center [291, 1021] width 68 height 76
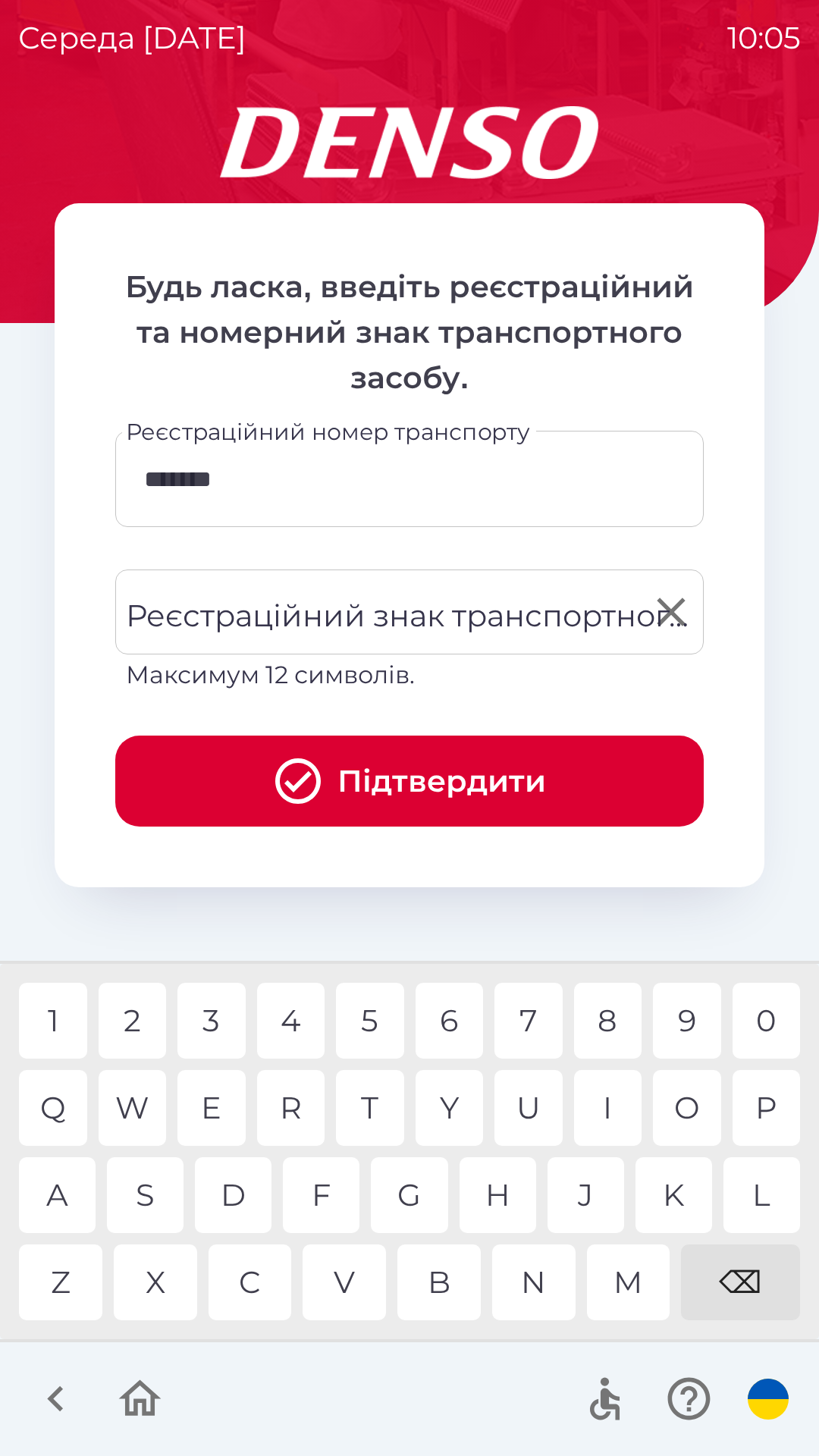
click at [347, 620] on div "Реєстраційний знак транспортного засобу Реєстраційний знак транспортного засобу…" at bounding box center [409, 631] width 588 height 124
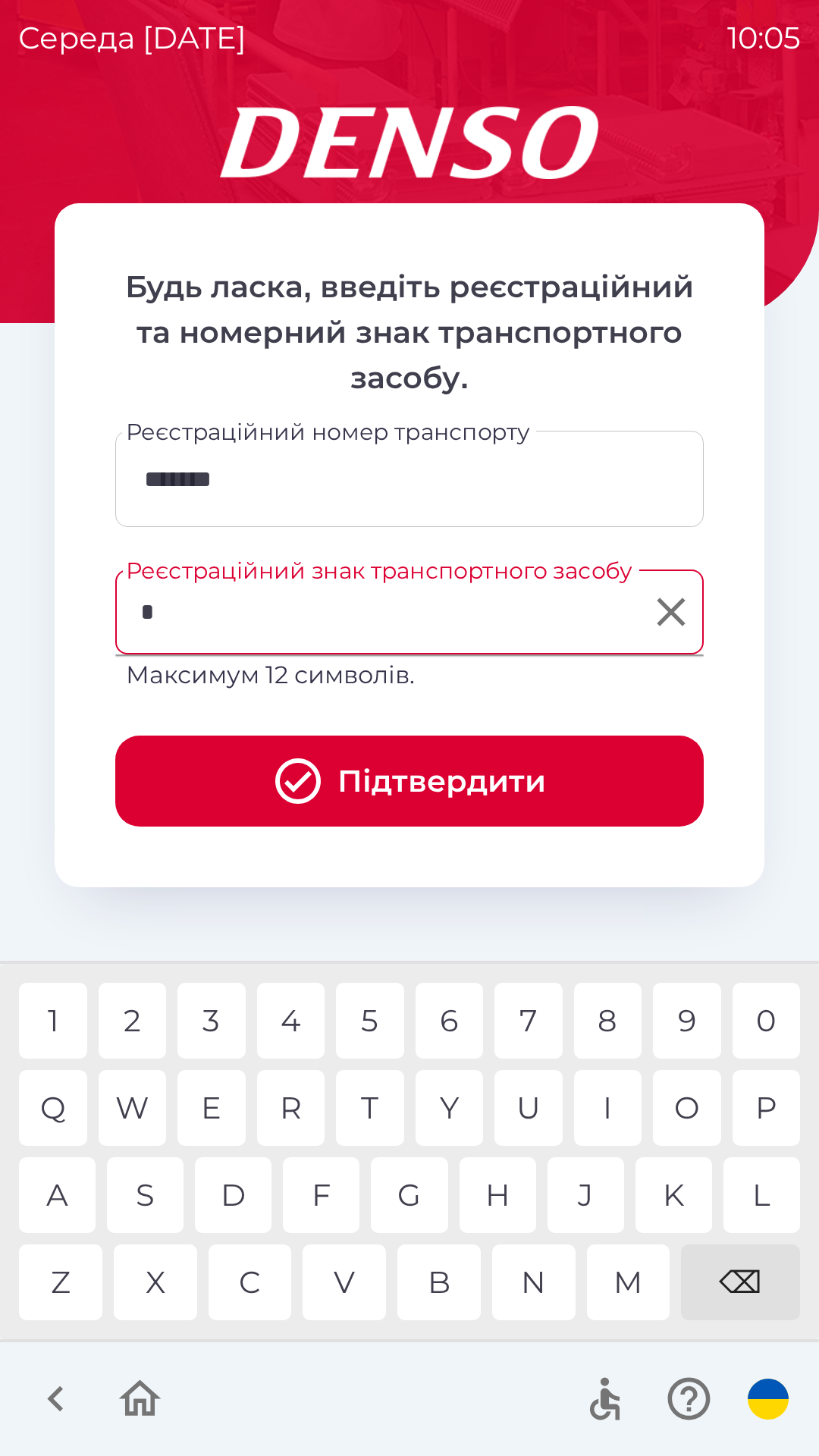
click at [142, 1103] on div "W" at bounding box center [133, 1108] width 68 height 76
click at [67, 1279] on div "Z" at bounding box center [60, 1283] width 83 height 76
click at [131, 1029] on div "2" at bounding box center [133, 1021] width 68 height 76
click at [638, 1304] on div "M" at bounding box center [628, 1283] width 83 height 76
type input "*******"
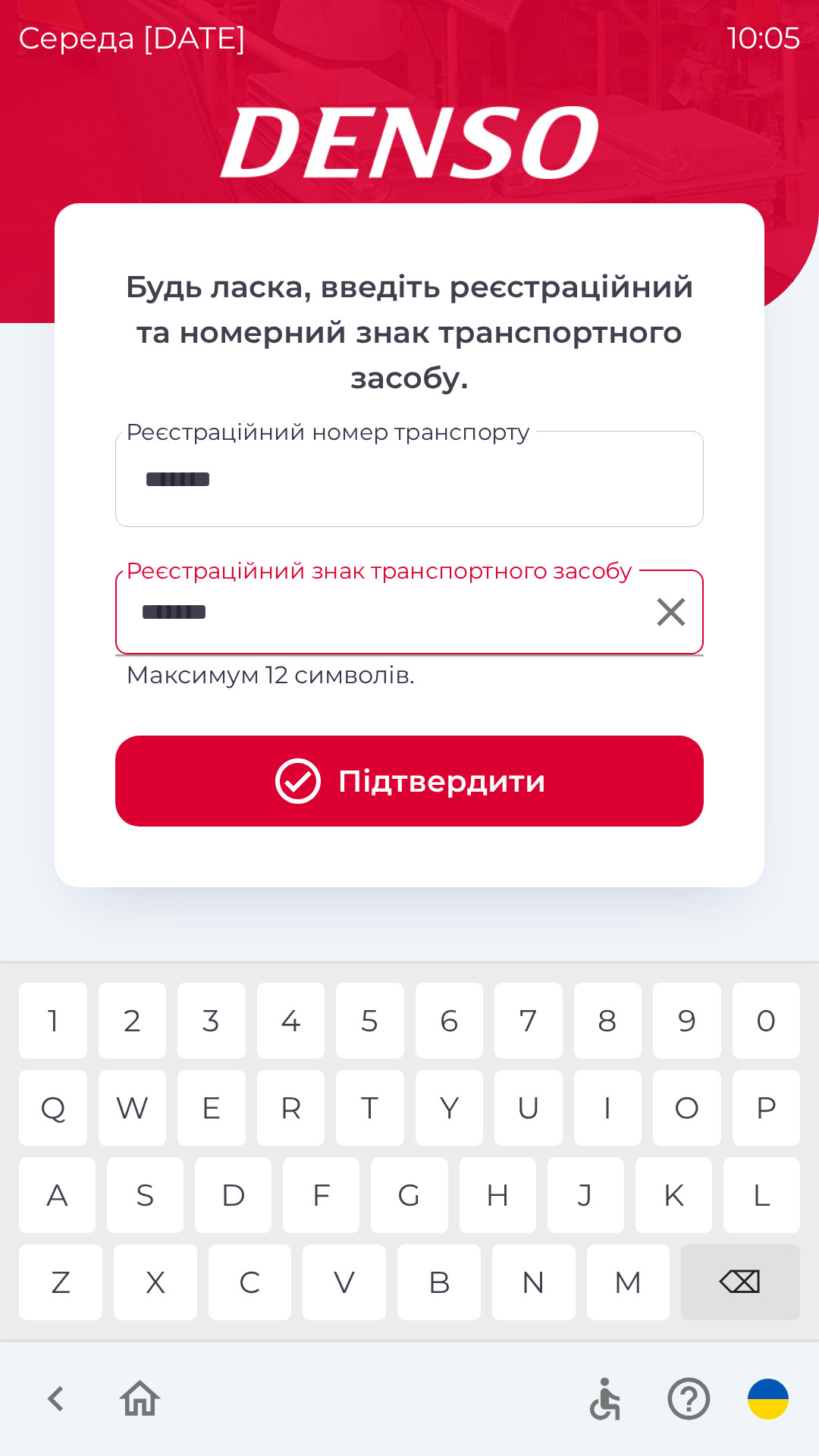
click at [318, 775] on icon "submit" at bounding box center [298, 781] width 45 height 45
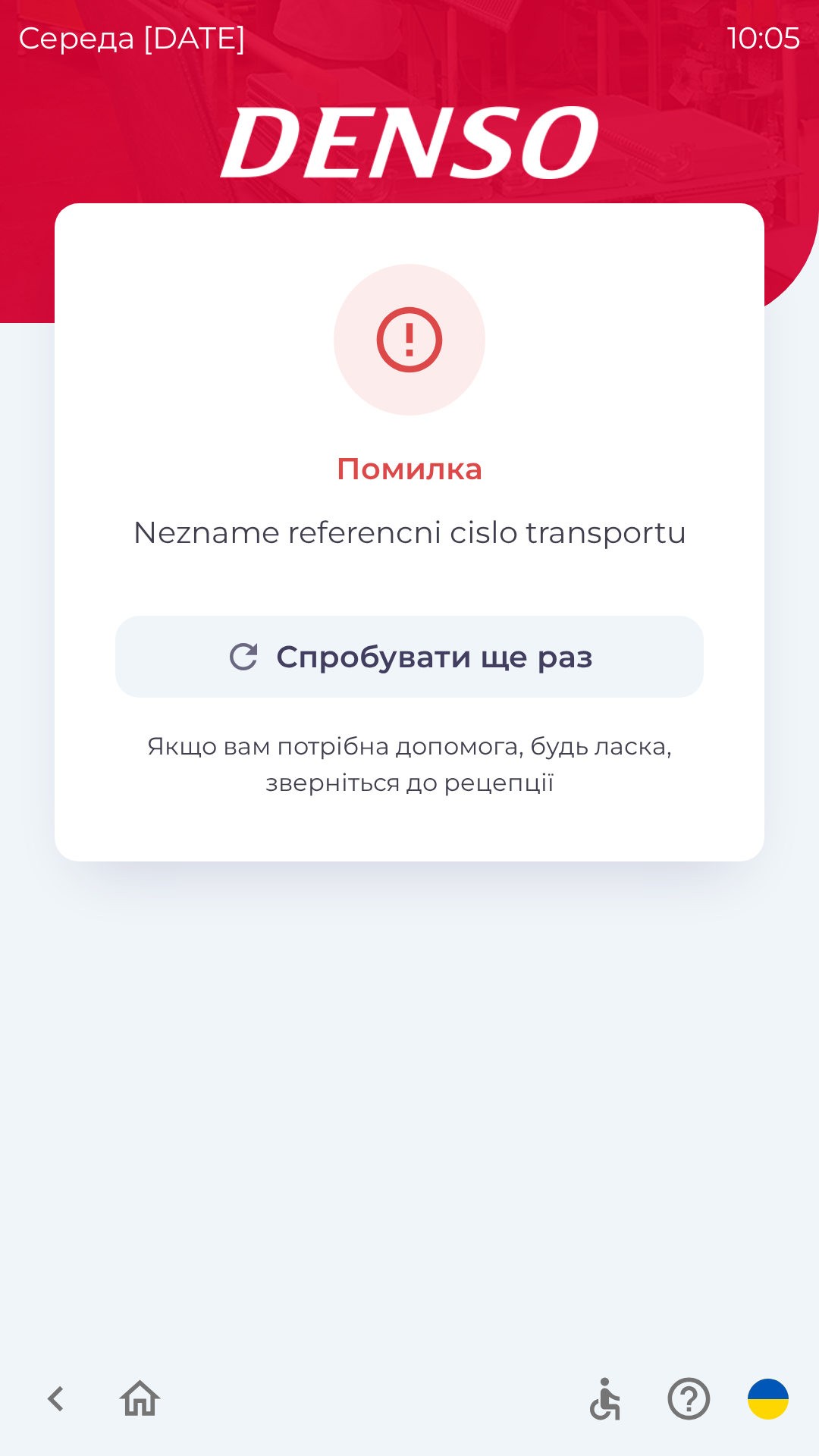
click at [679, 1399] on icon "button" at bounding box center [689, 1399] width 51 height 51
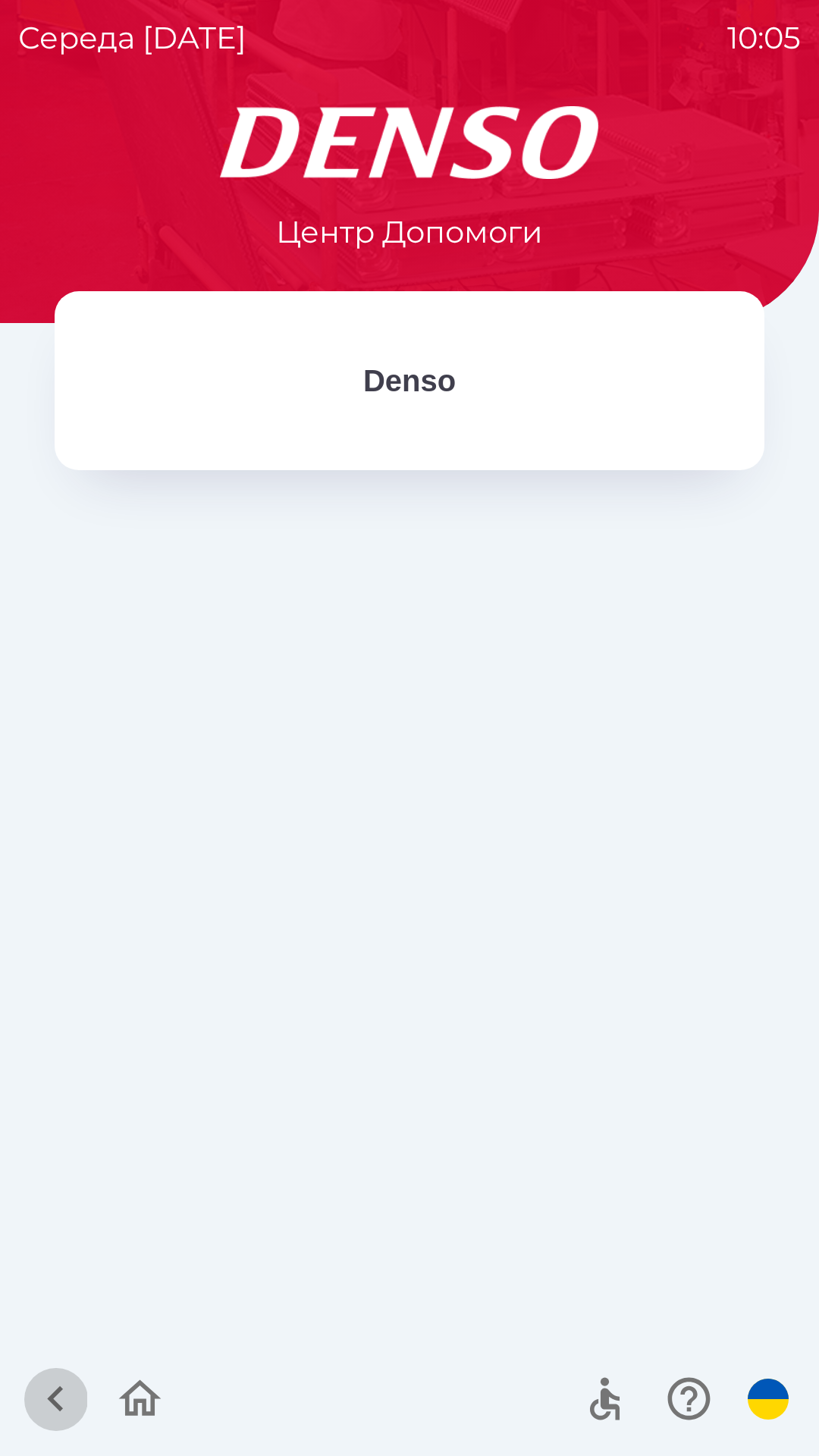
click at [58, 1401] on icon "button" at bounding box center [55, 1399] width 51 height 51
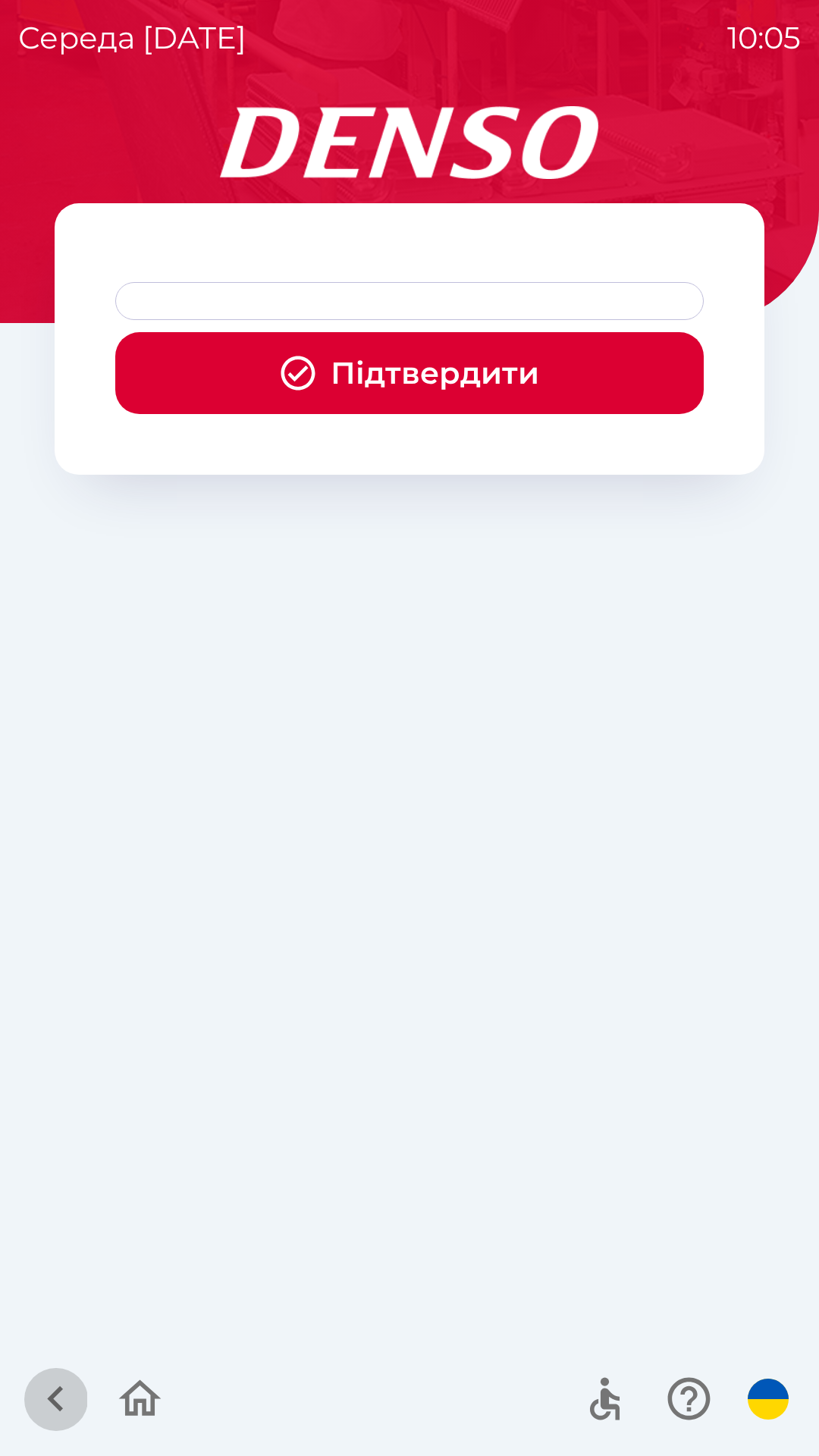
click at [66, 1411] on icon "button" at bounding box center [55, 1399] width 51 height 51
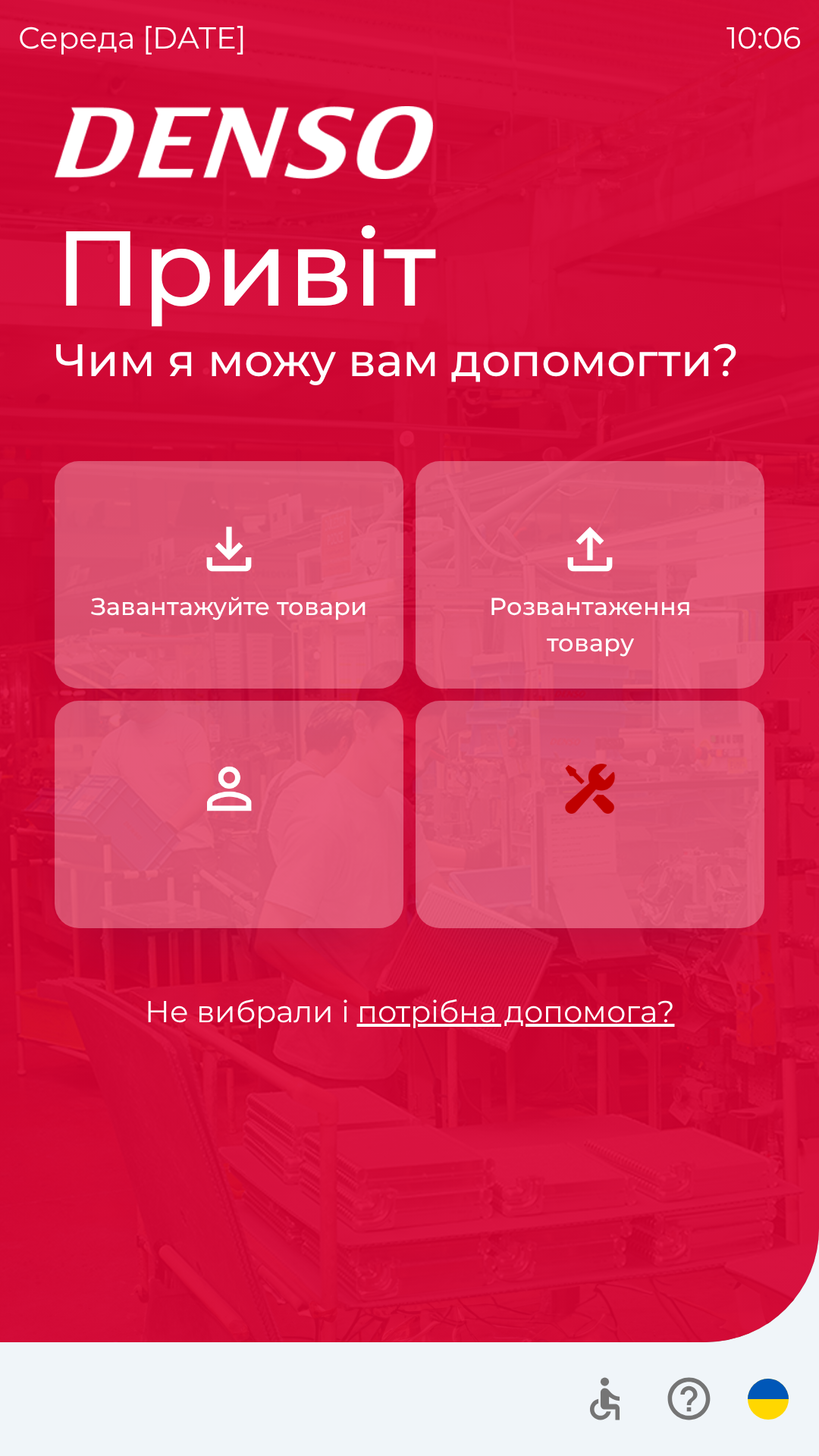
click at [240, 800] on img "button" at bounding box center [229, 788] width 66 height 66
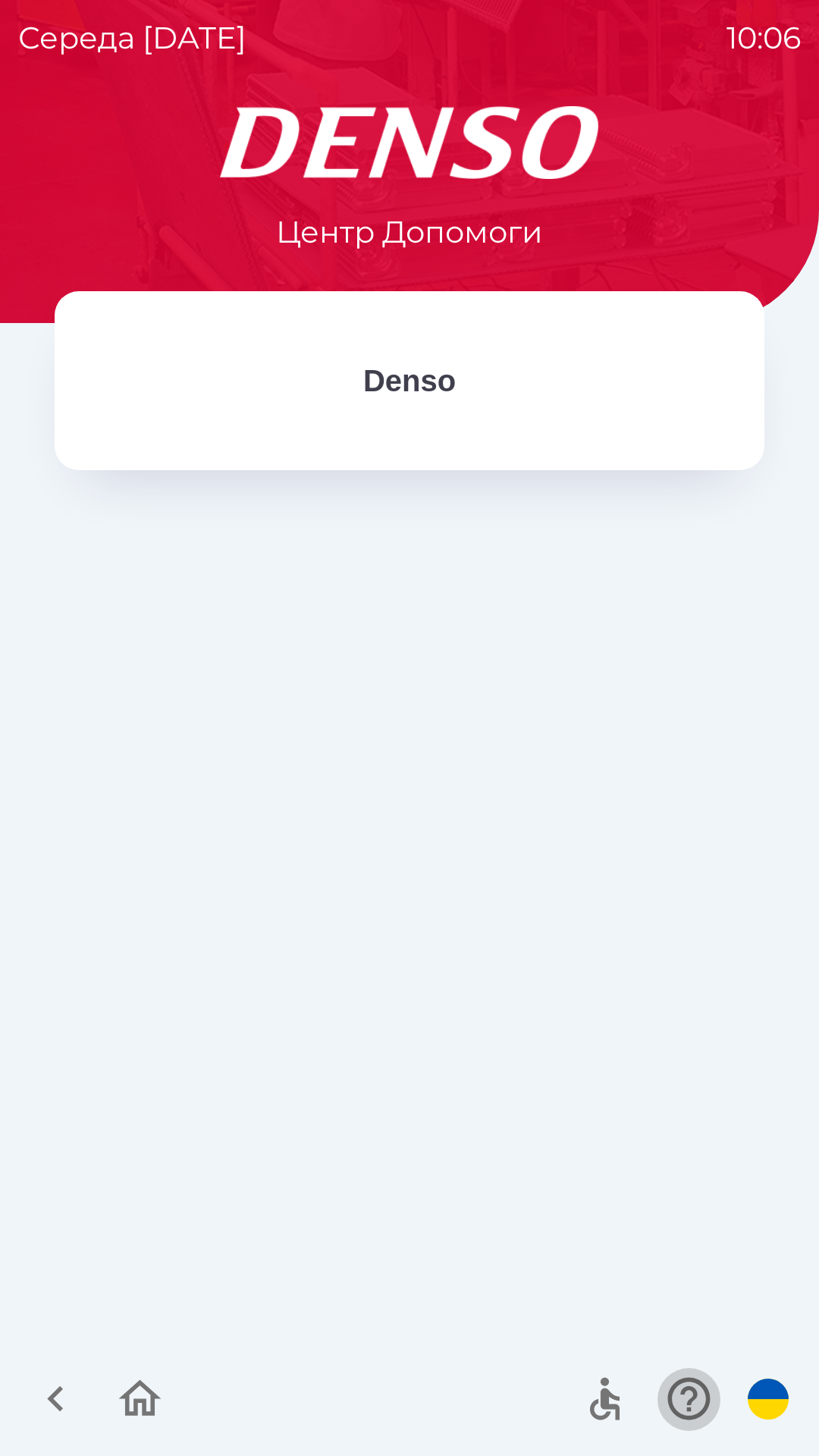
click at [687, 1399] on icon "button" at bounding box center [689, 1399] width 51 height 51
click at [142, 1399] on icon "button" at bounding box center [140, 1398] width 42 height 36
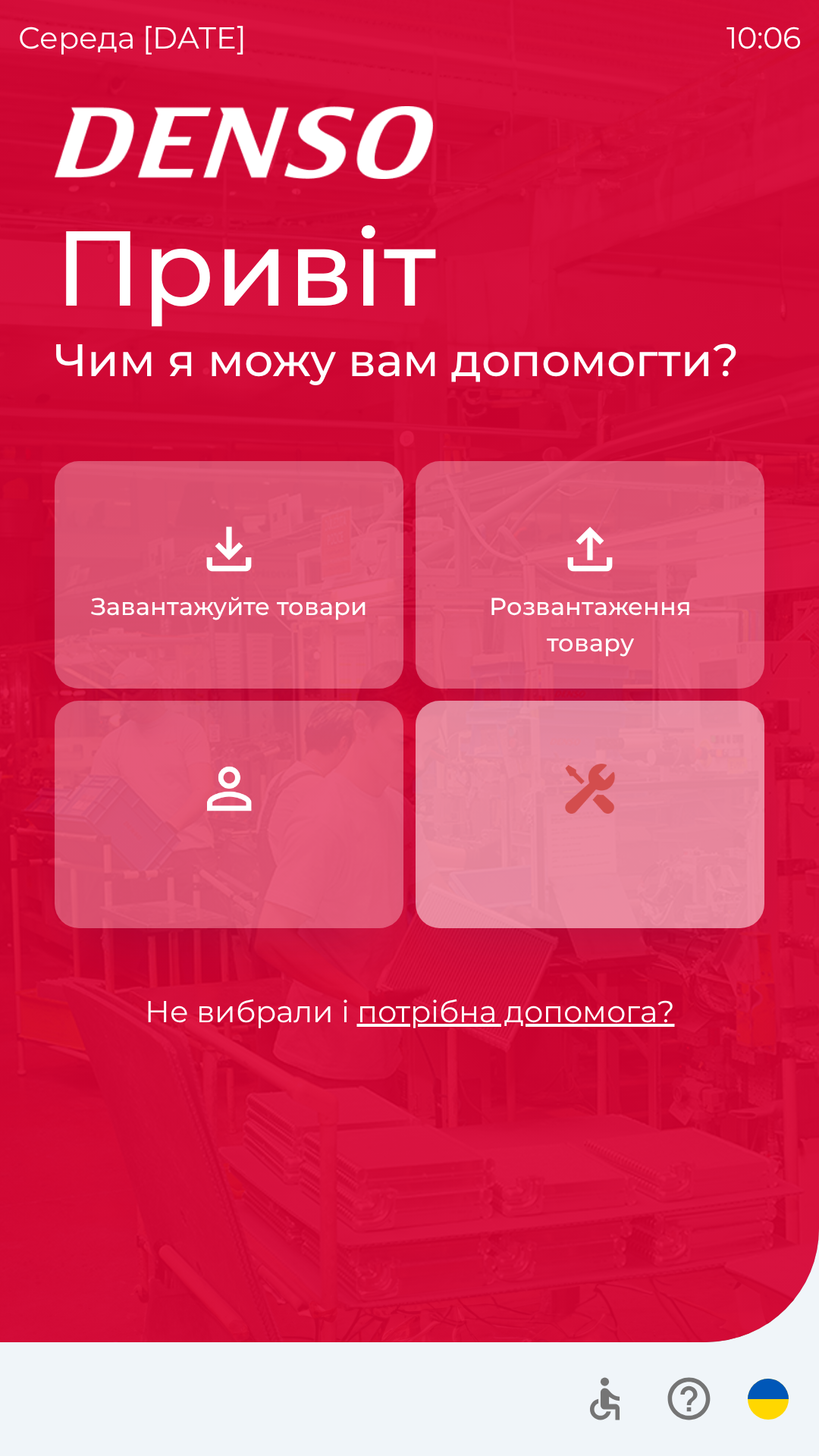
click at [601, 789] on img "button" at bounding box center [590, 788] width 66 height 66
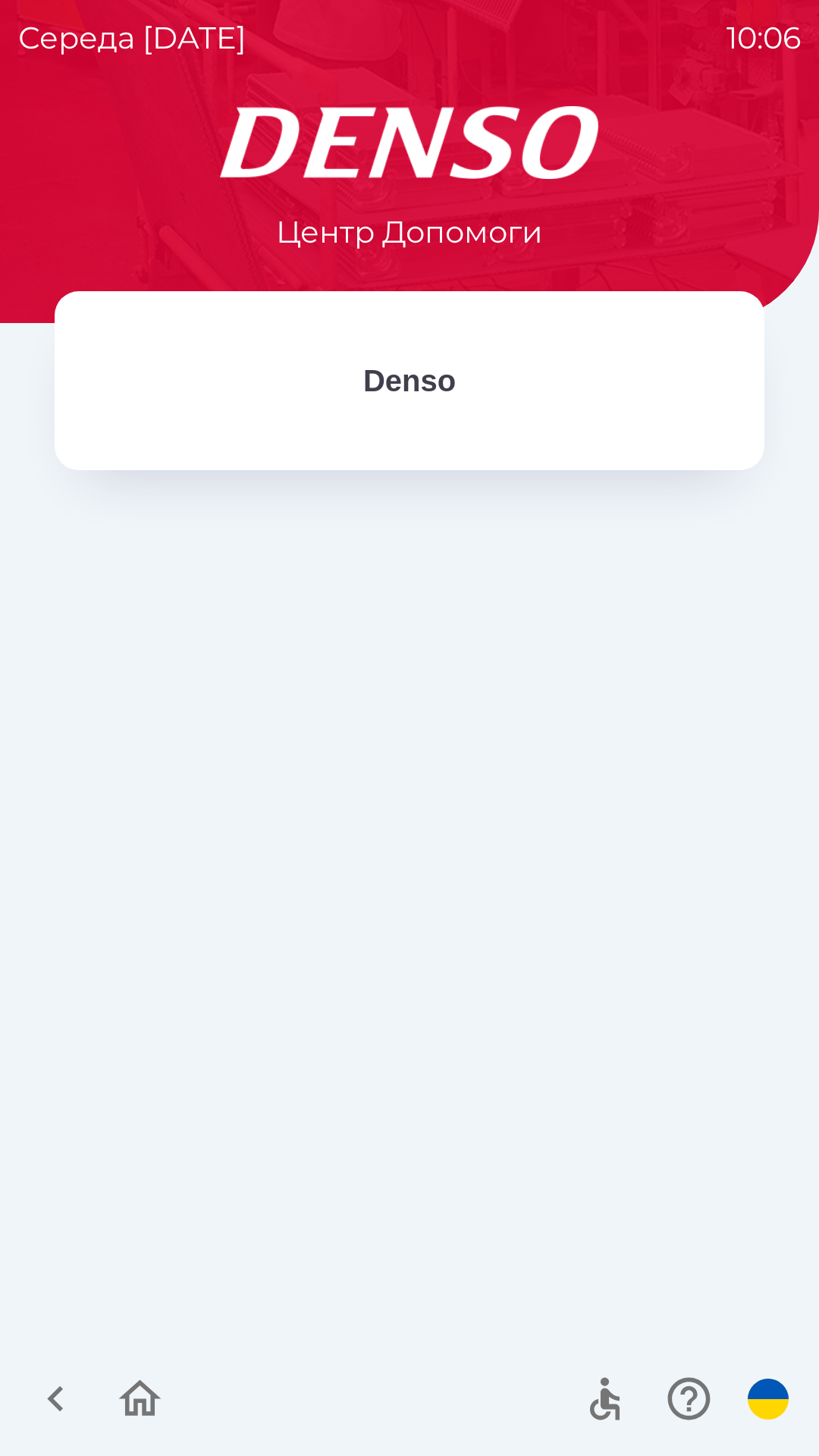
click at [764, 1390] on img "button" at bounding box center [768, 1399] width 41 height 41
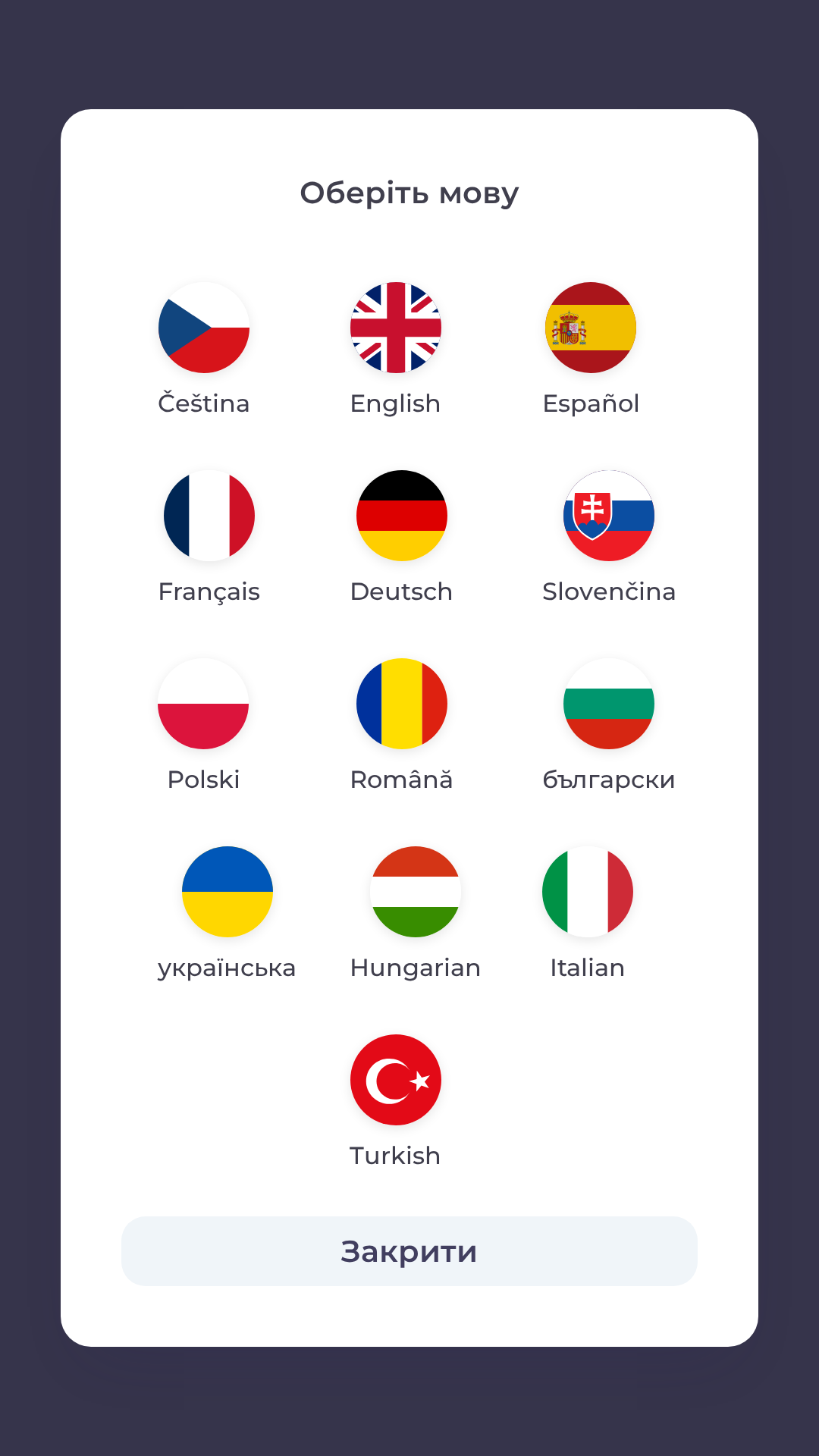
click at [418, 1248] on button "Закрити" at bounding box center [410, 1251] width 576 height 70
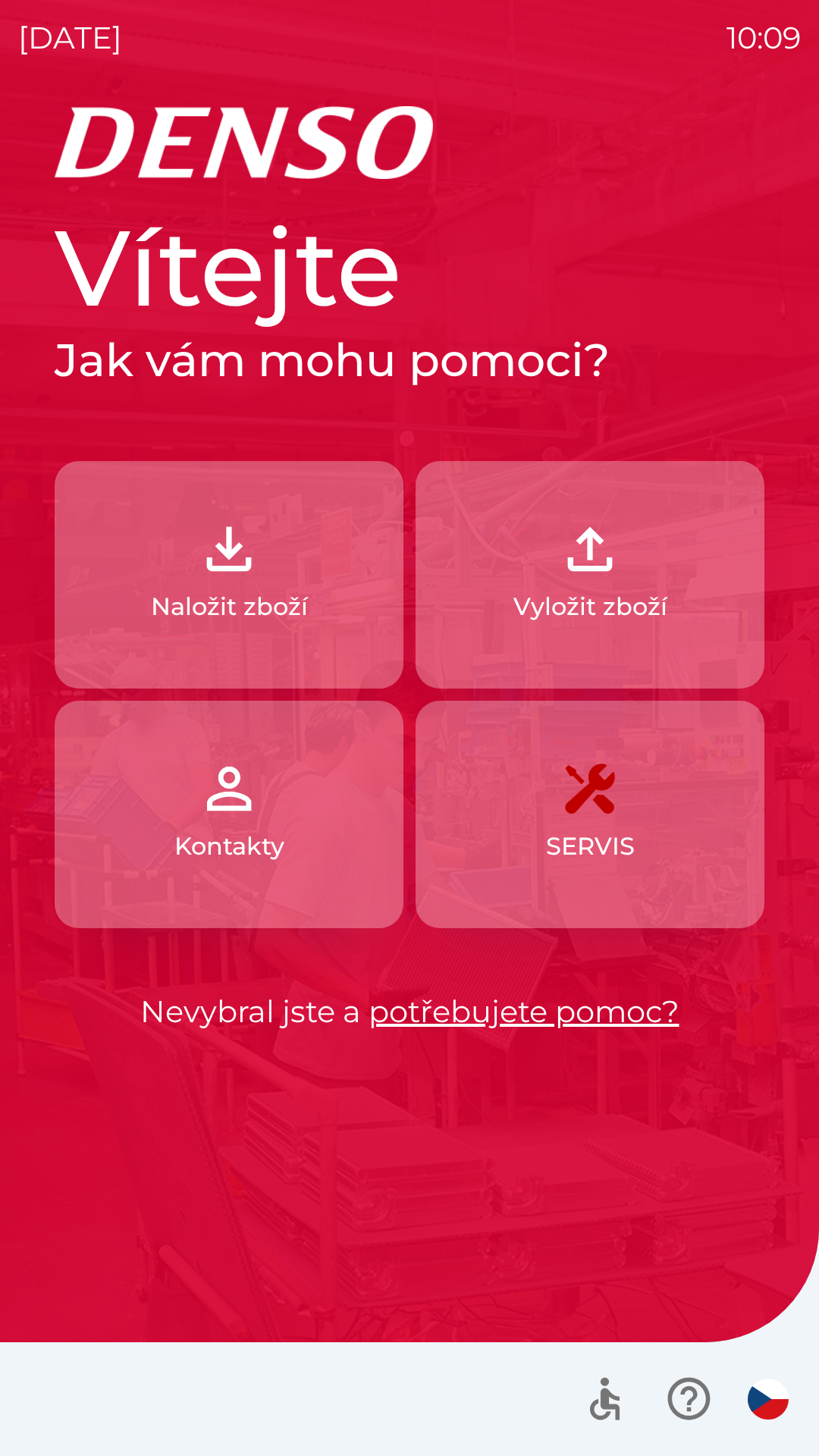
click at [593, 817] on img "button" at bounding box center [590, 788] width 66 height 66
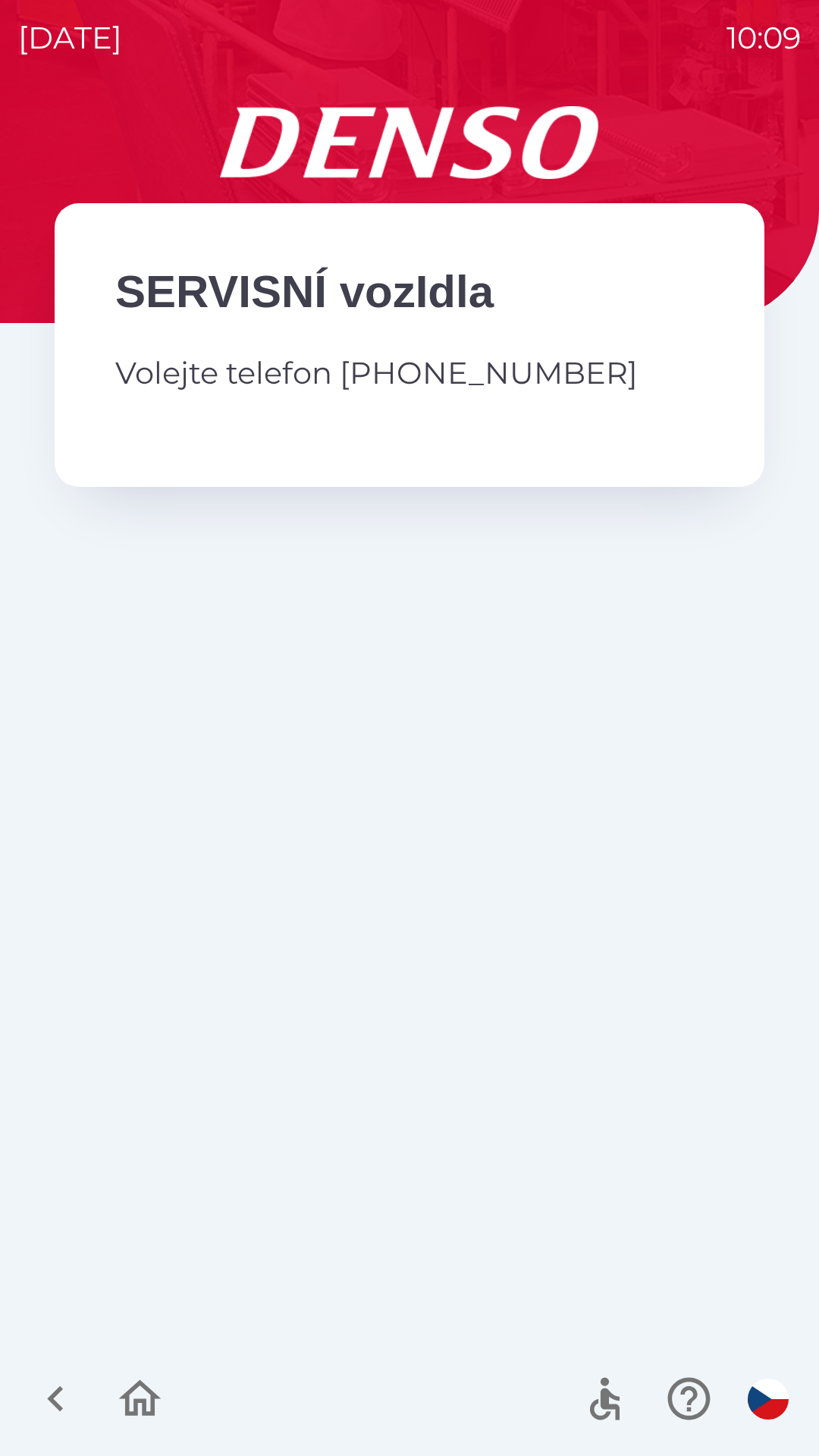
click at [144, 1401] on icon "button" at bounding box center [140, 1398] width 42 height 36
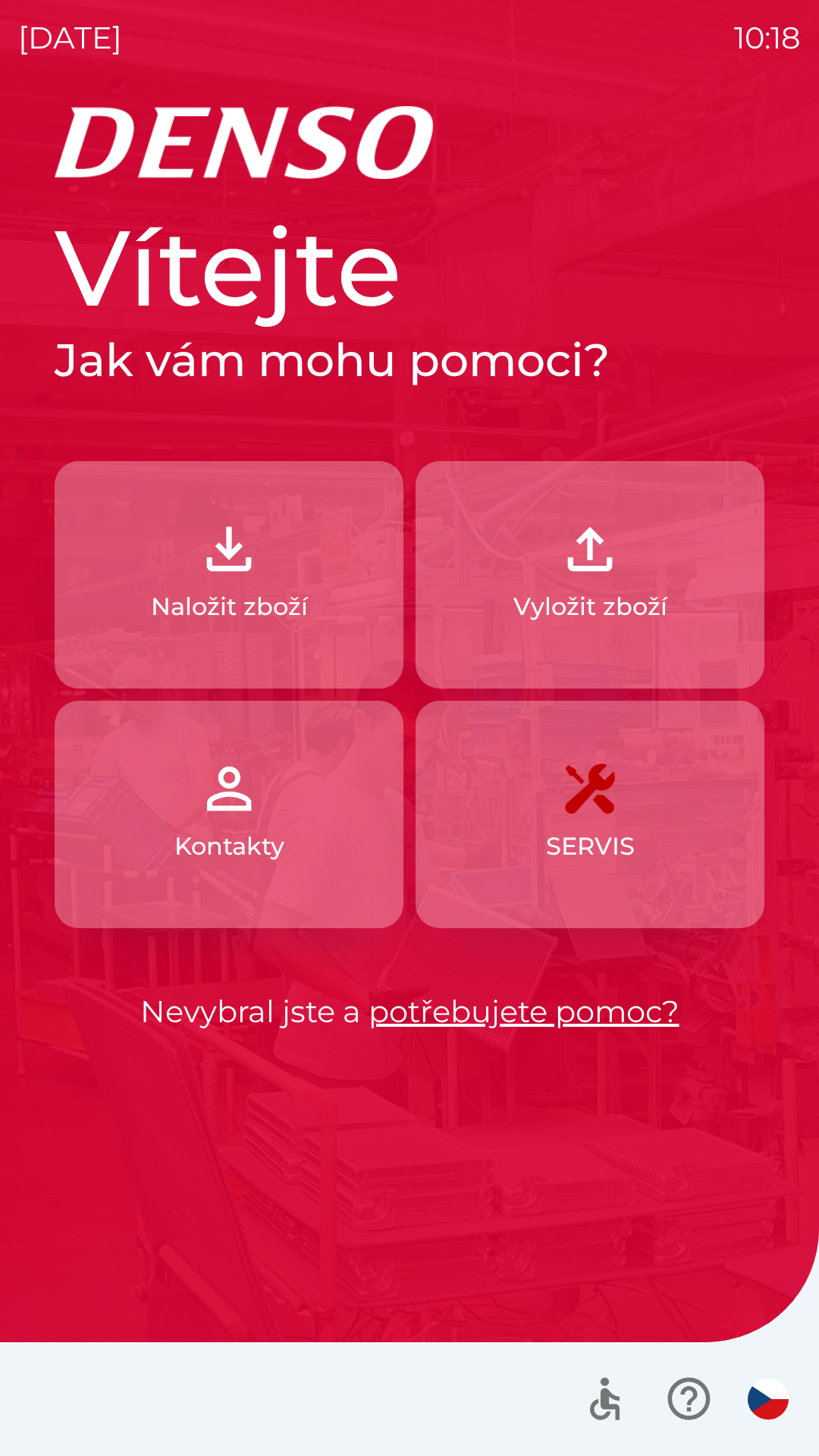
click at [225, 566] on img "button" at bounding box center [229, 549] width 66 height 66
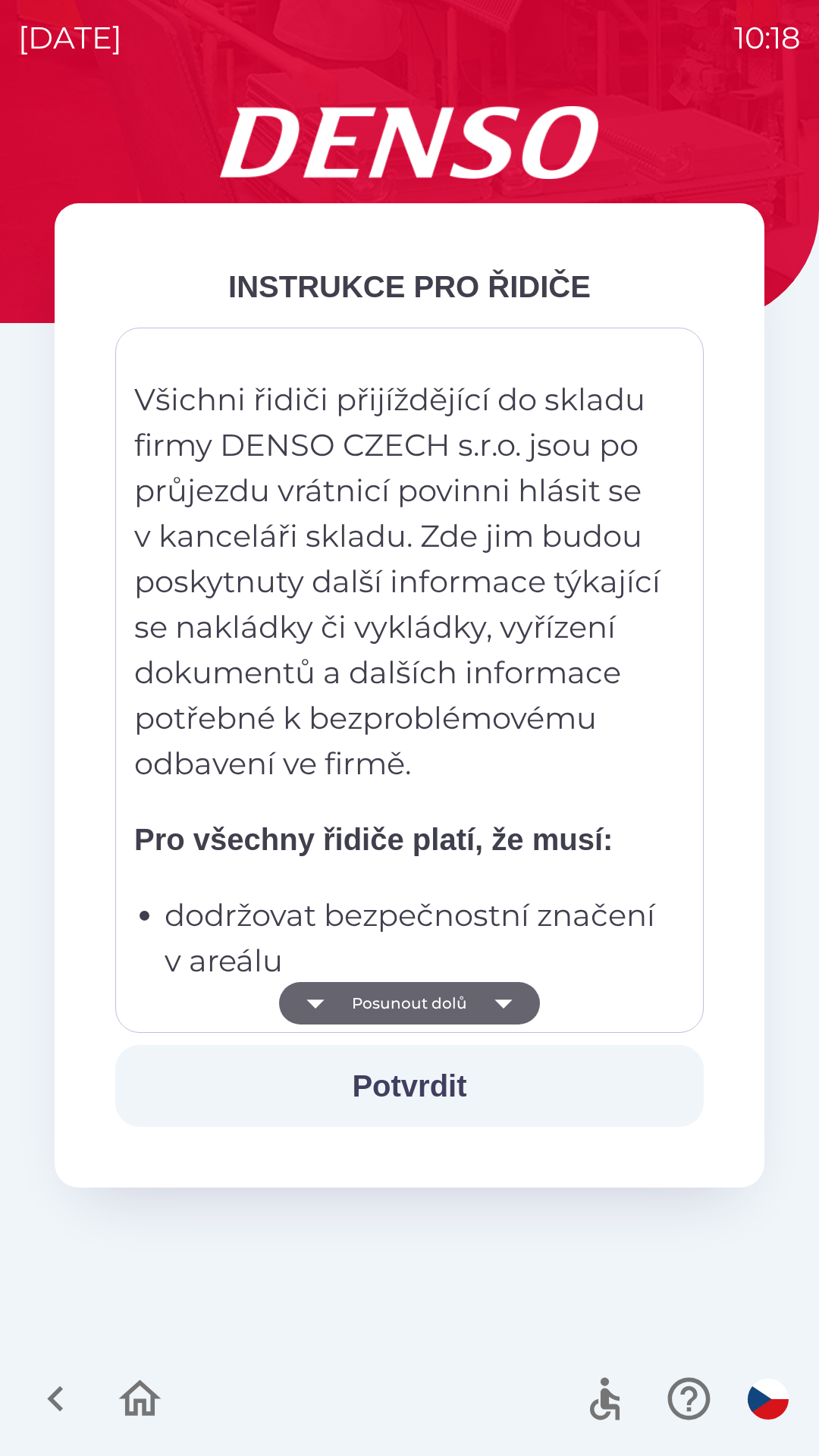
click at [341, 669] on p "Všichni řidiči přijíždějící do skladu firmy DENSO CZECH s.r.o. jsou po průjezdu…" at bounding box center [399, 582] width 529 height 410
click at [335, 545] on p "Všichni řidiči přijíždějící do skladu firmy DENSO CZECH s.r.o. jsou po průjezdu…" at bounding box center [399, 582] width 529 height 410
click at [283, 408] on p "Všichni řidiči přijíždějící do skladu firmy DENSO CZECH s.r.o. jsou po průjezdu…" at bounding box center [399, 582] width 529 height 410
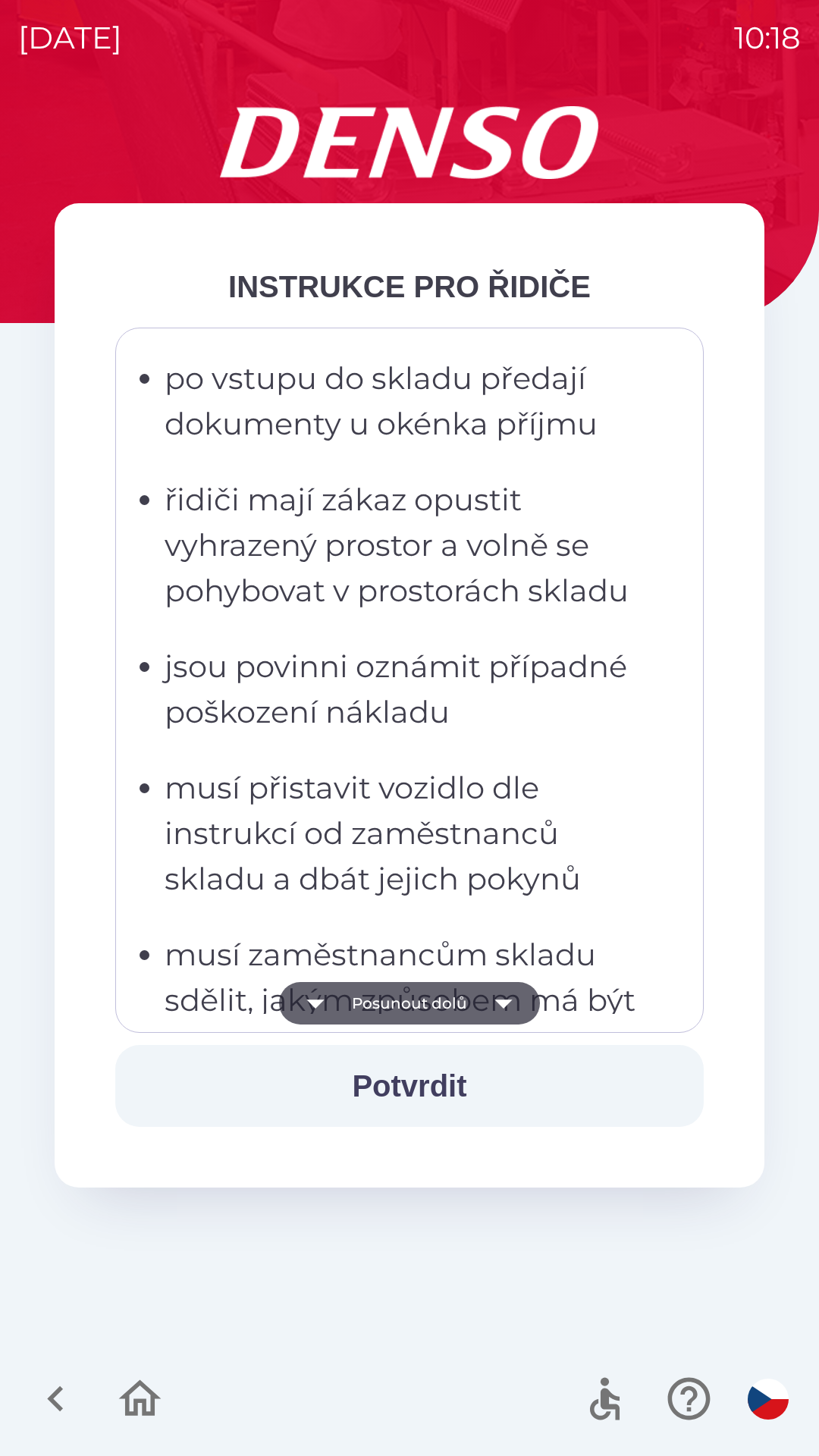
click at [303, 804] on p "musí přistavit vozidlo dle instrukcí od zaměstnanců skladu a dbát jejich pokynů" at bounding box center [414, 833] width 499 height 137
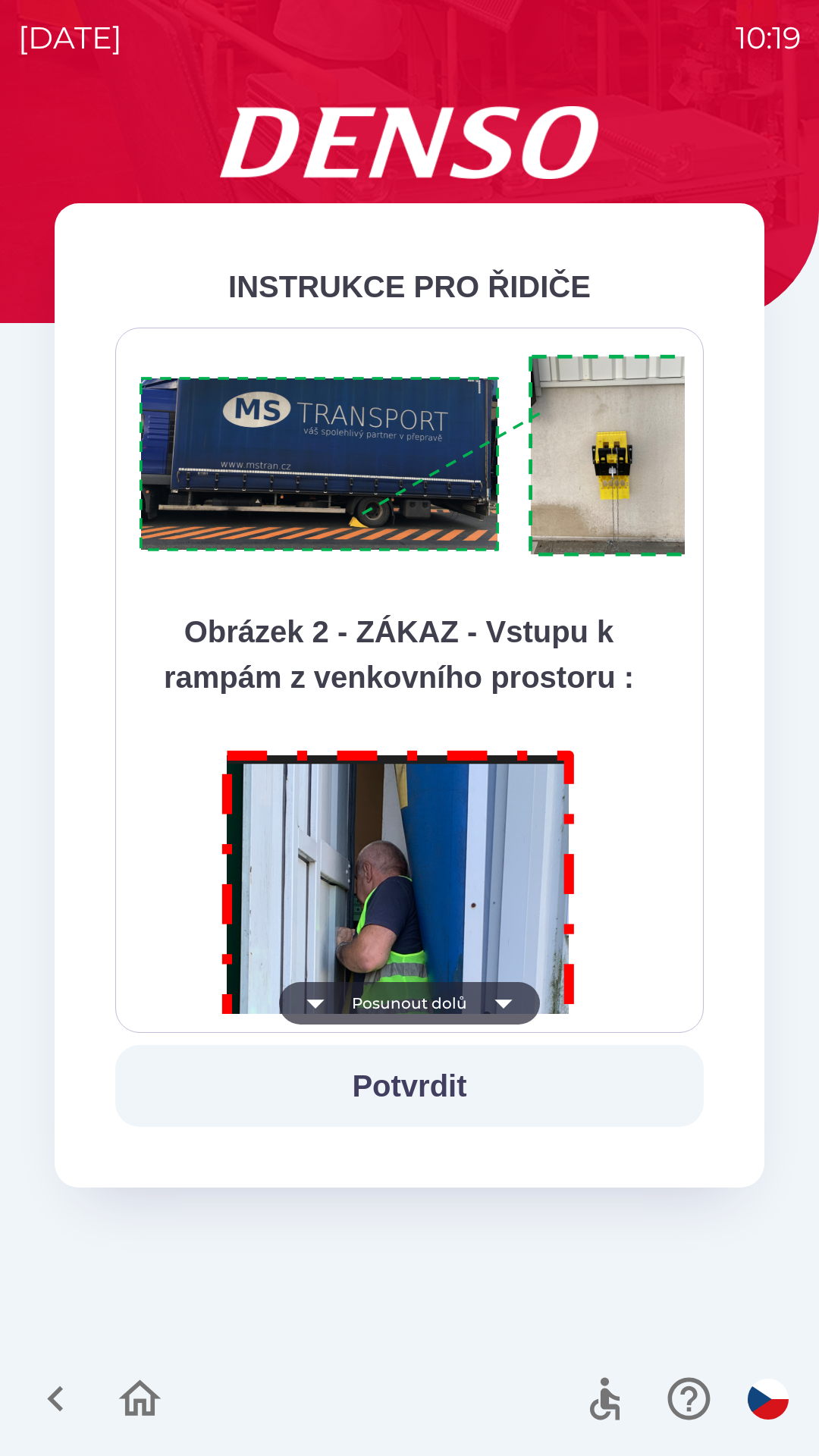
scroll to position [8523, 0]
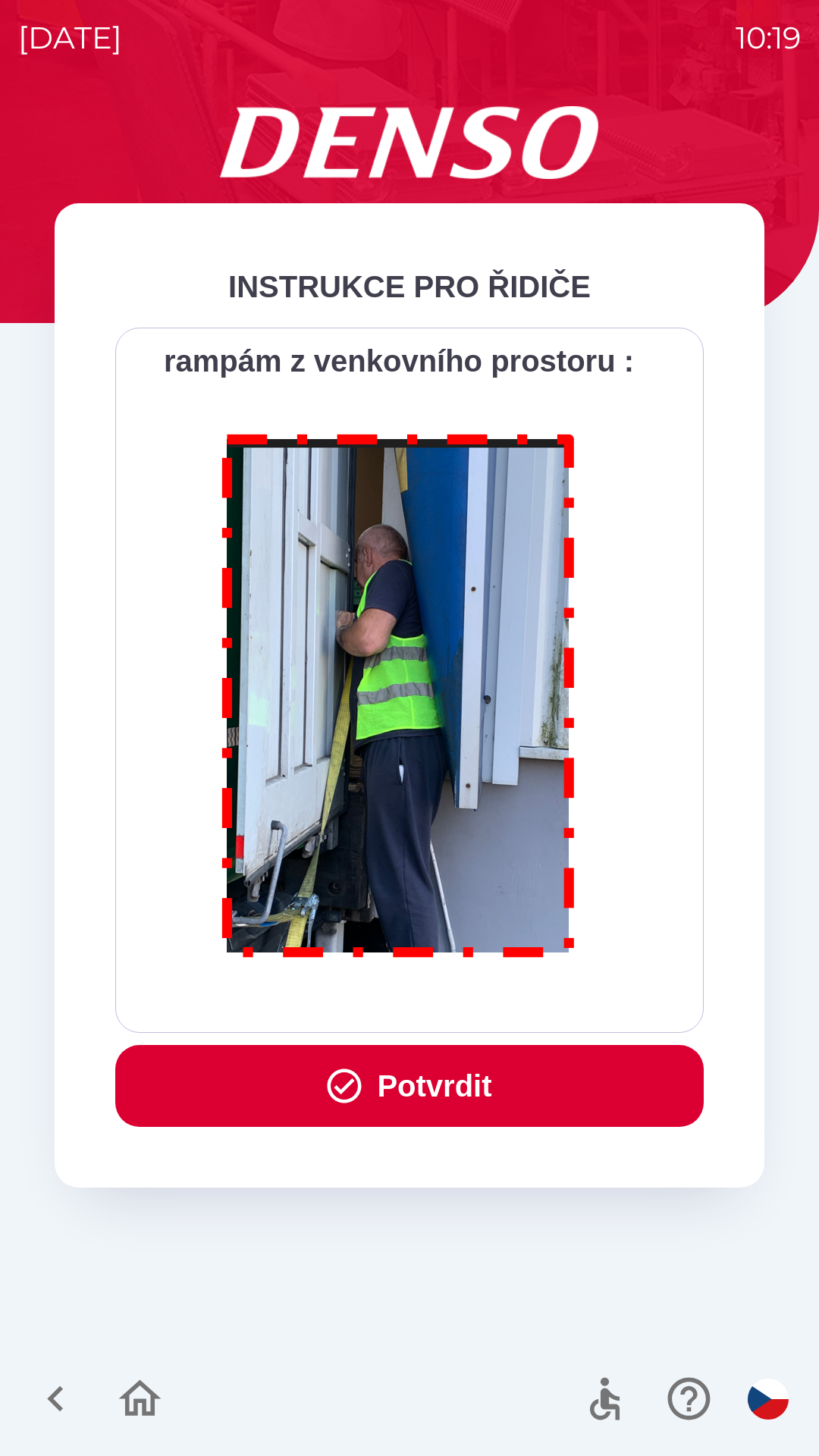
click at [333, 1073] on icon "button" at bounding box center [345, 1086] width 34 height 34
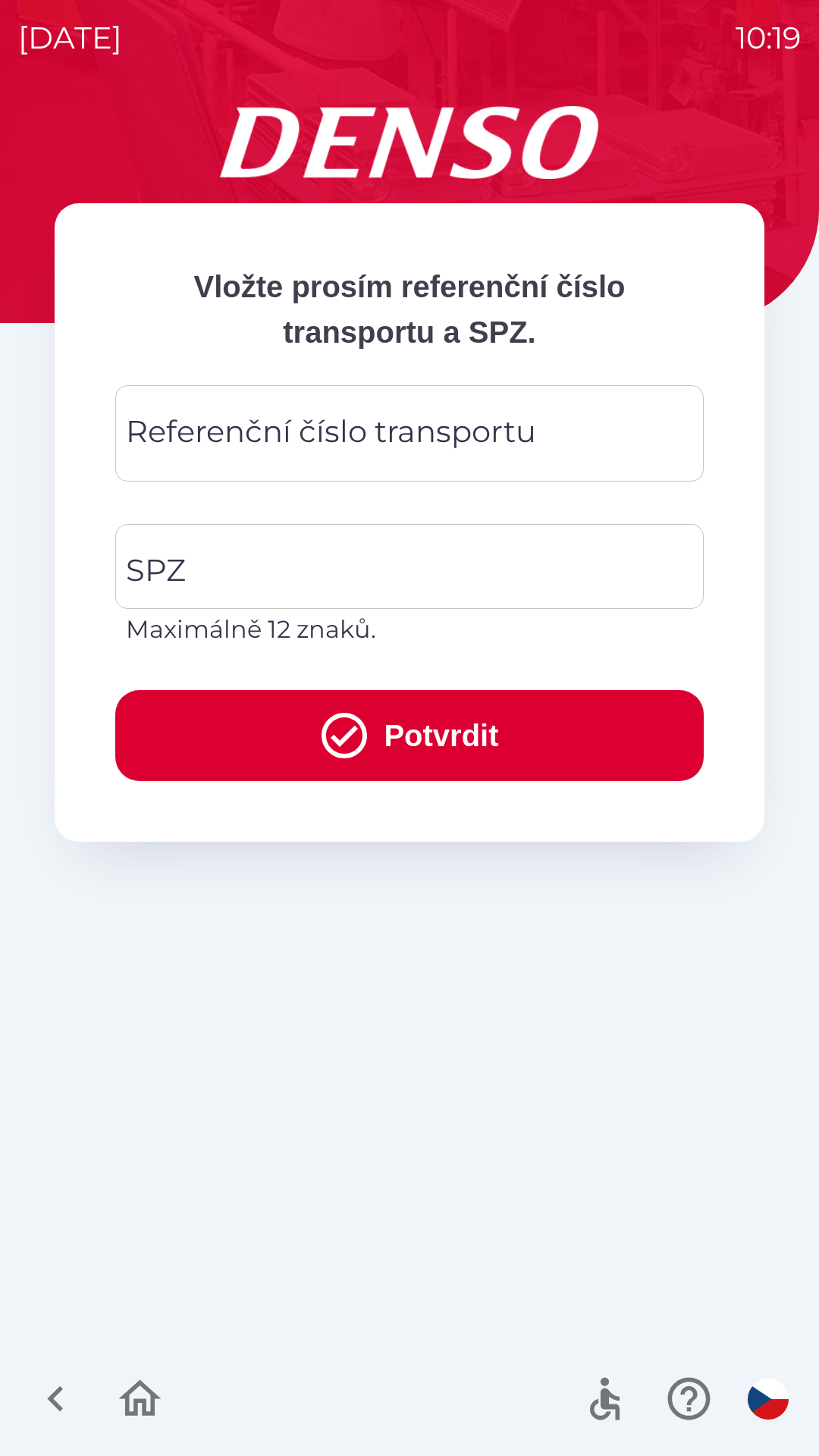
click at [254, 430] on div "Referenční číslo transportu Referenční číslo transportu" at bounding box center [409, 433] width 588 height 96
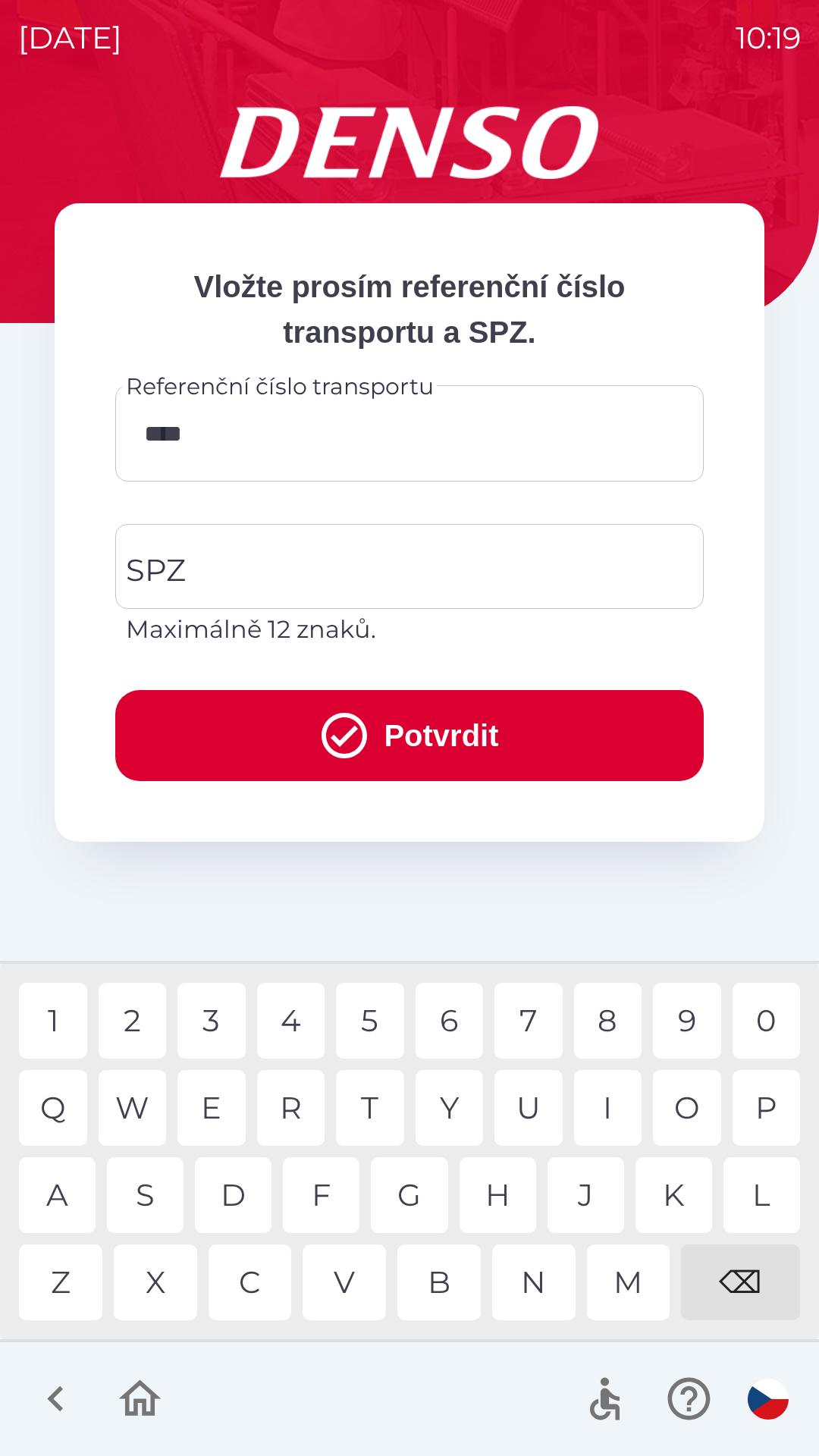
click at [210, 1016] on div "3" at bounding box center [211, 1021] width 68 height 76
click at [763, 1012] on div "0" at bounding box center [766, 1021] width 68 height 76
click at [138, 1017] on div "2" at bounding box center [133, 1021] width 68 height 76
click at [129, 1107] on div "W" at bounding box center [133, 1108] width 68 height 76
type input "*********"
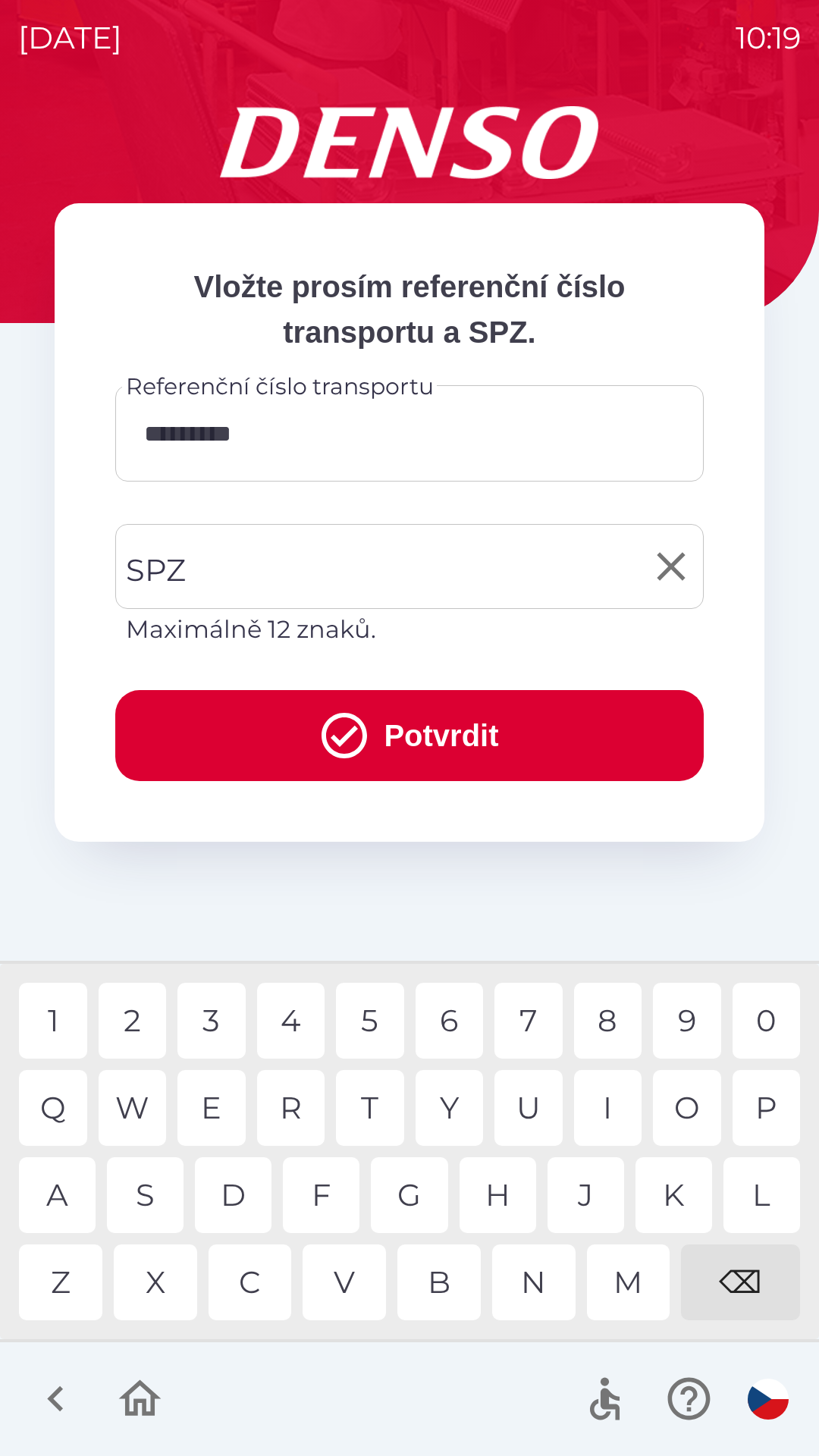
click at [351, 574] on input "SPZ" at bounding box center [398, 567] width 552 height 71
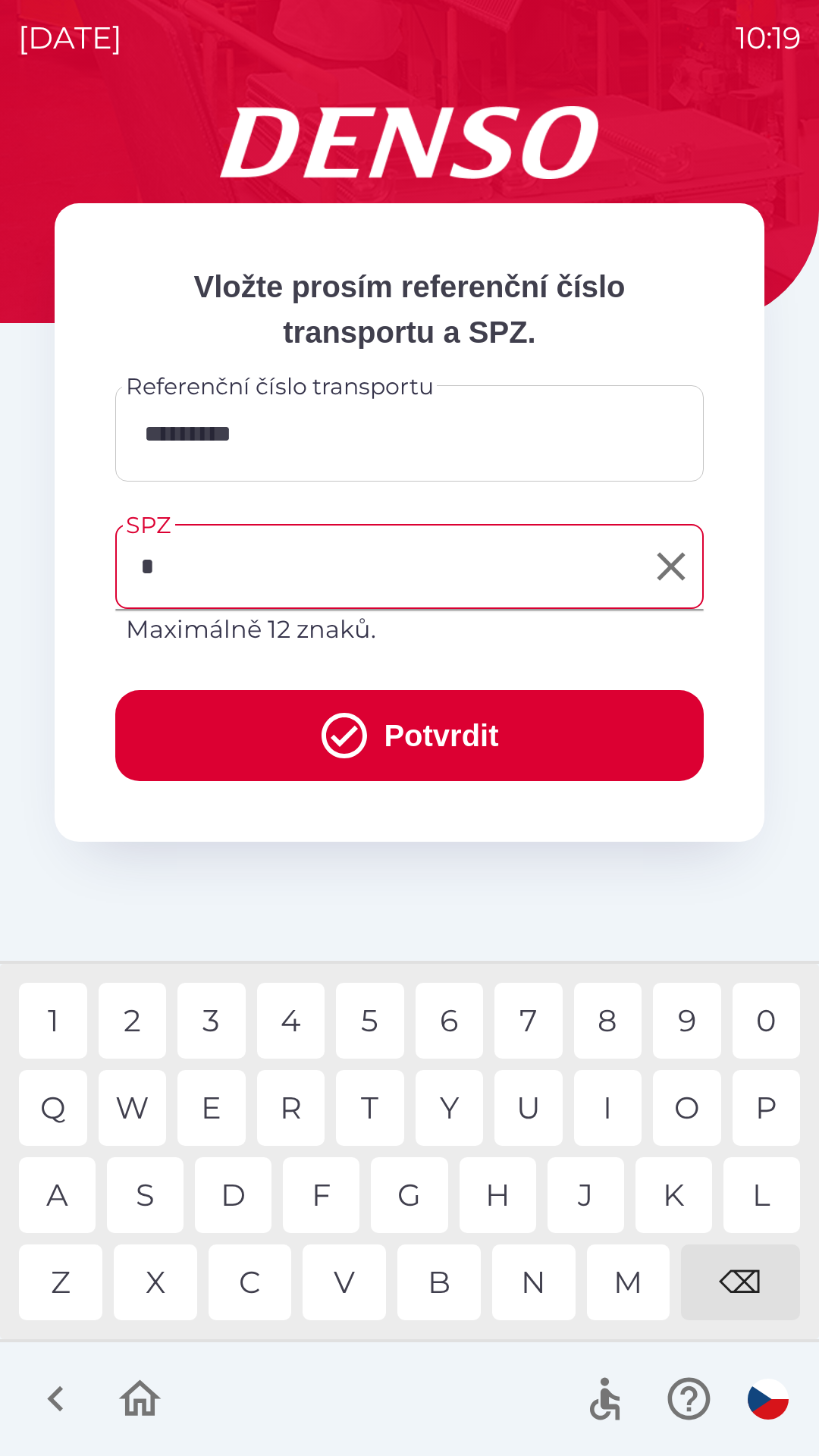
click at [376, 1012] on div "5" at bounding box center [370, 1021] width 68 height 76
click at [162, 1291] on div "X" at bounding box center [155, 1283] width 83 height 76
type input "*******"
click at [362, 725] on icon "submit" at bounding box center [344, 735] width 54 height 54
